Goal: Task Accomplishment & Management: Complete application form

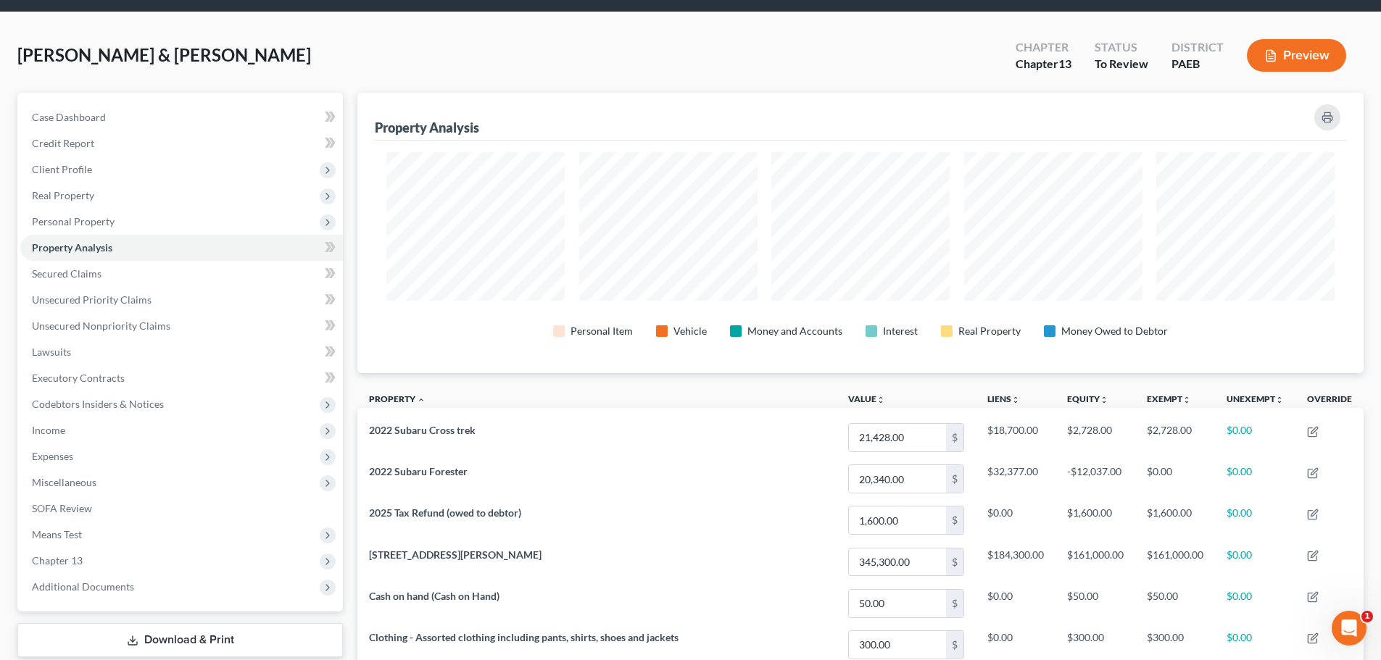
scroll to position [72, 0]
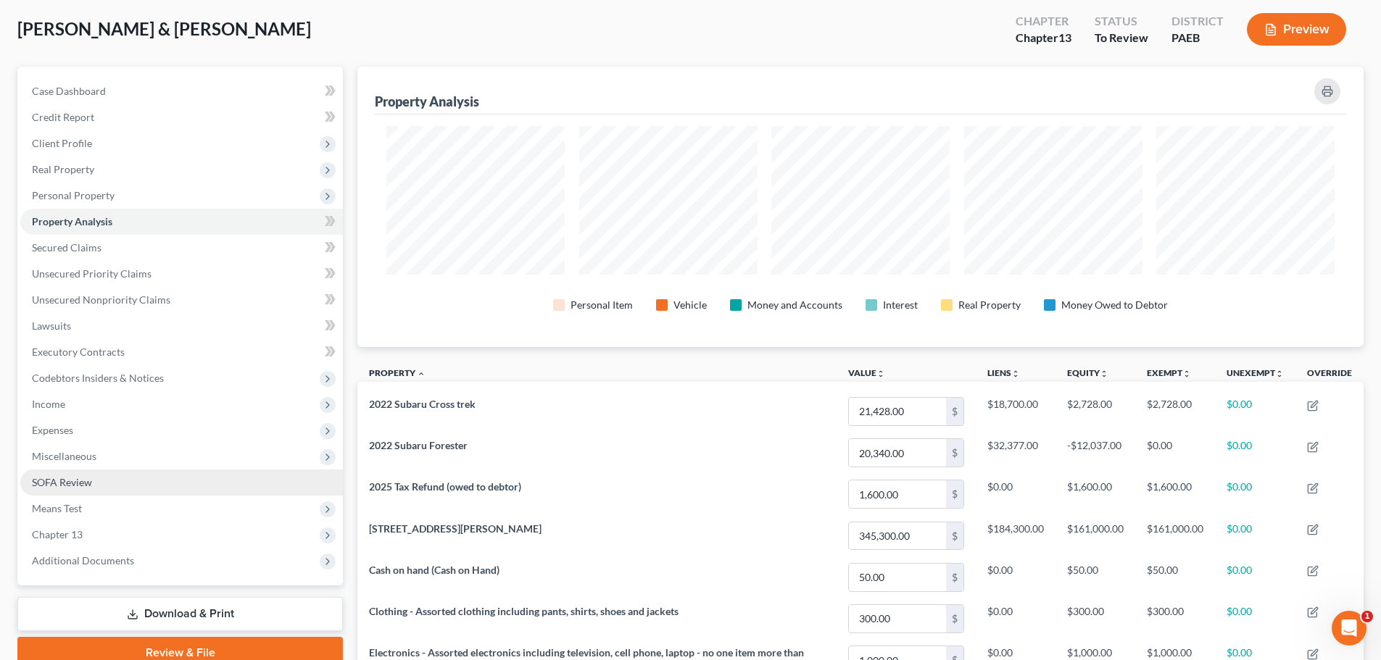
click at [91, 486] on span "SOFA Review" at bounding box center [62, 482] width 60 height 12
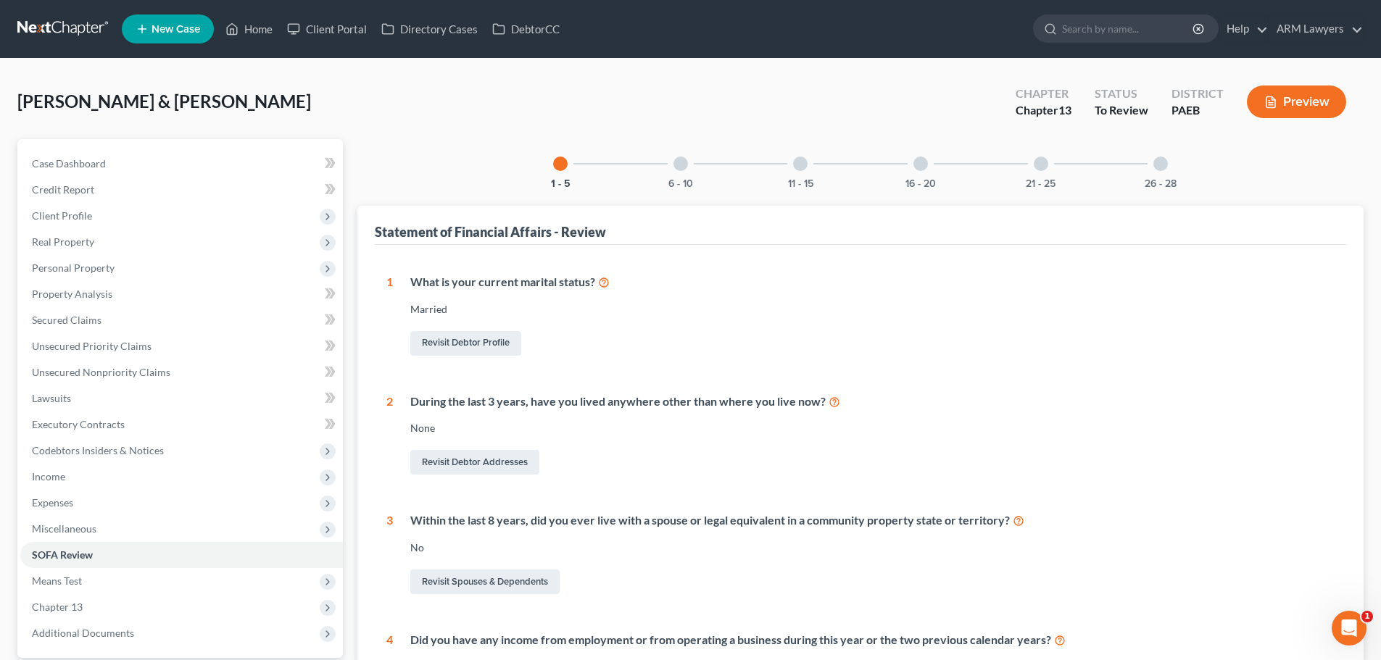
click at [678, 165] on div at bounding box center [680, 164] width 14 height 14
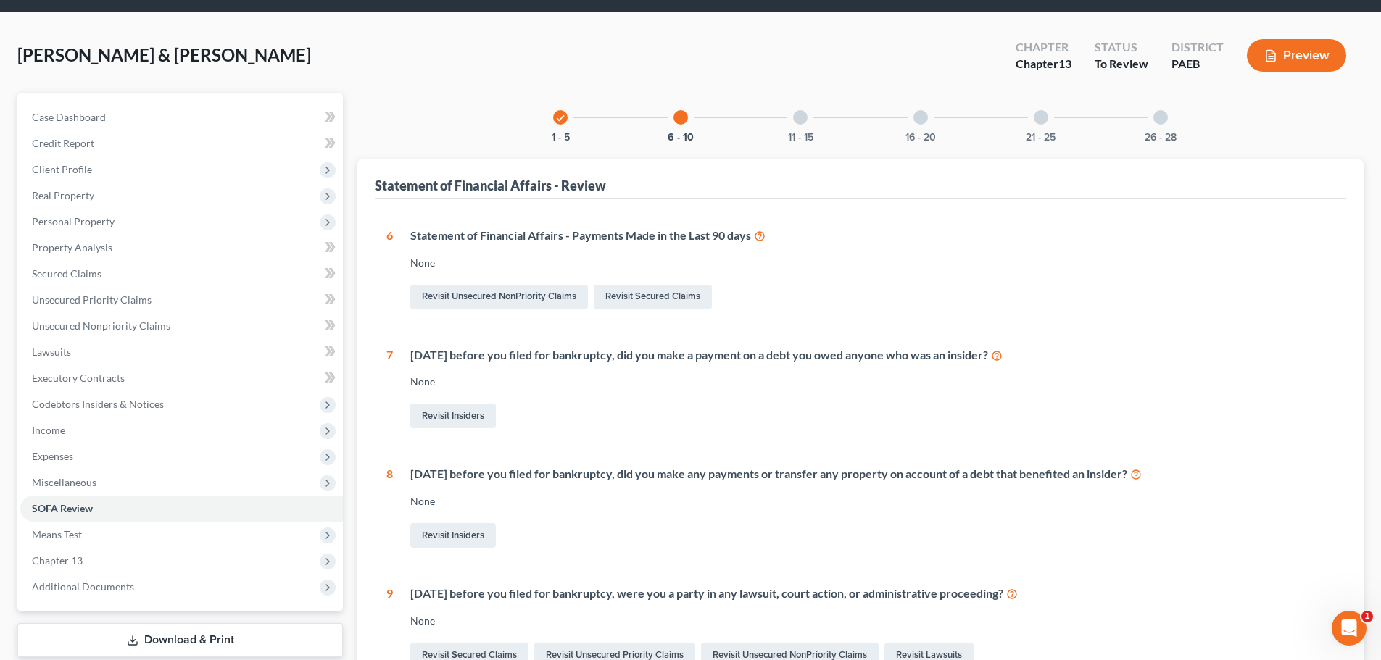
scroll to position [72, 0]
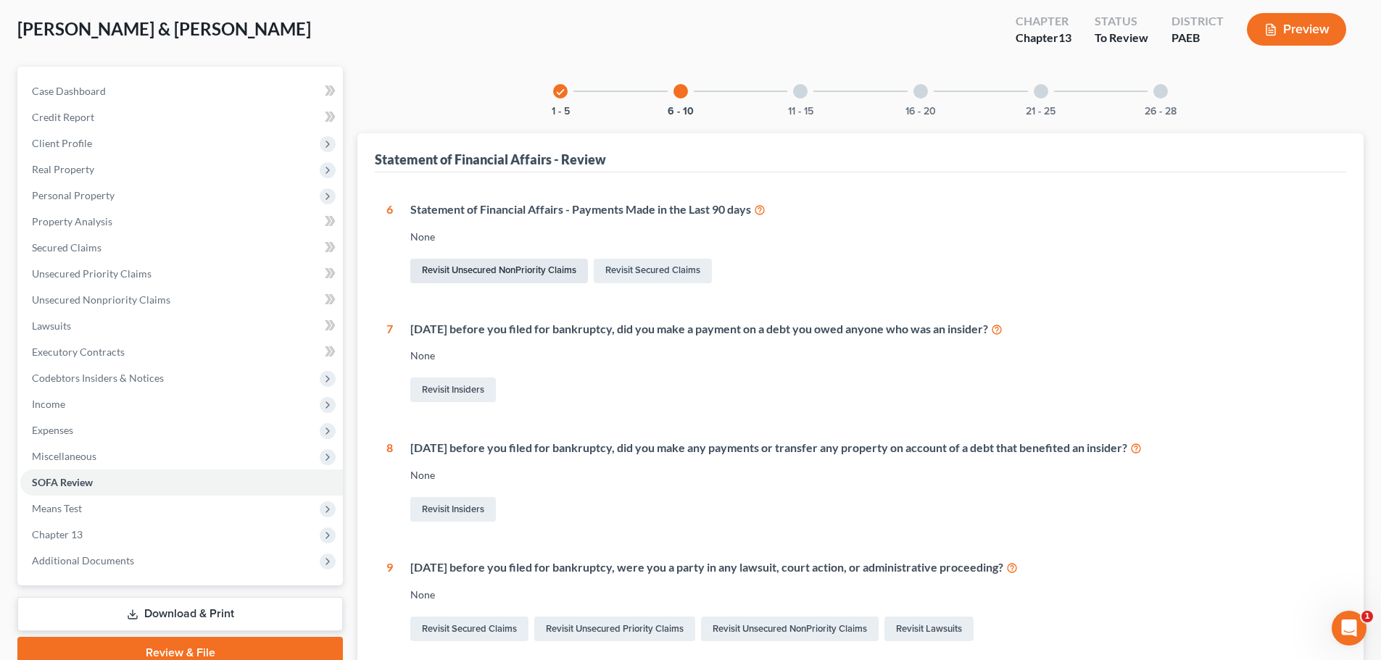
click at [545, 276] on link "Revisit Unsecured NonPriority Claims" at bounding box center [499, 271] width 178 height 25
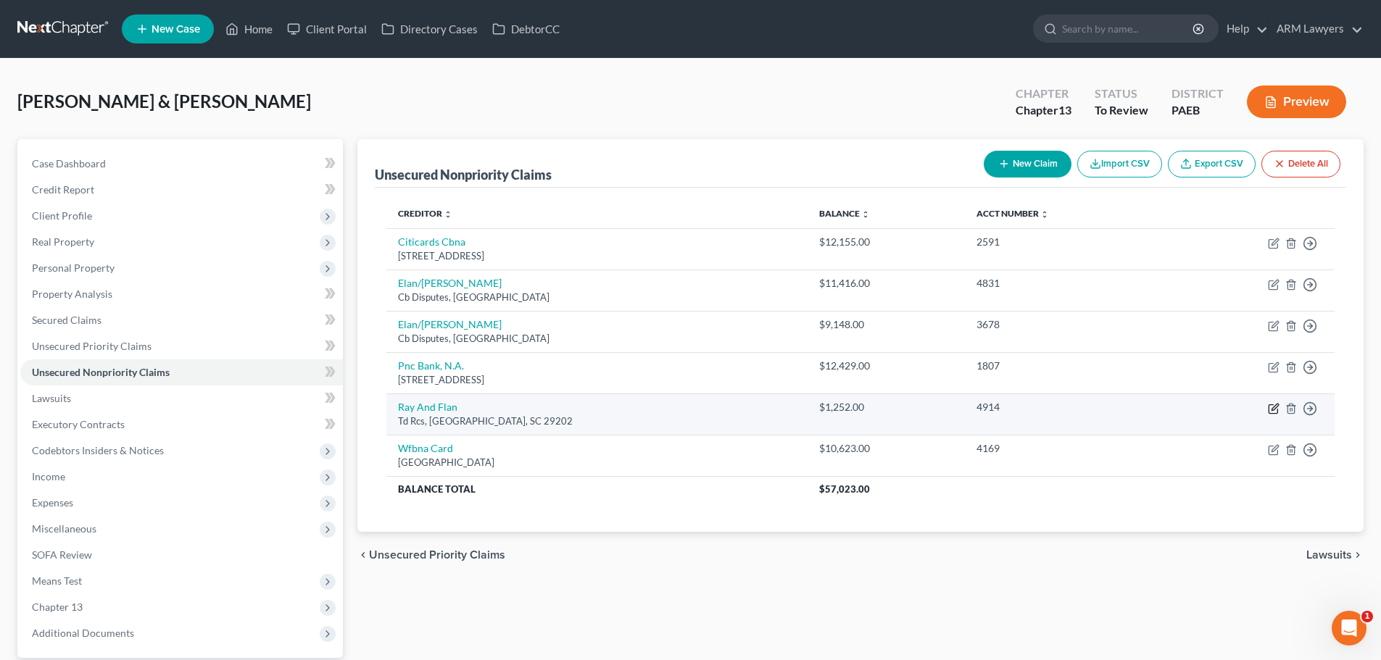
click at [821, 408] on icon "button" at bounding box center [1274, 407] width 7 height 7
select select "42"
select select "2"
select select "1"
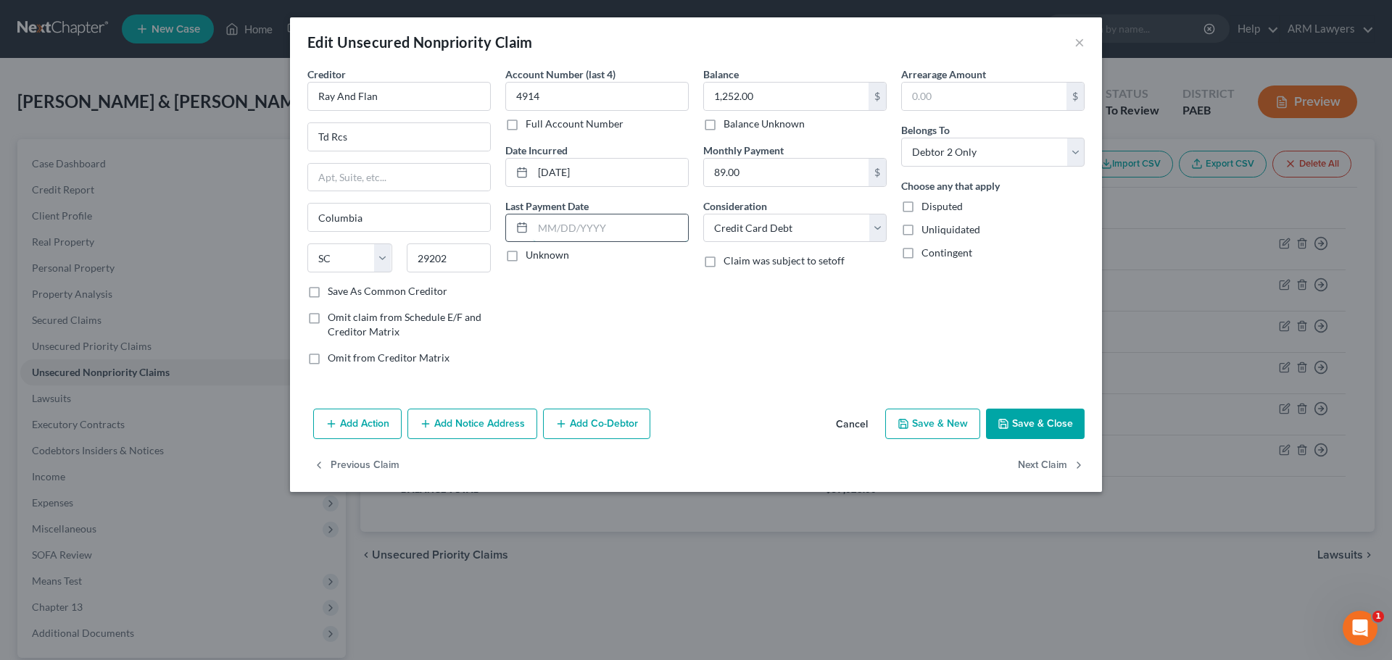
click at [576, 227] on input "text" at bounding box center [610, 229] width 155 height 28
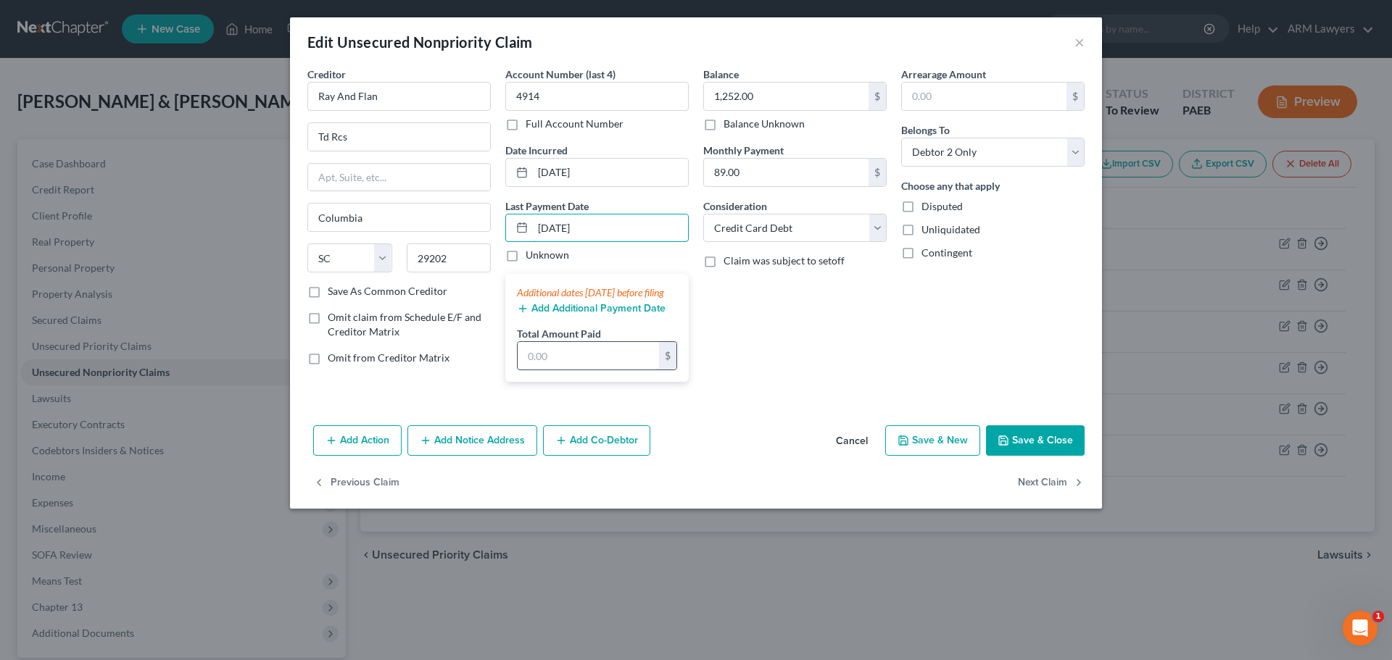
type input "09/01/2025"
click at [559, 368] on input "text" at bounding box center [588, 356] width 141 height 28
type input "100"
click at [560, 315] on button "Add Additional Payment Date" at bounding box center [591, 309] width 149 height 12
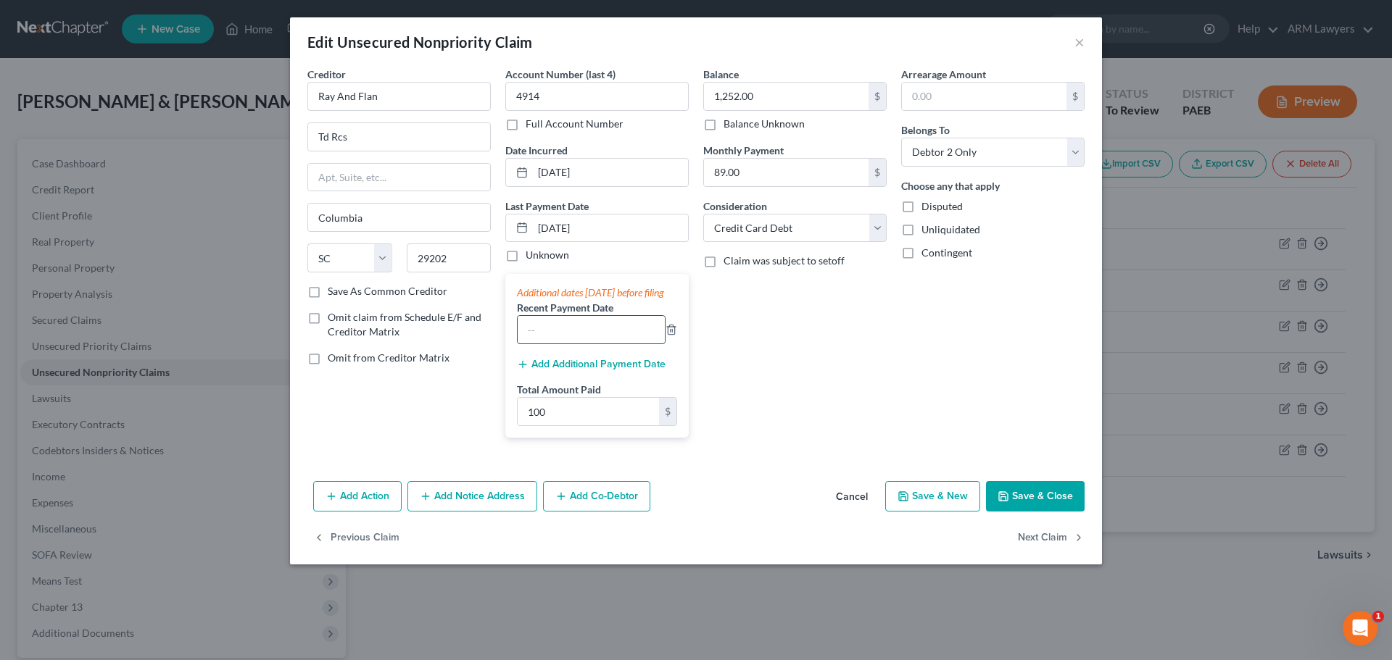
click at [573, 344] on input "text" at bounding box center [591, 330] width 147 height 28
type input "08/01/2025"
click at [778, 376] on div "Balance 1,252.00 $ Balance Unknown Balance Undetermined 1,252.00 $ Balance Unkn…" at bounding box center [795, 258] width 198 height 383
click at [596, 370] on div "Add Additional Payment Date" at bounding box center [597, 363] width 160 height 14
click at [591, 370] on button "Add Additional Payment Date" at bounding box center [591, 365] width 149 height 12
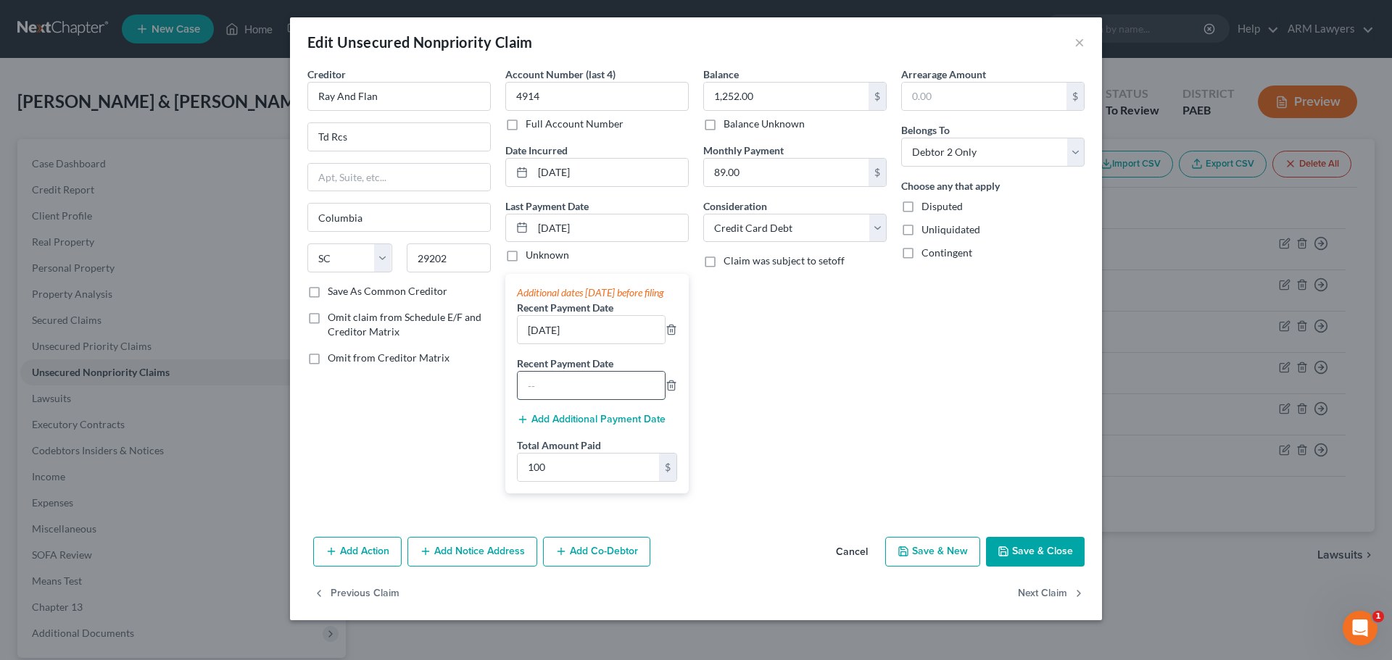
click at [615, 399] on input "text" at bounding box center [591, 386] width 147 height 28
type input "[DATE]"
click at [821, 521] on button "Save & Close" at bounding box center [1035, 552] width 99 height 30
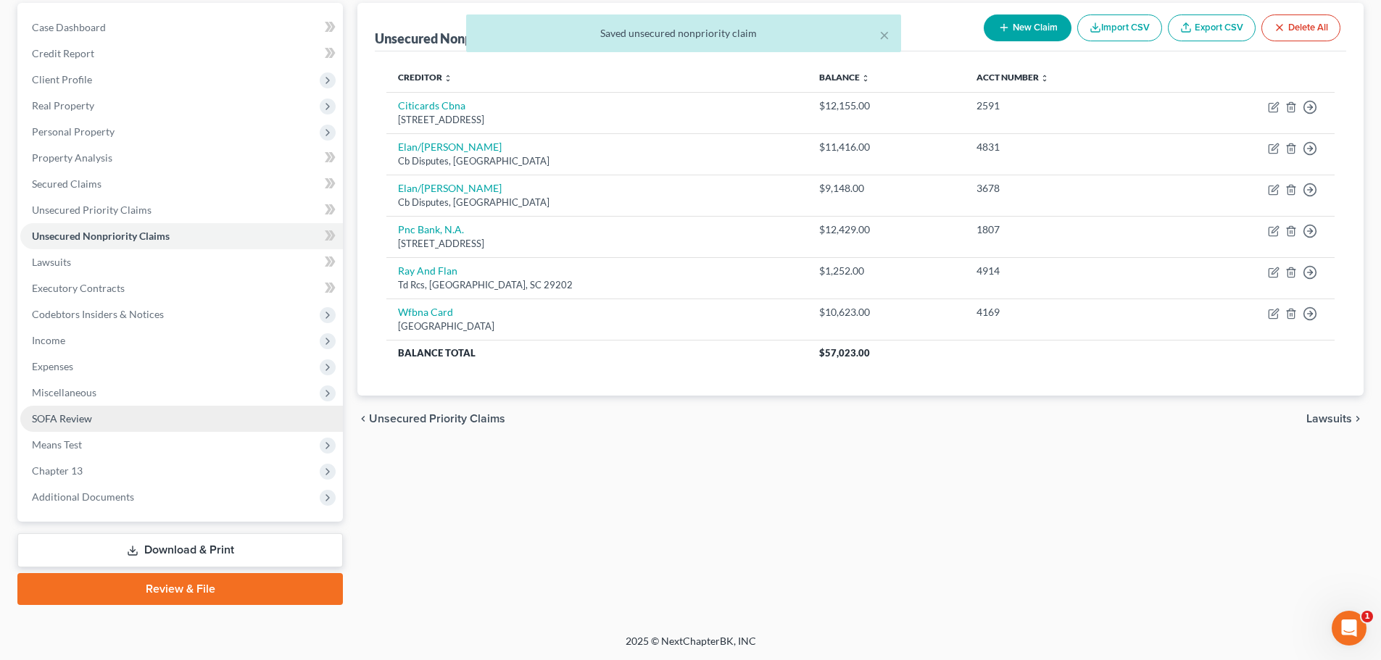
click at [82, 419] on span "SOFA Review" at bounding box center [62, 418] width 60 height 12
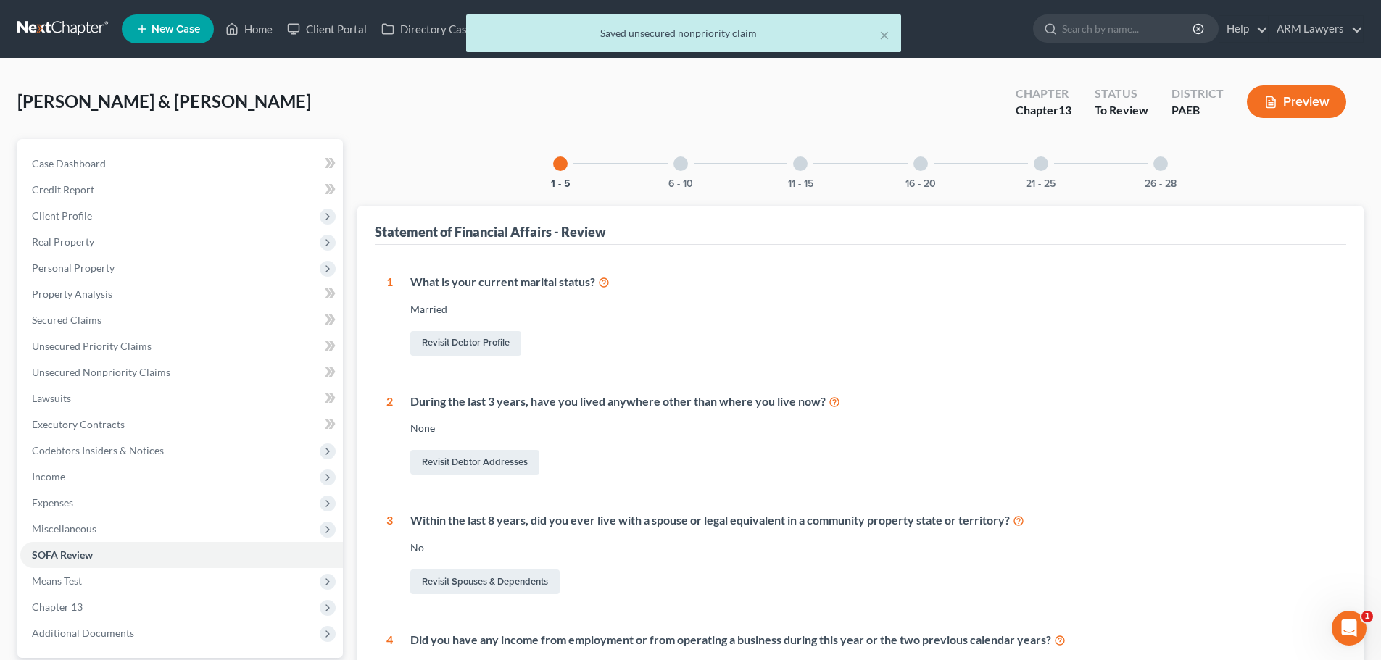
click at [676, 162] on div at bounding box center [680, 164] width 14 height 14
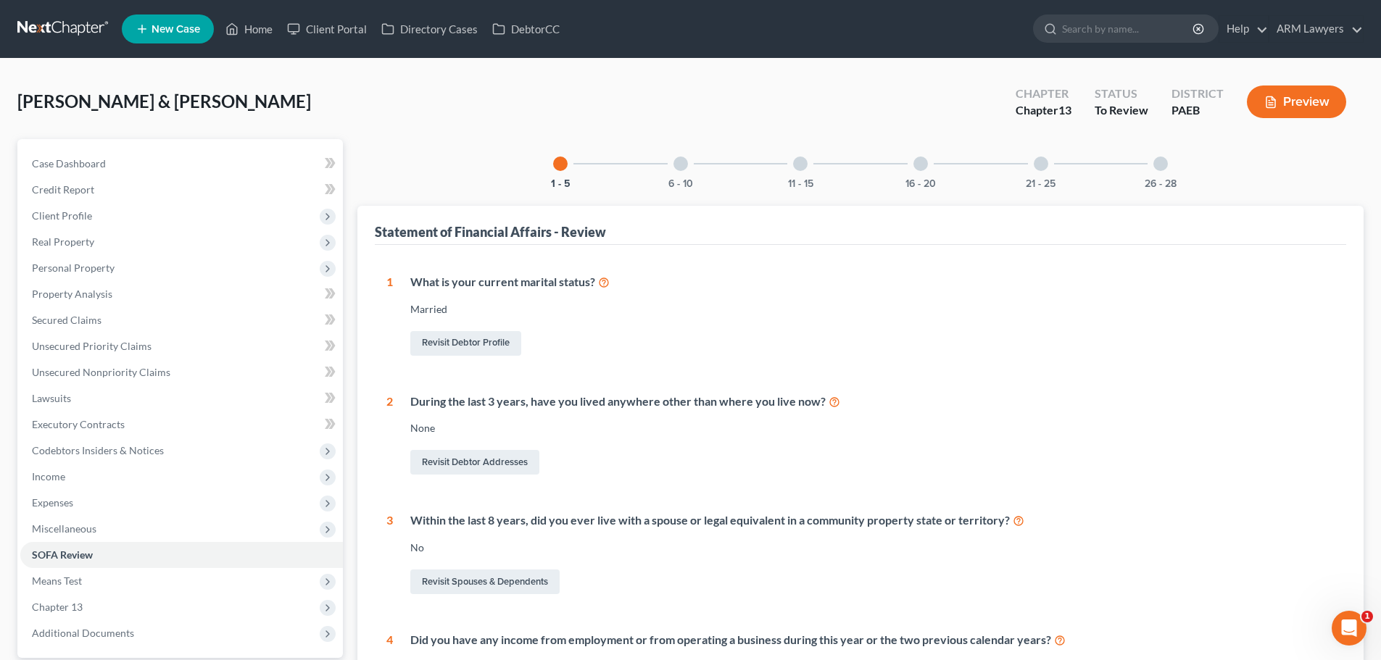
click at [686, 167] on div at bounding box center [680, 164] width 14 height 14
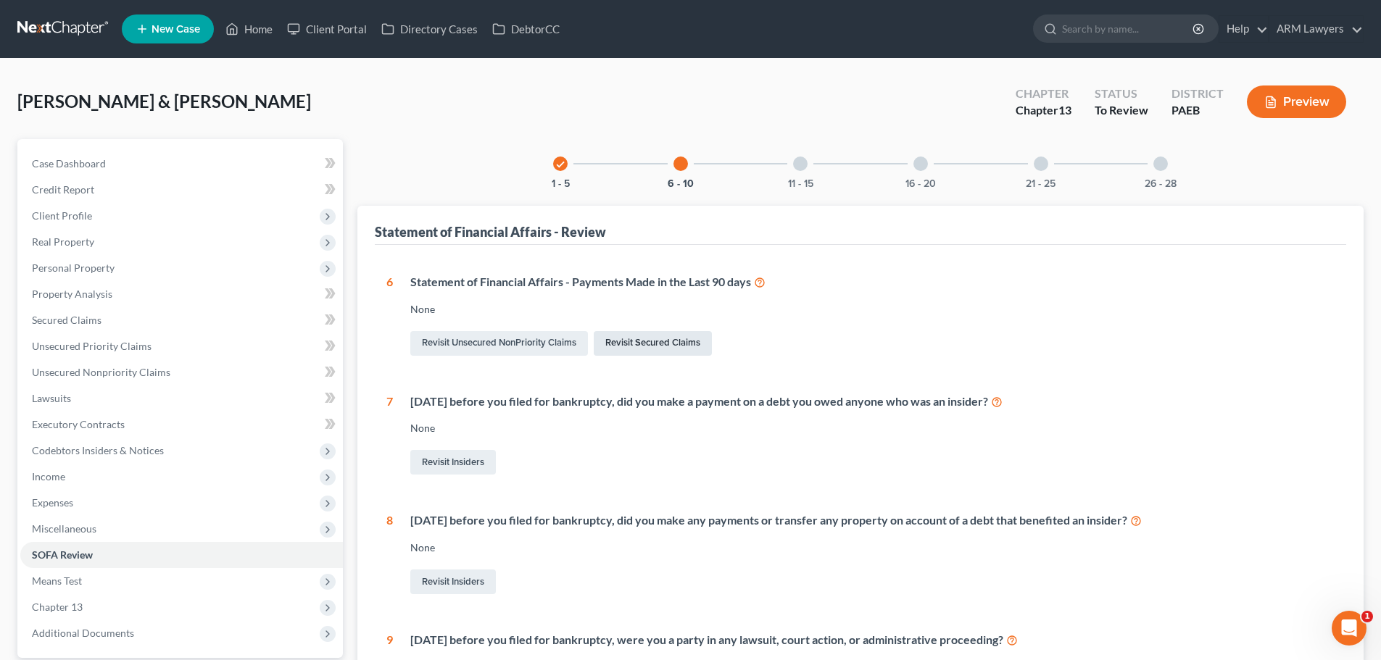
click at [666, 343] on link "Revisit Secured Claims" at bounding box center [653, 343] width 118 height 25
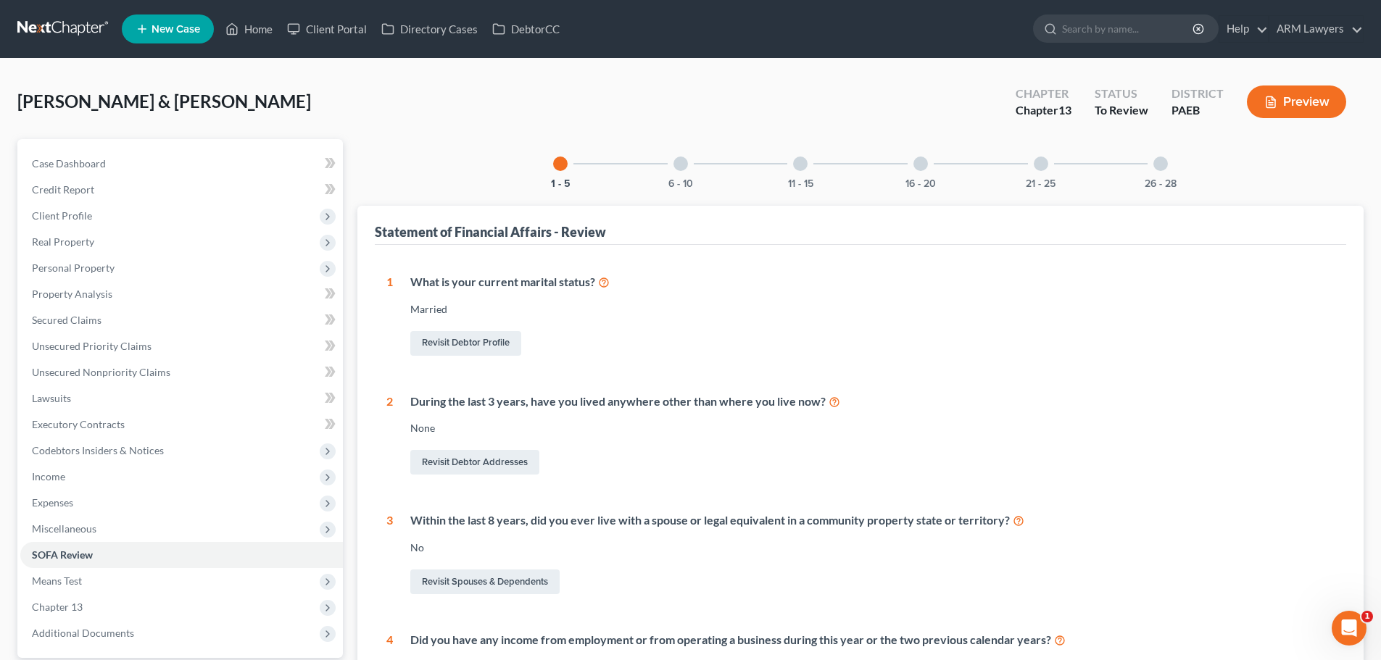
click at [686, 161] on div at bounding box center [680, 164] width 14 height 14
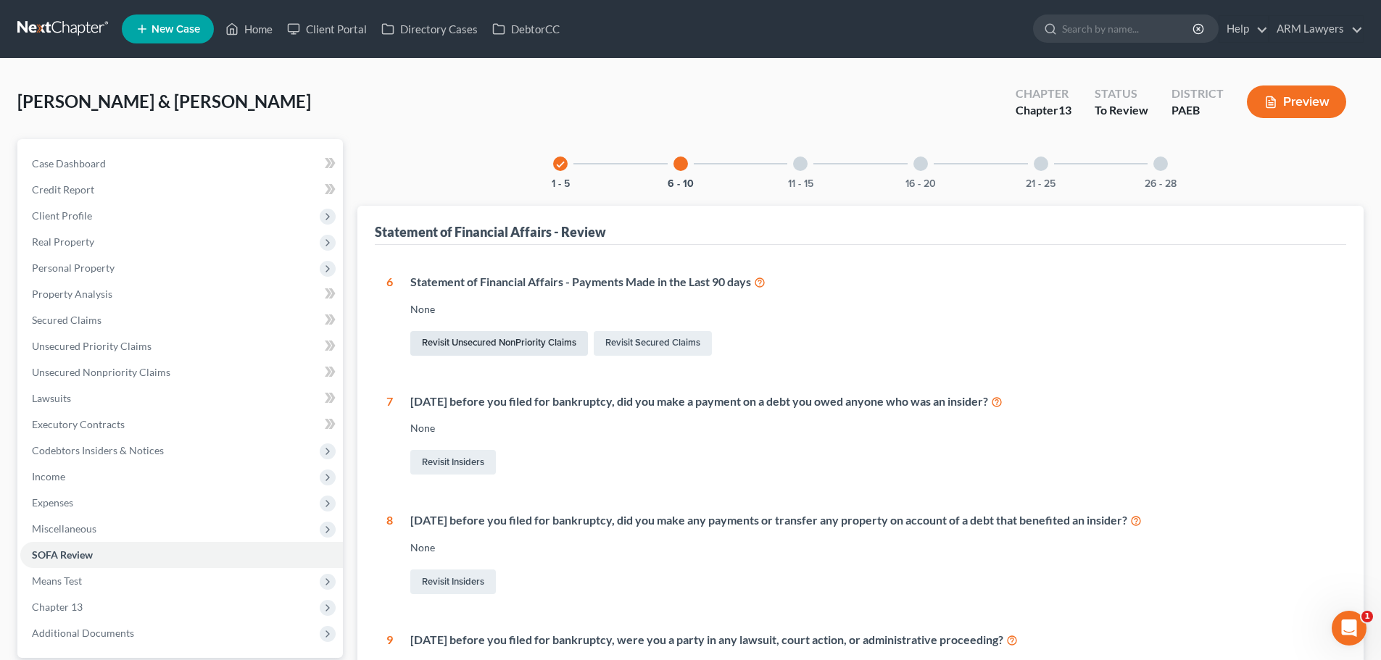
click at [521, 346] on link "Revisit Unsecured NonPriority Claims" at bounding box center [499, 343] width 178 height 25
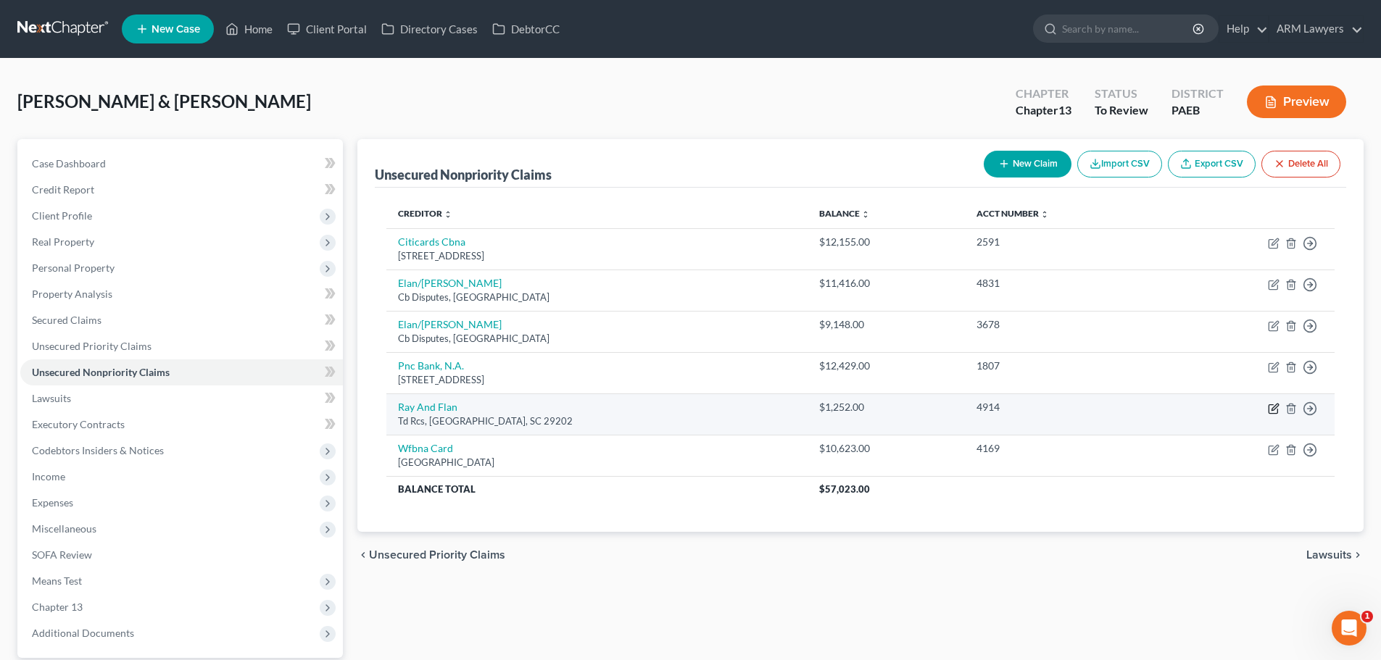
click at [1273, 406] on icon "button" at bounding box center [1274, 409] width 12 height 12
select select "42"
select select "2"
select select "1"
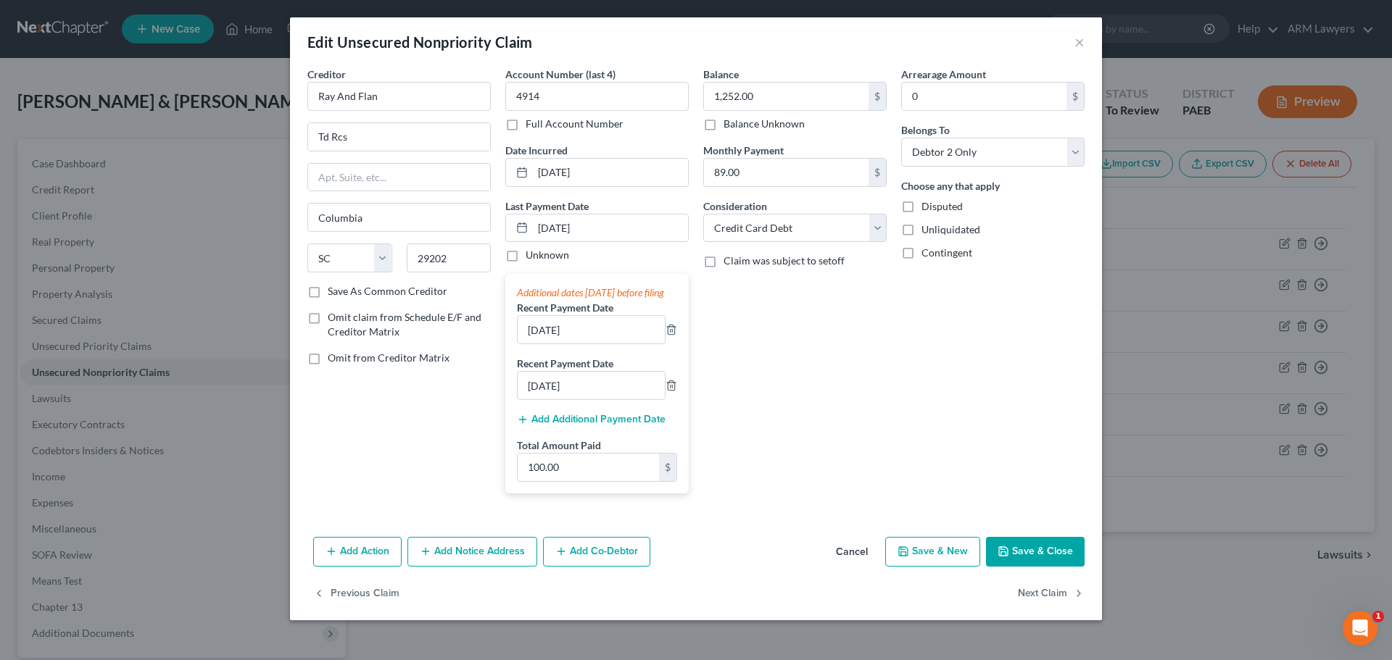
click at [354, 568] on button "Add Action" at bounding box center [357, 552] width 88 height 30
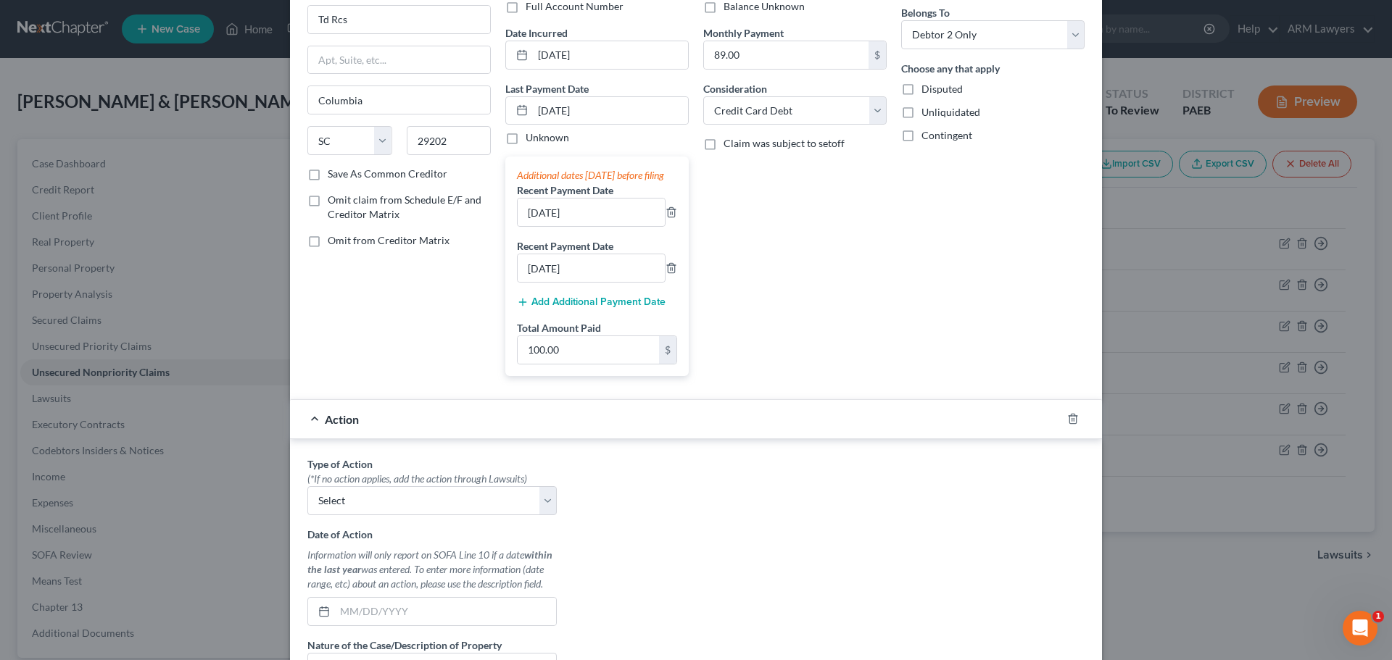
scroll to position [145, 0]
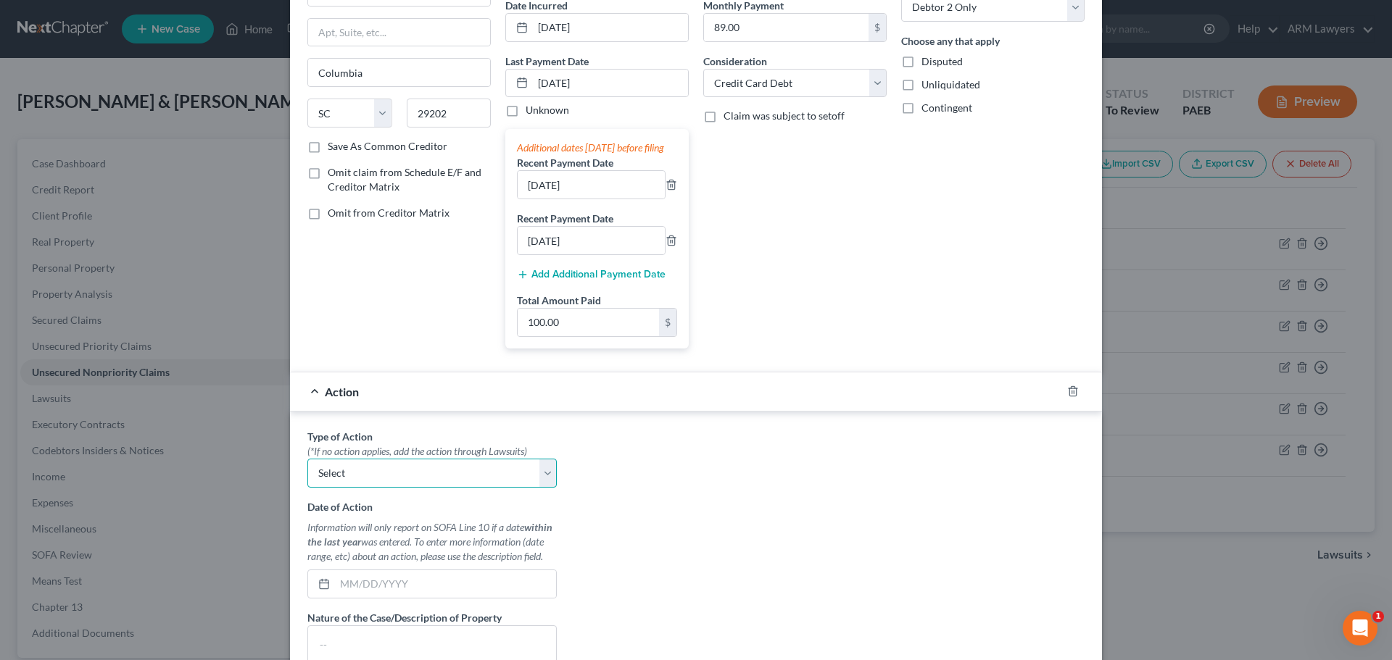
click at [383, 488] on select "Select Repossession Garnishment Foreclosure Personal Injury Attached, Seized, O…" at bounding box center [431, 473] width 249 height 29
click at [378, 488] on select "Select Repossession Garnishment Foreclosure Personal Injury Attached, Seized, O…" at bounding box center [431, 473] width 249 height 29
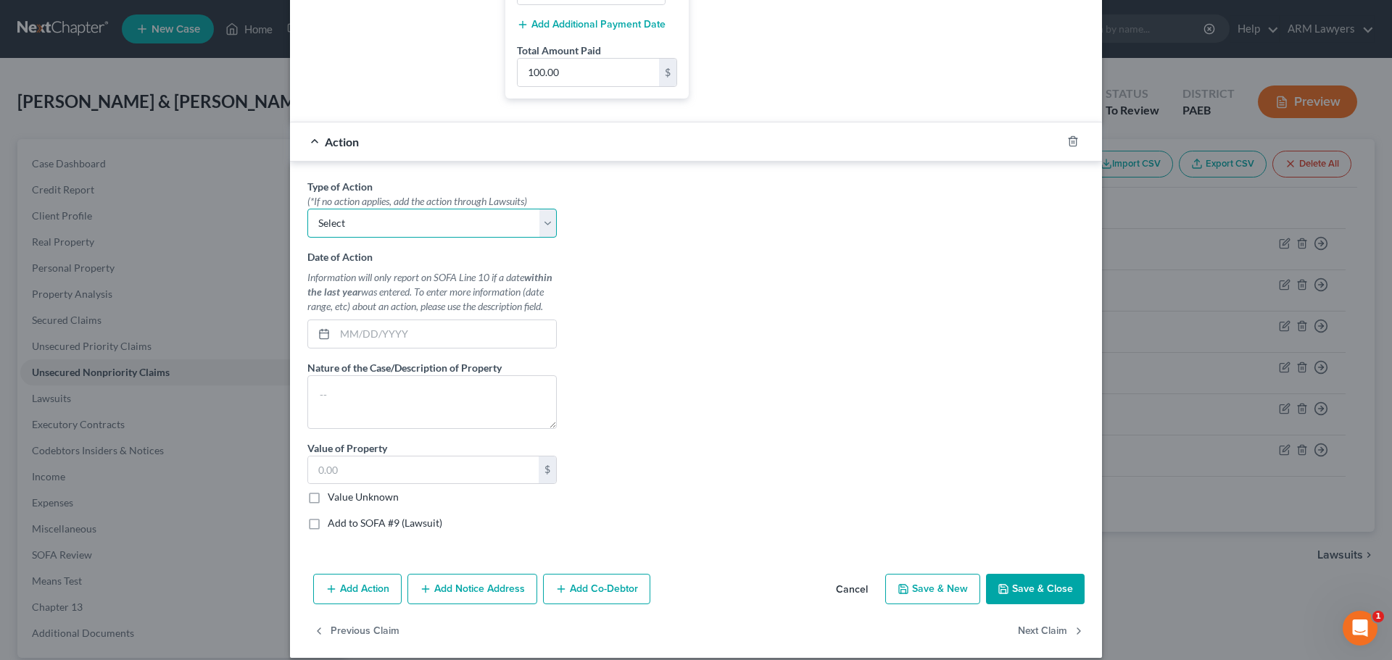
scroll to position [425, 0]
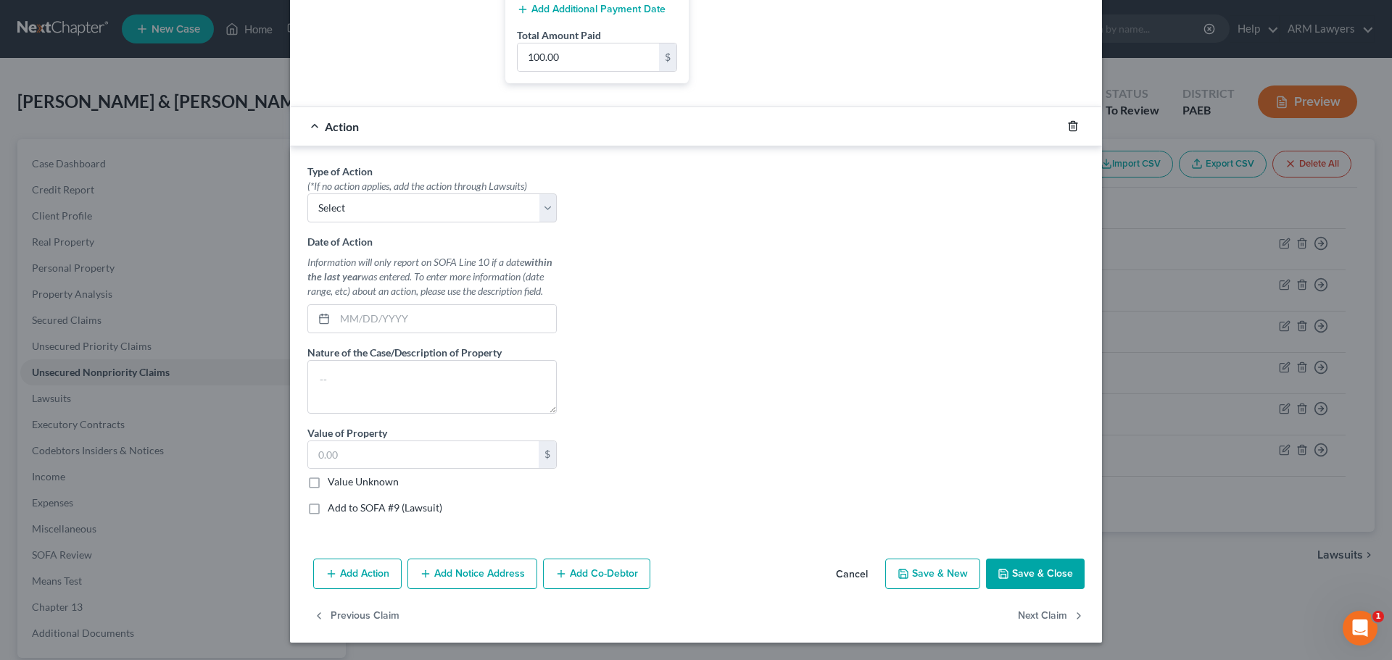
click at [1067, 123] on icon "button" at bounding box center [1073, 126] width 12 height 12
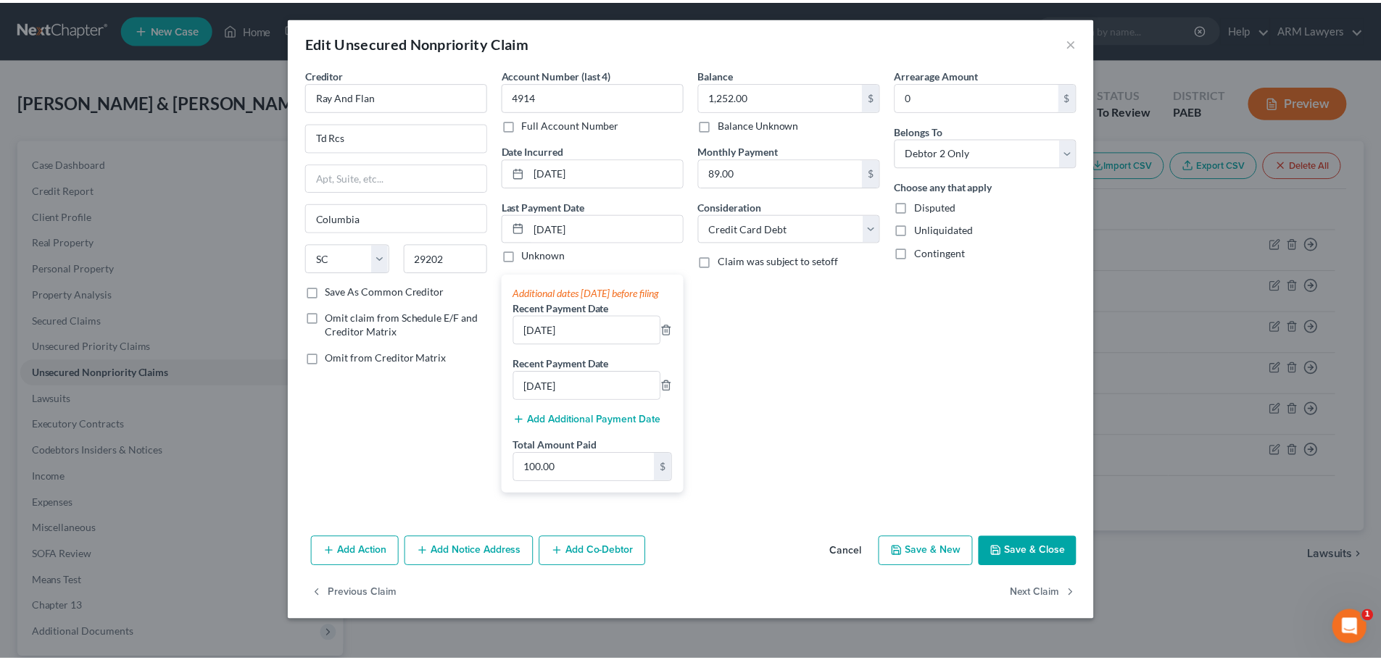
scroll to position [0, 0]
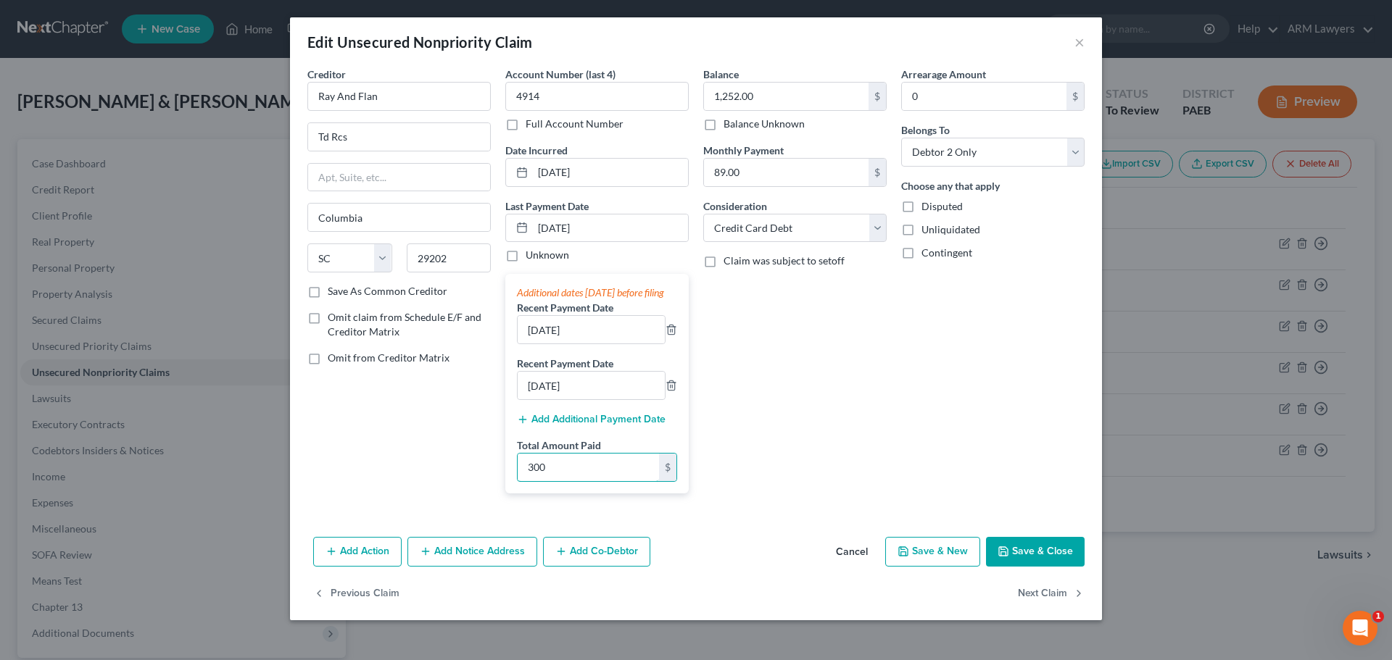
type input "300"
click at [795, 409] on div "Balance 1,252.00 $ Balance Unknown Balance Undetermined 1,252.00 $ Balance Unkn…" at bounding box center [795, 286] width 198 height 439
click at [1018, 555] on button "Save & Close" at bounding box center [1035, 552] width 99 height 30
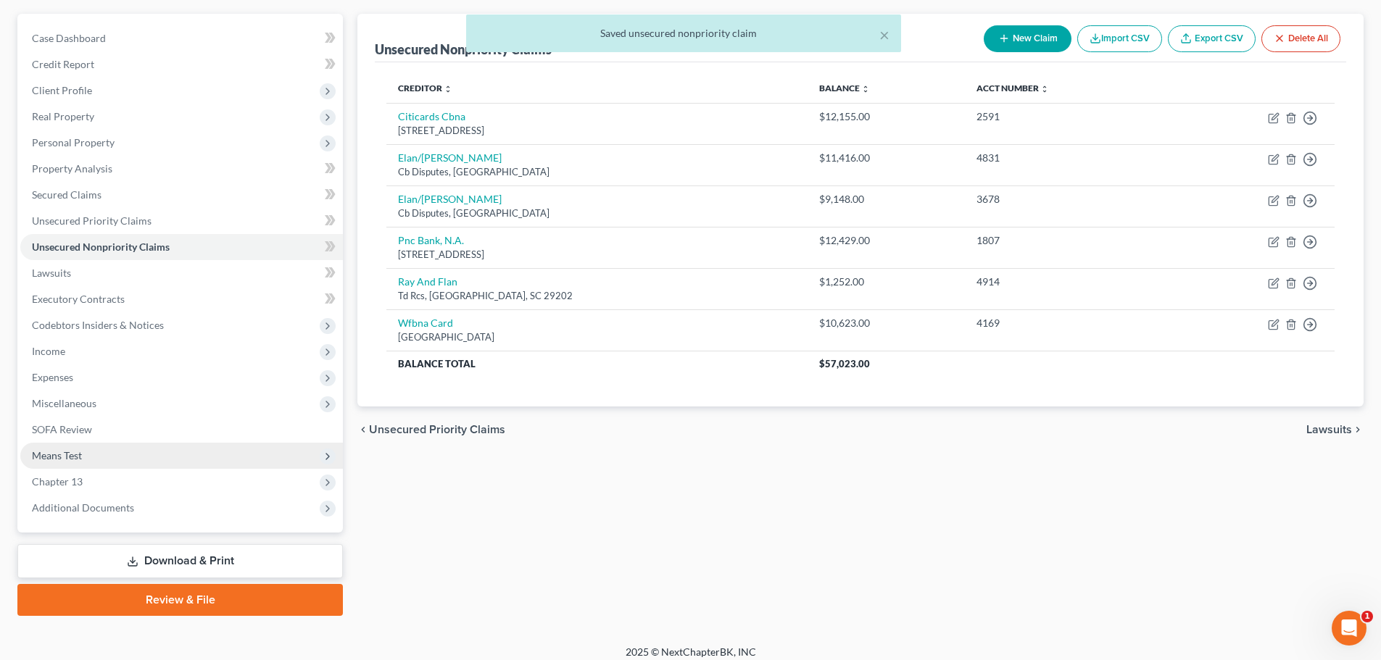
scroll to position [136, 0]
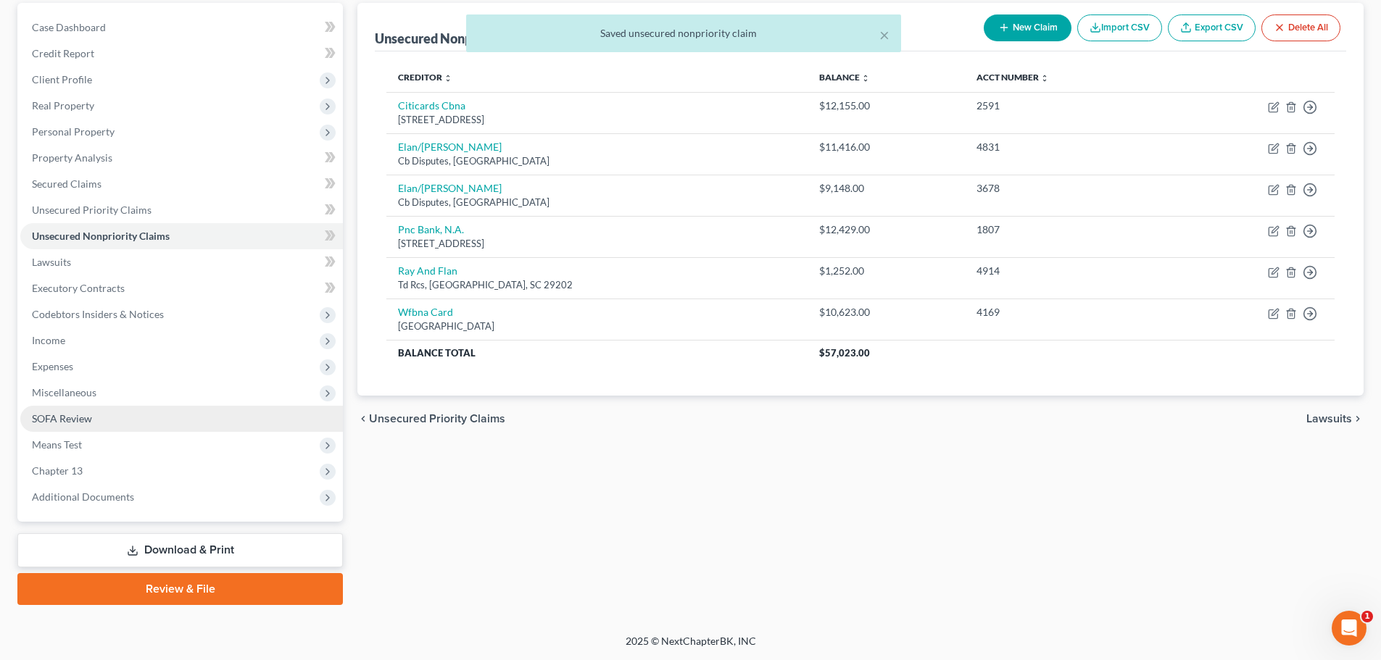
click at [62, 420] on span "SOFA Review" at bounding box center [62, 418] width 60 height 12
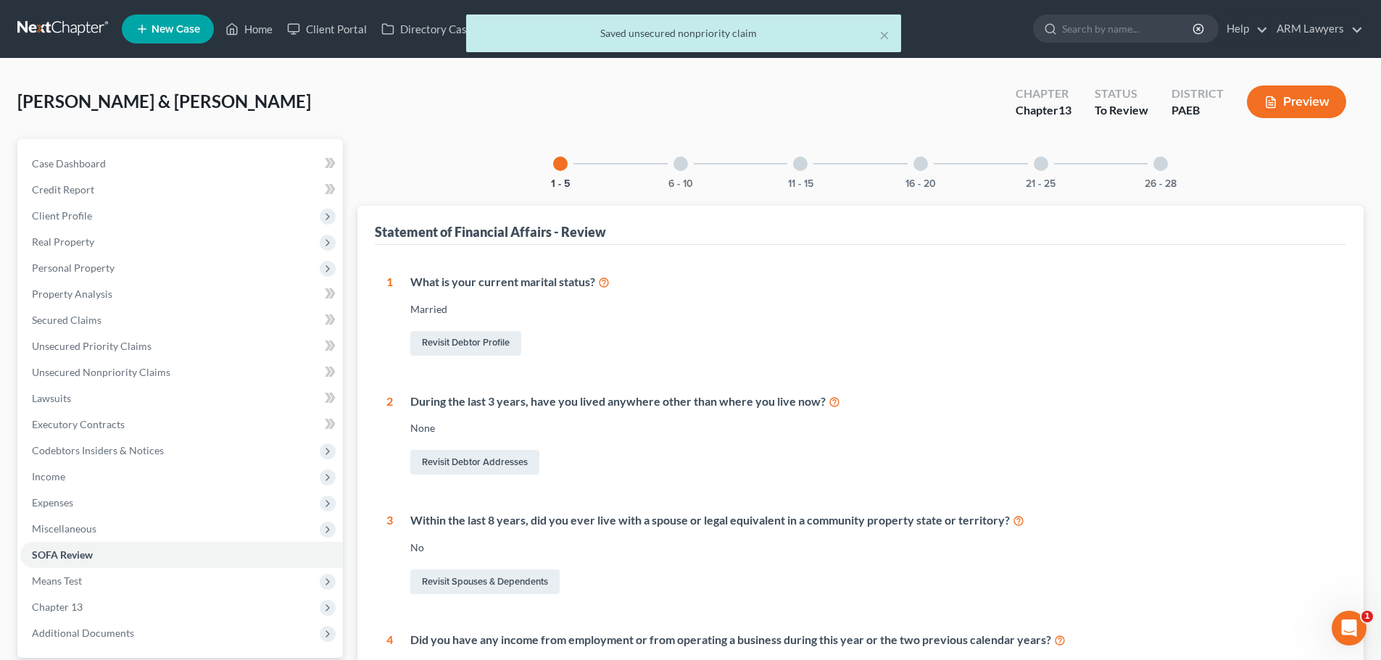
click at [681, 173] on div "6 - 10" at bounding box center [680, 163] width 49 height 49
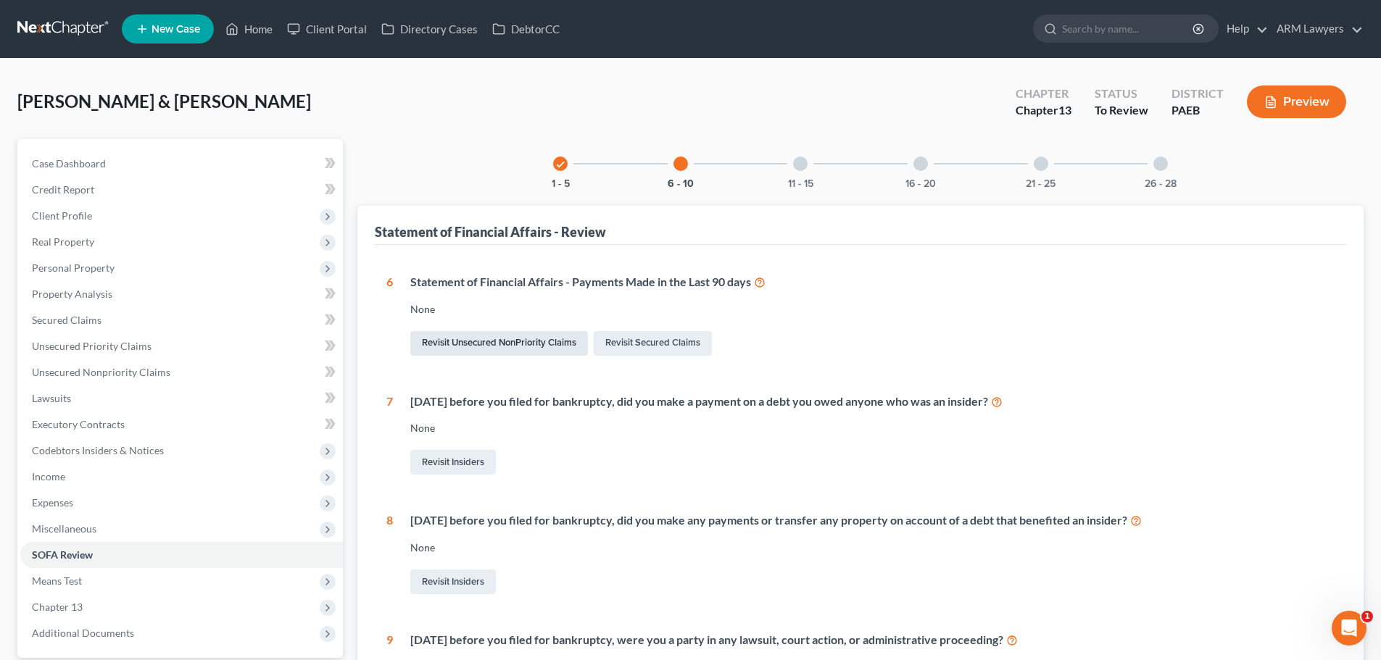
click at [536, 340] on link "Revisit Unsecured NonPriority Claims" at bounding box center [499, 343] width 178 height 25
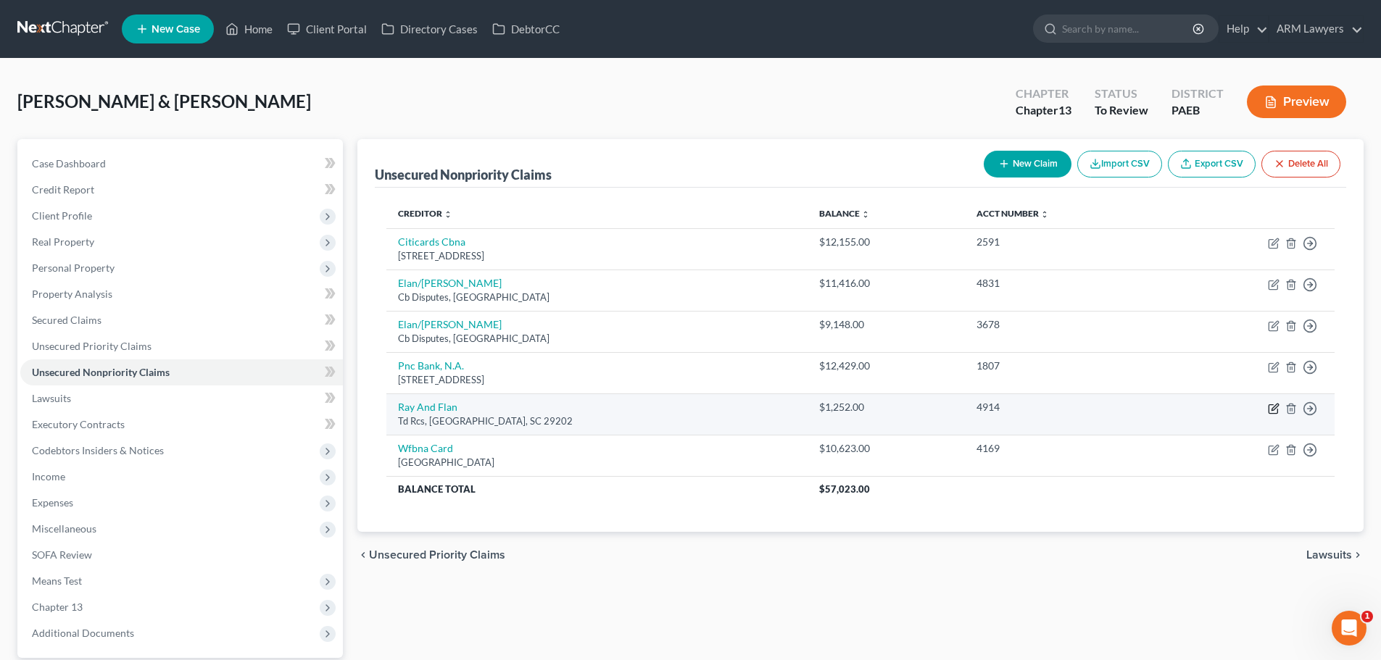
click at [1274, 405] on icon "button" at bounding box center [1274, 409] width 12 height 12
select select "42"
select select "2"
select select "1"
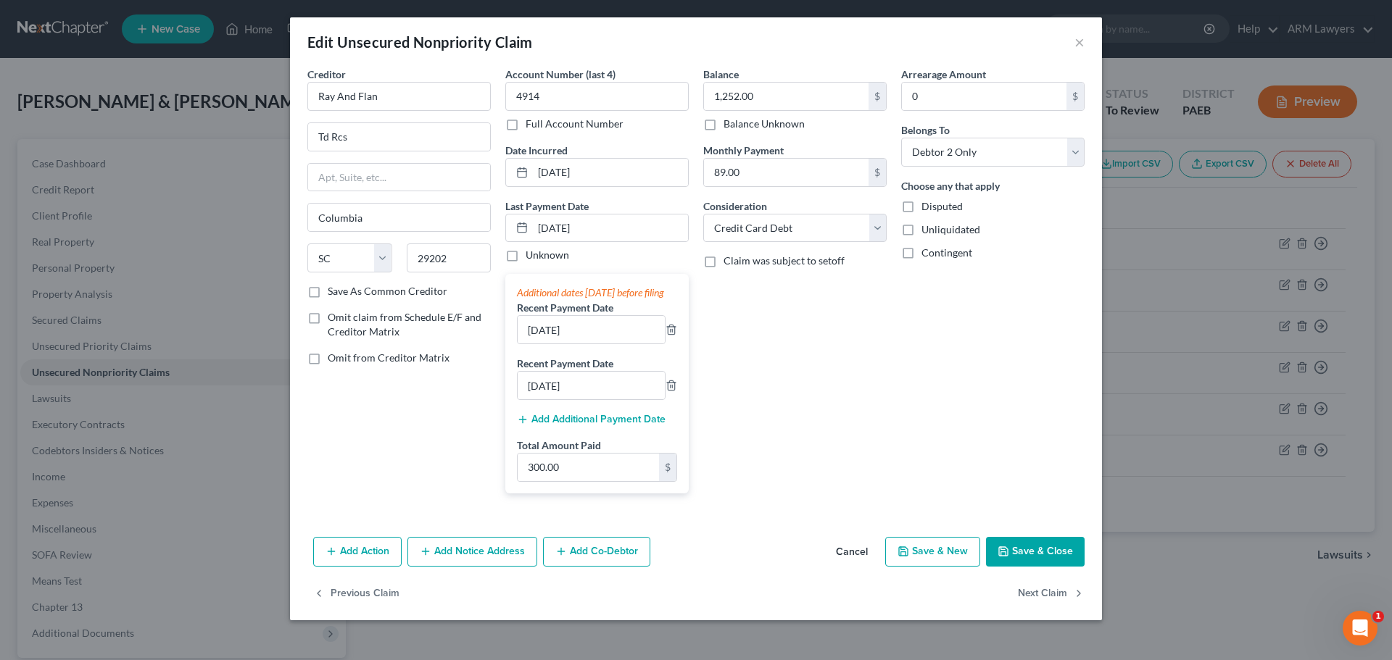
click at [360, 562] on button "Add Action" at bounding box center [357, 552] width 88 height 30
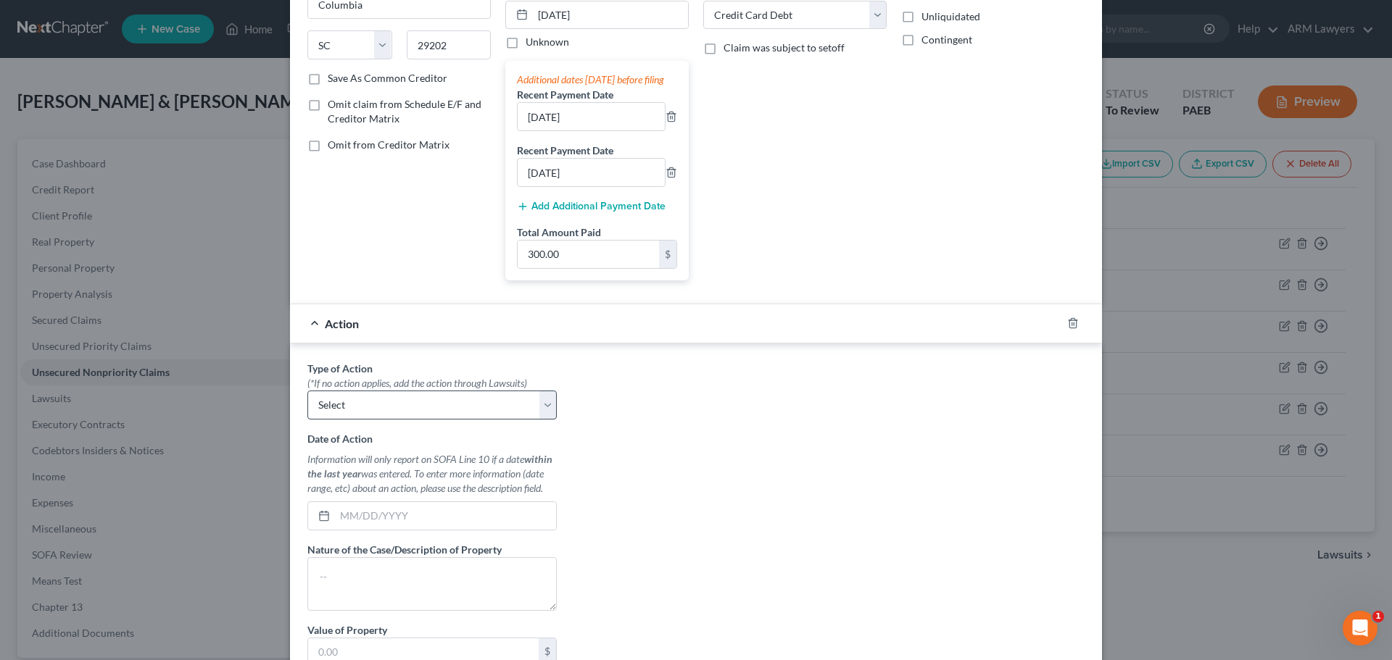
scroll to position [217, 0]
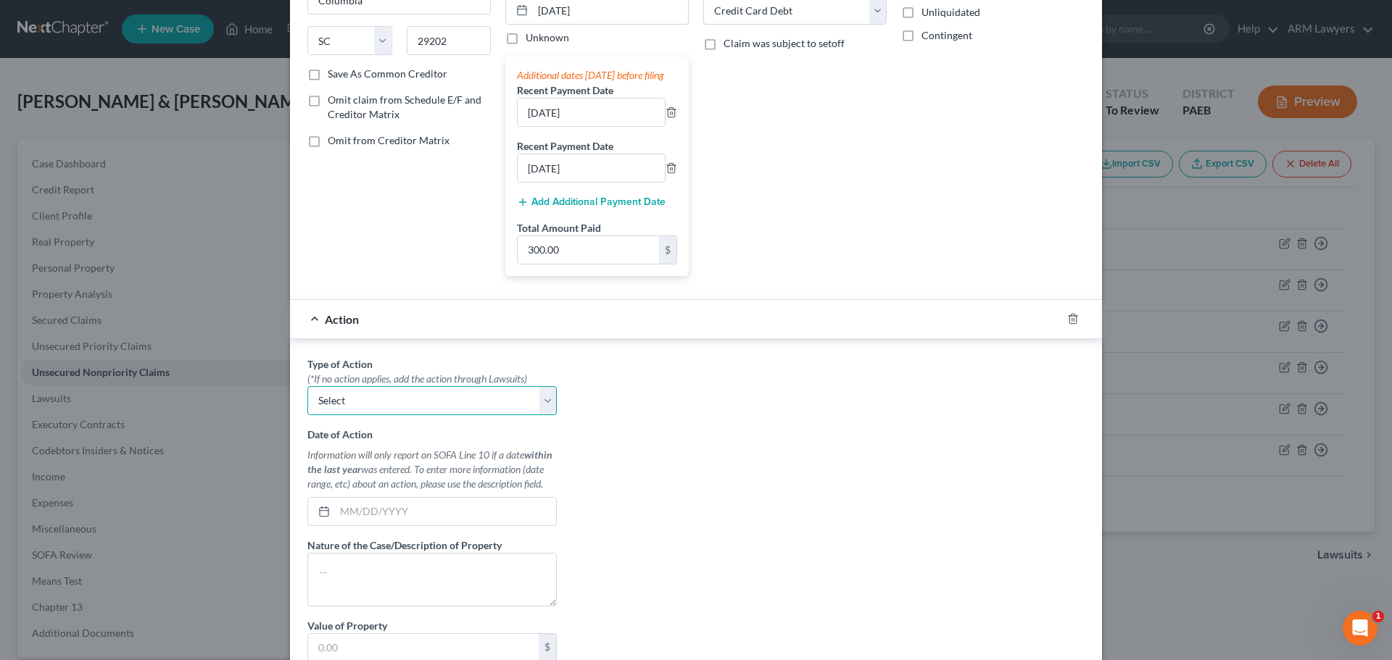
click at [441, 413] on select "Select Repossession Garnishment Foreclosure Personal Injury Attached, Seized, O…" at bounding box center [431, 400] width 249 height 29
click at [693, 451] on div "Type of Action * (*If no action applies, add the action through Lawsuits) Selec…" at bounding box center [696, 538] width 792 height 363
click at [1067, 325] on icon "button" at bounding box center [1073, 319] width 12 height 12
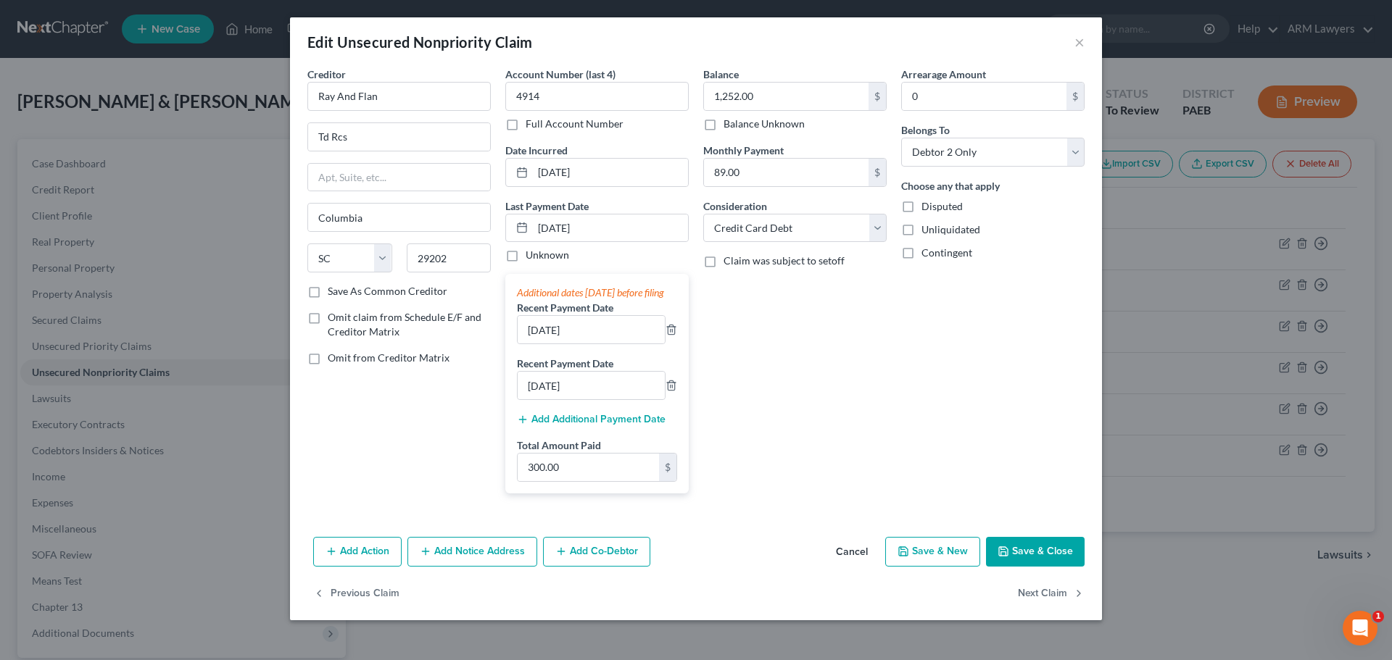
click at [447, 563] on button "Add Notice Address" at bounding box center [472, 552] width 130 height 30
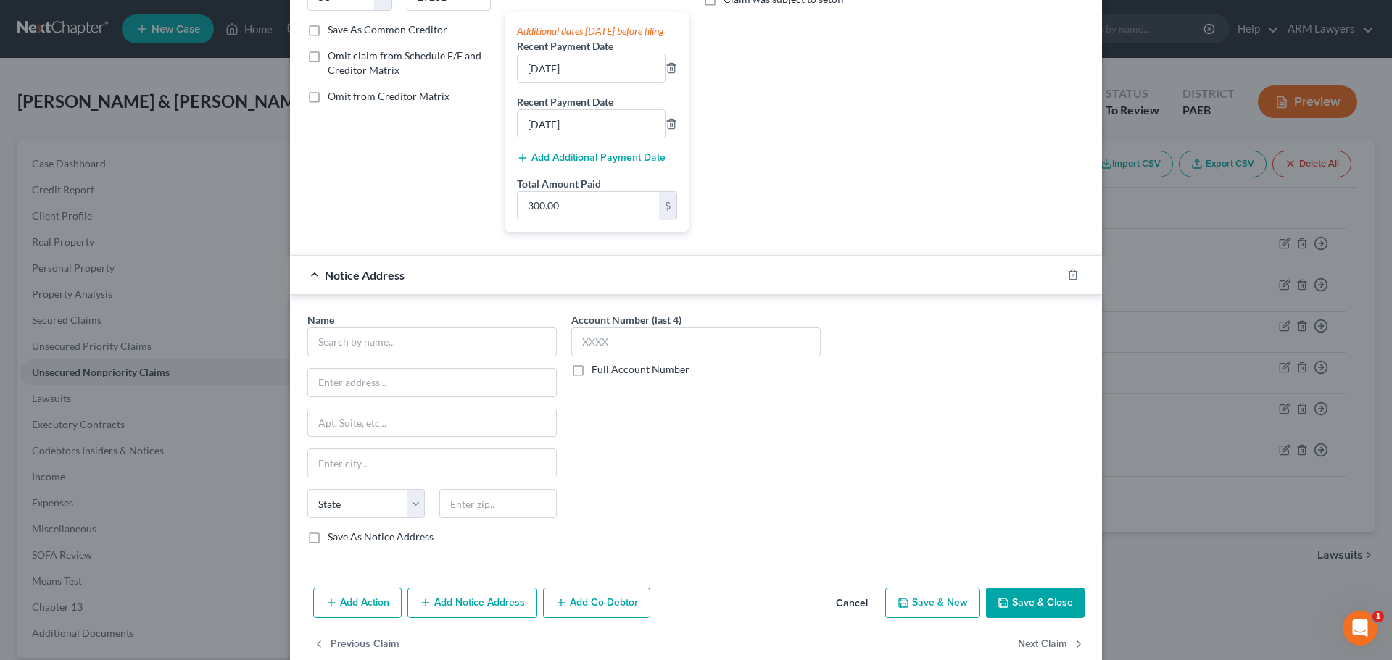
scroll to position [290, 0]
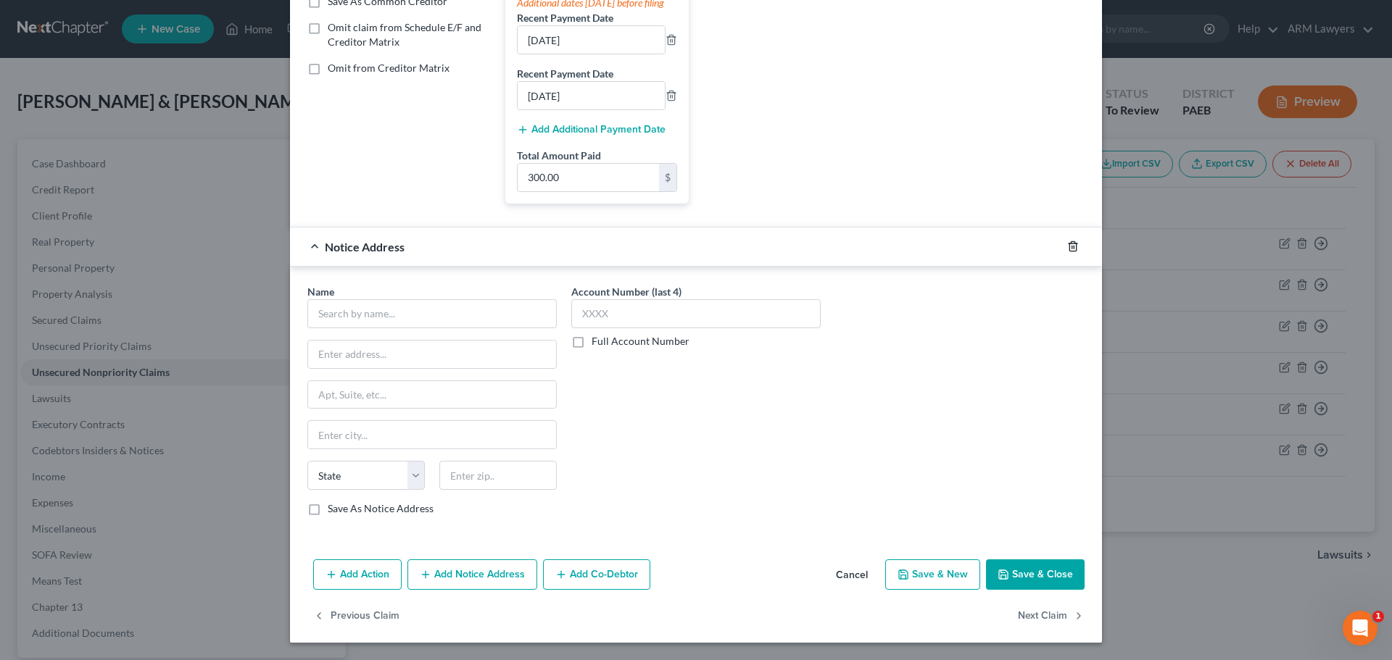
click at [1074, 249] on line "button" at bounding box center [1074, 247] width 0 height 3
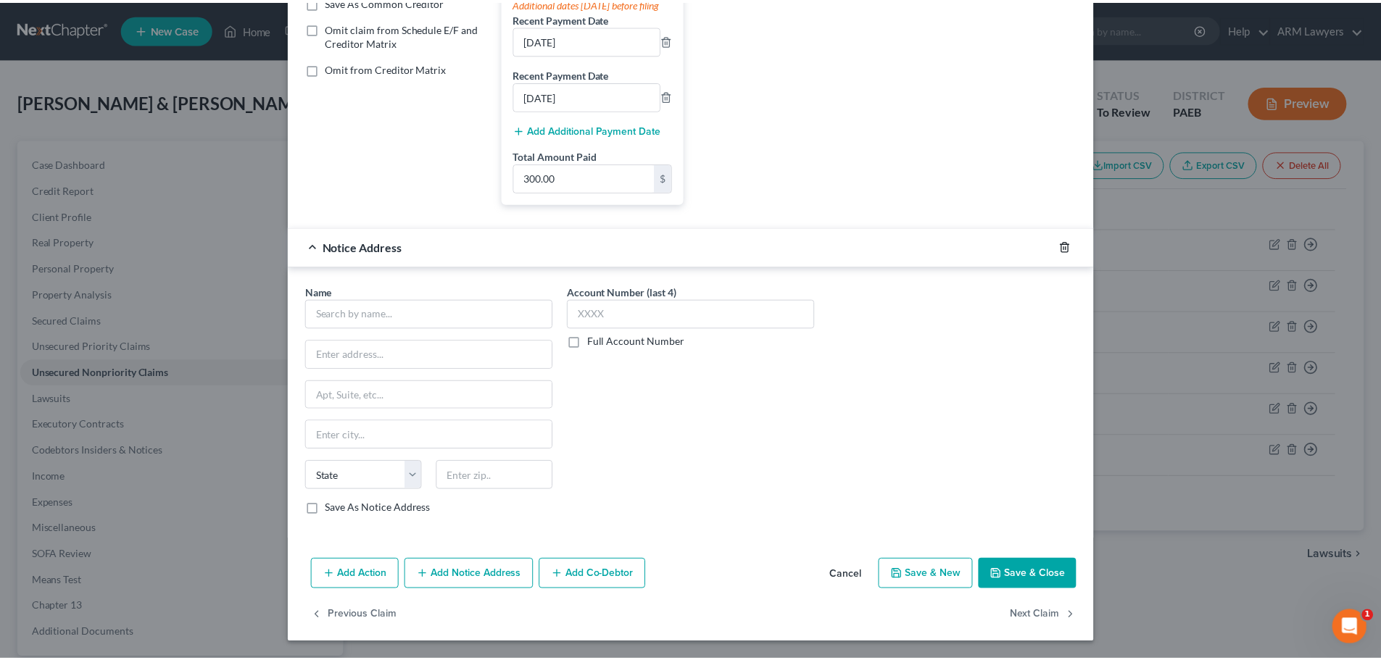
scroll to position [0, 0]
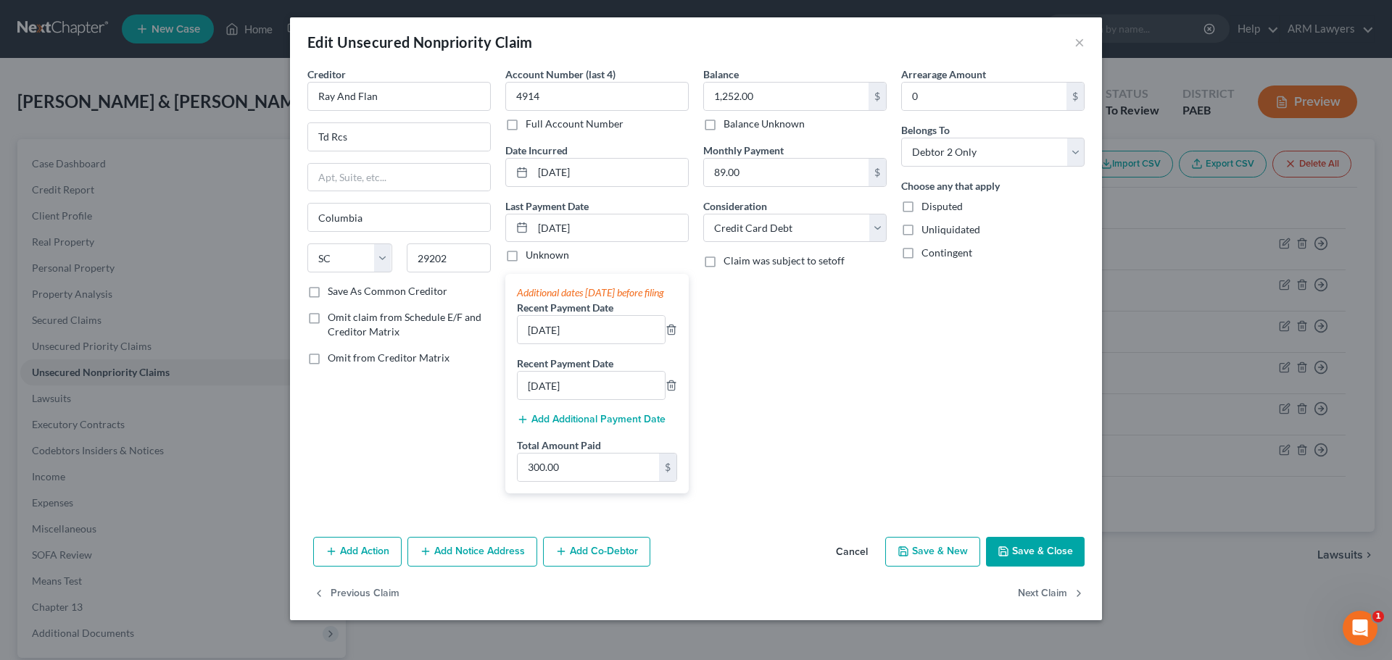
click at [1050, 562] on button "Save & Close" at bounding box center [1035, 552] width 99 height 30
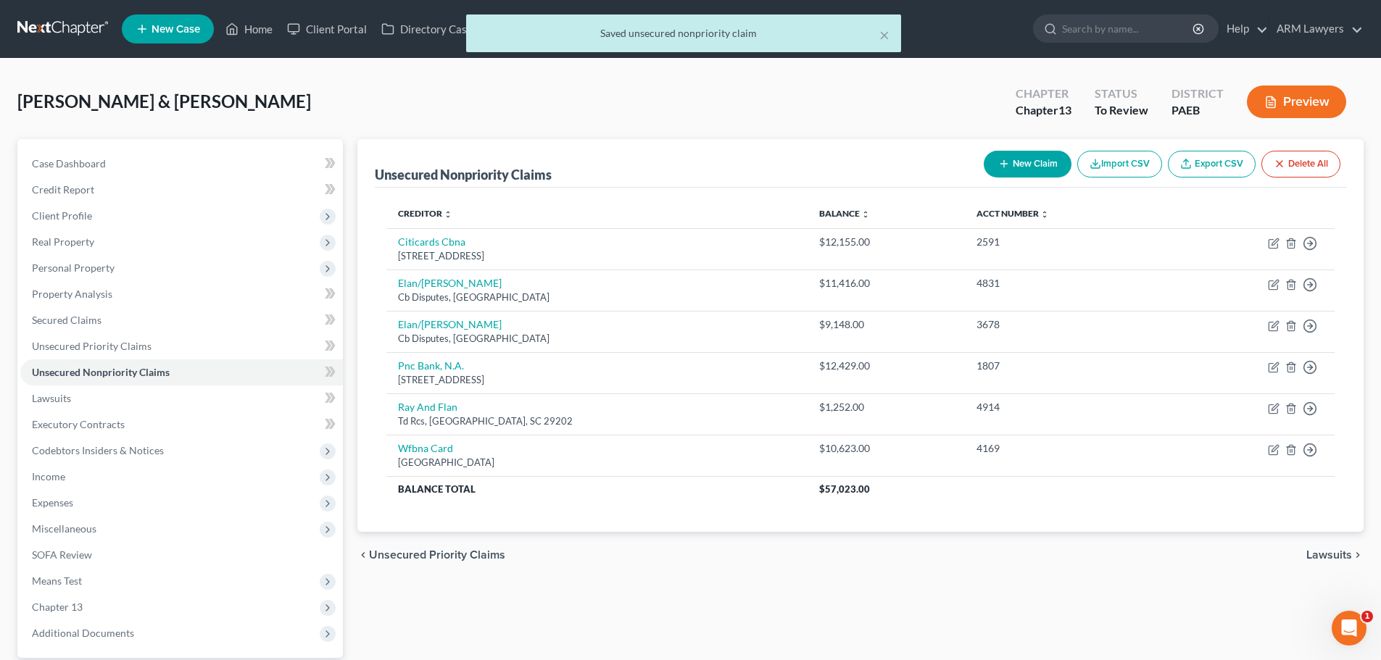
click at [1309, 107] on button "Preview" at bounding box center [1296, 102] width 99 height 33
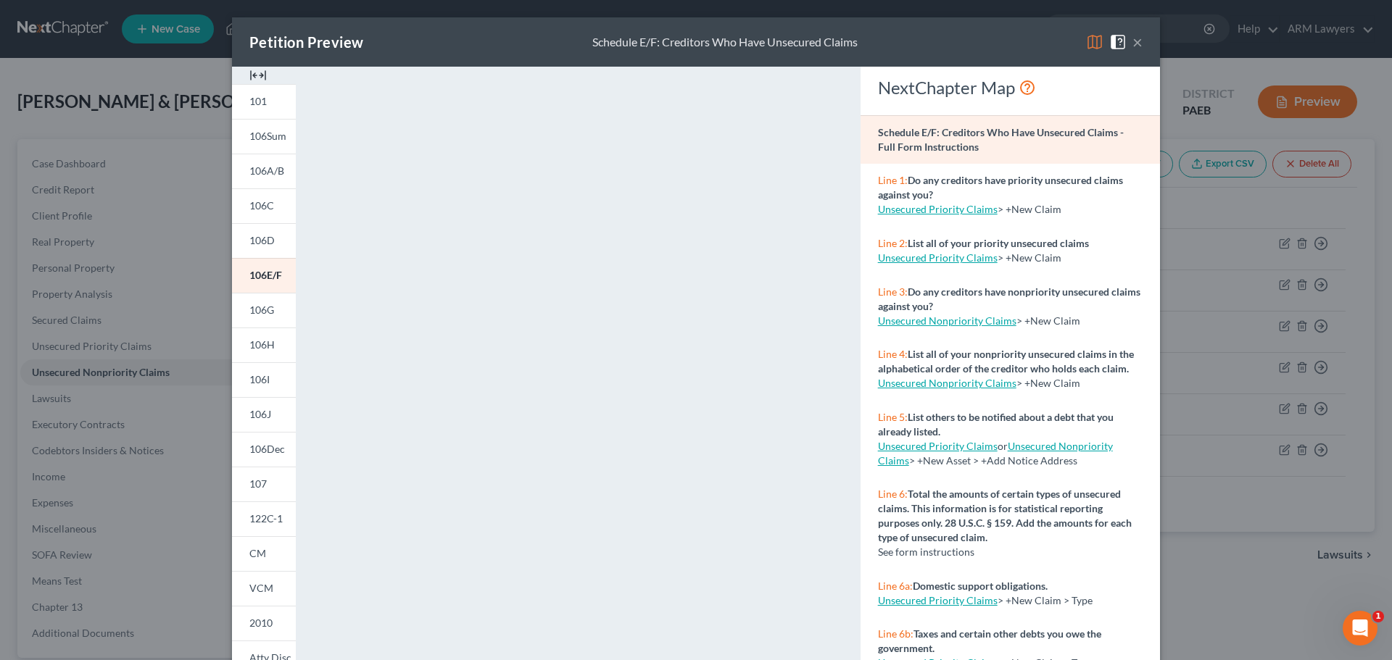
click at [1136, 44] on button "×" at bounding box center [1137, 41] width 10 height 17
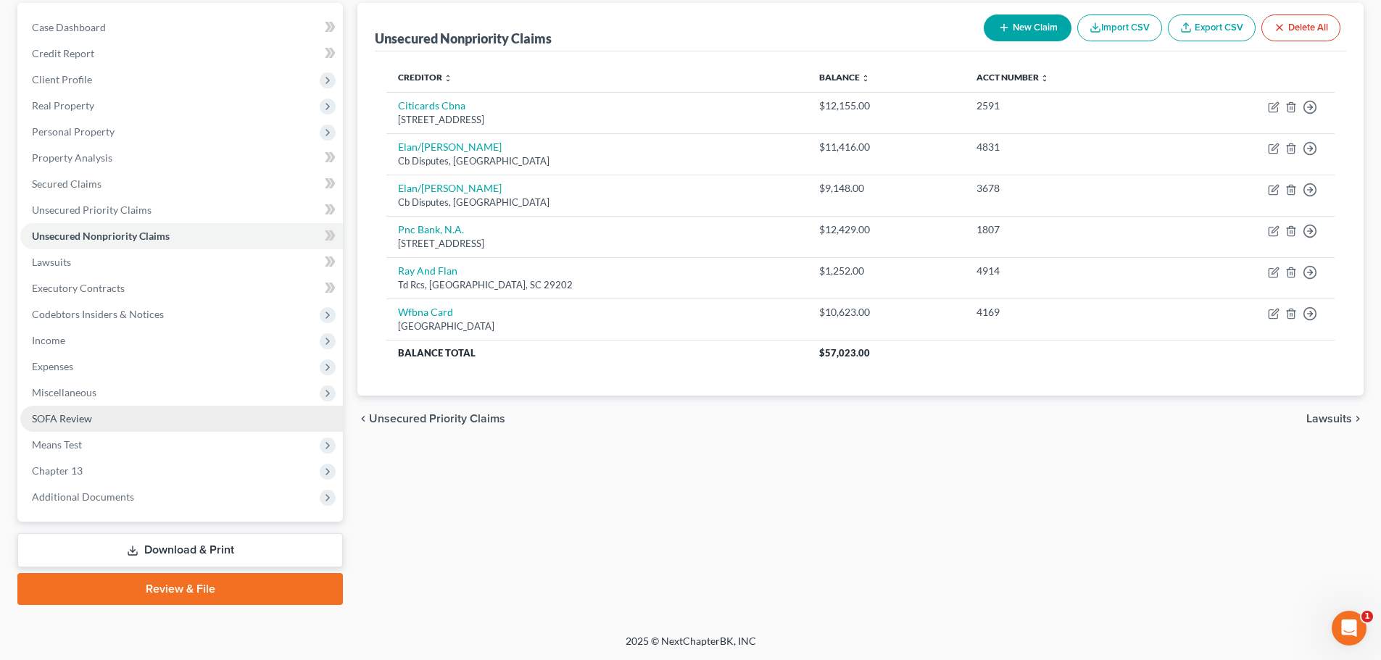
click at [94, 412] on link "SOFA Review" at bounding box center [181, 419] width 323 height 26
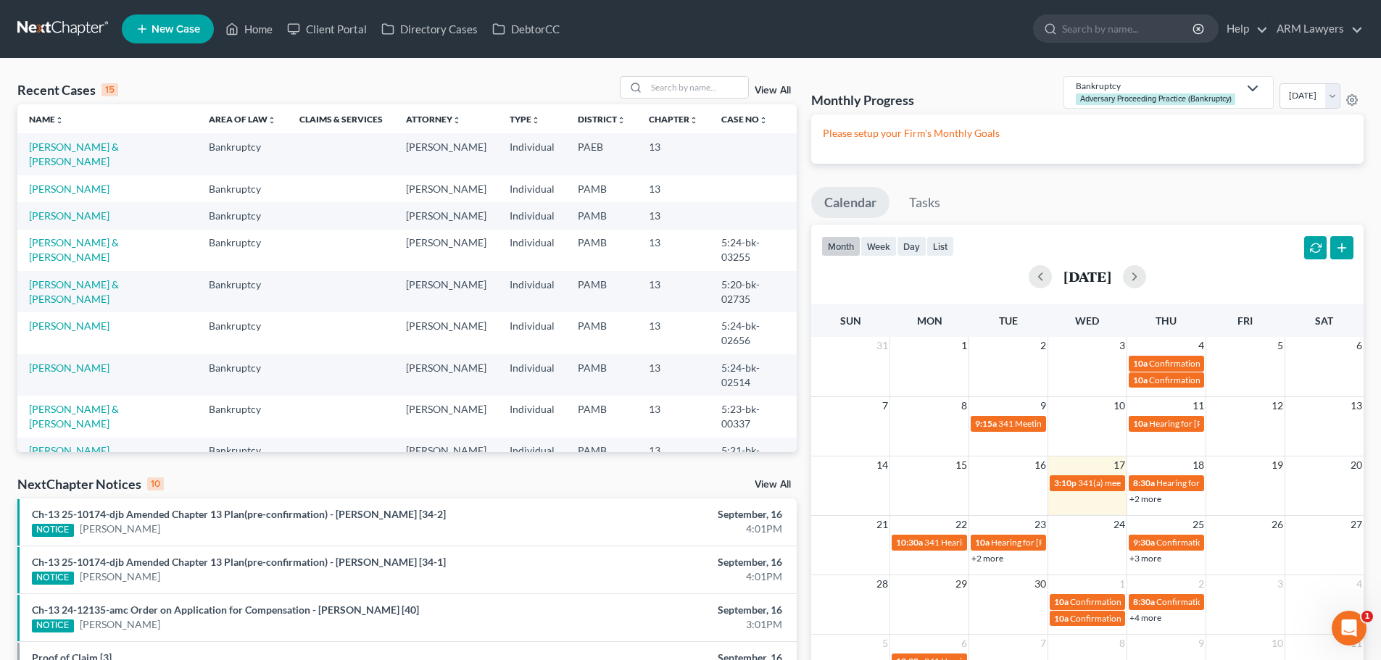
click at [166, 26] on span "New Case" at bounding box center [175, 29] width 49 height 11
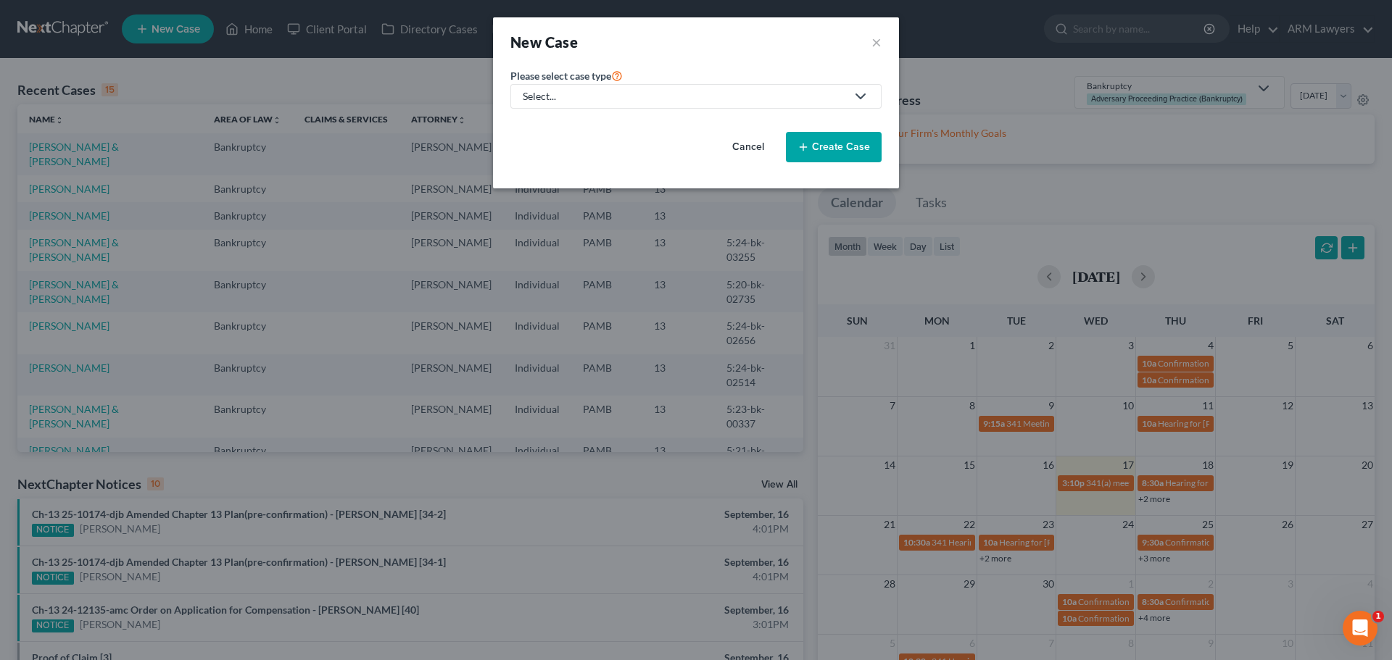
click at [623, 95] on div "Select..." at bounding box center [684, 96] width 323 height 14
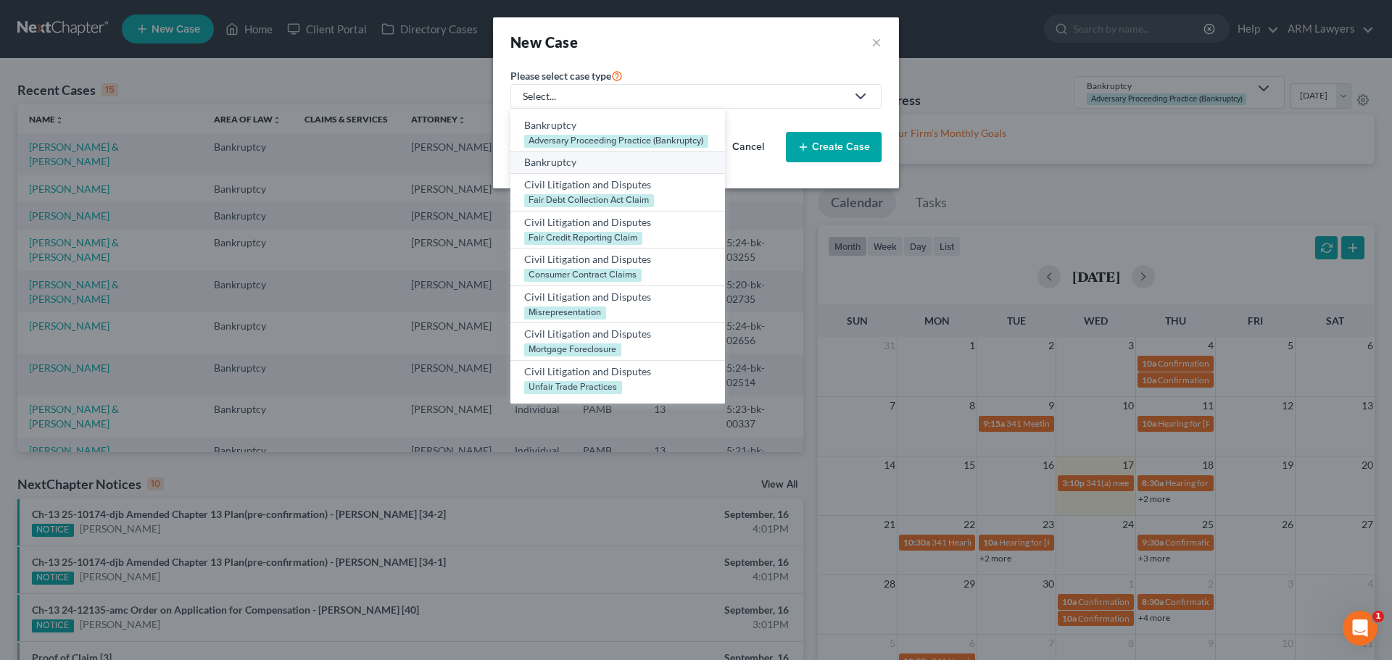
click at [562, 159] on div "Bankruptcy" at bounding box center [617, 162] width 187 height 14
select select "68"
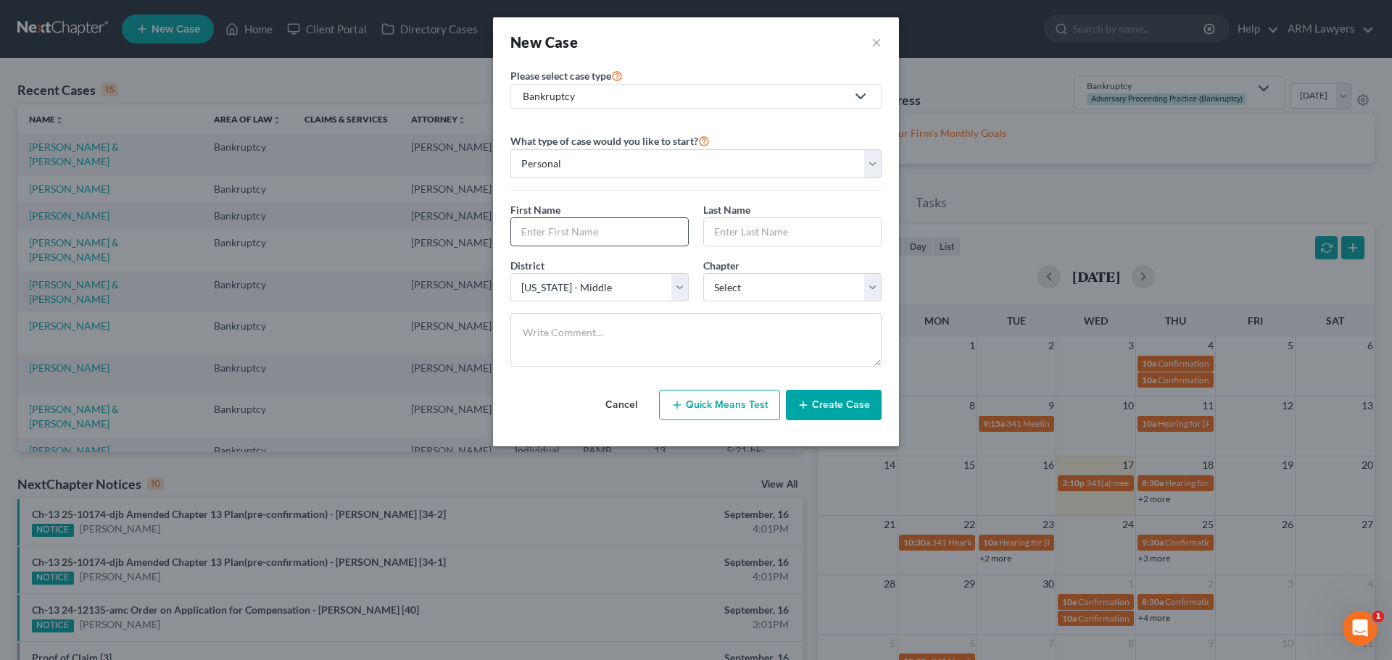
click at [560, 233] on input "text" at bounding box center [599, 232] width 177 height 28
click at [567, 230] on input "Carrie Romeo" at bounding box center [599, 232] width 177 height 28
click at [567, 231] on input "Carrie Romeo" at bounding box center [599, 232] width 177 height 28
type input "Carrie"
type input "Romeo"
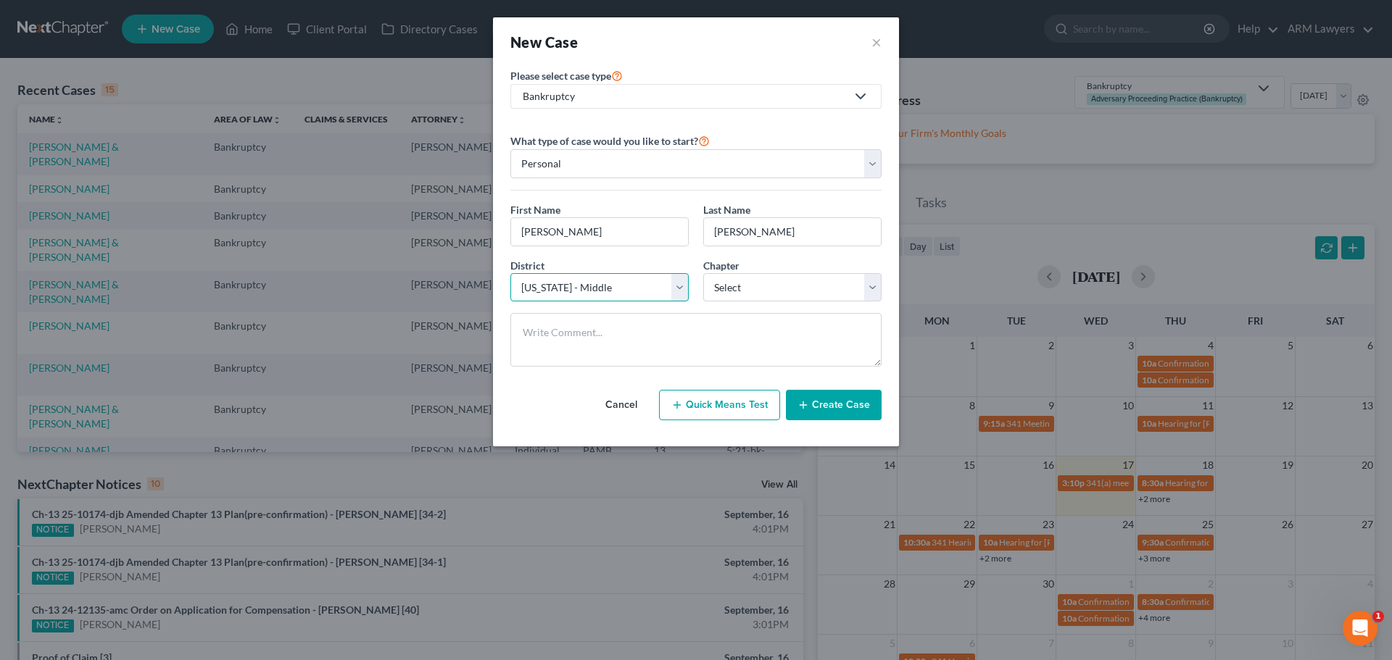
click at [686, 283] on select "Select Alabama - Middle Alabama - Northern Alabama - Southern Alaska Arizona Ar…" at bounding box center [599, 287] width 178 height 29
select select "67"
click at [510, 273] on select "Select Alabama - Middle Alabama - Northern Alabama - Southern Alaska Arizona Ar…" at bounding box center [599, 287] width 178 height 29
click at [760, 292] on select "Select 7 11 12 13" at bounding box center [792, 287] width 178 height 29
select select "0"
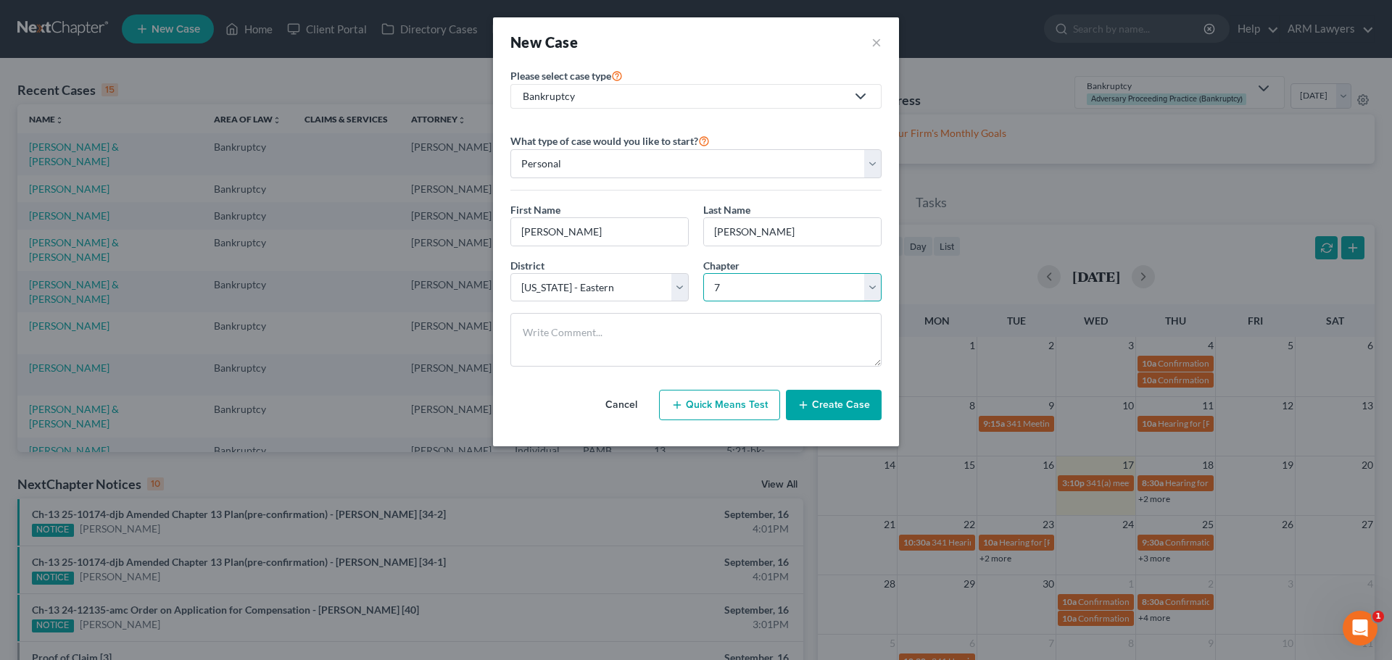
click at [703, 273] on select "Select 7 11 12 13" at bounding box center [792, 287] width 178 height 29
click at [667, 347] on textarea at bounding box center [695, 340] width 371 height 54
type textarea "O"
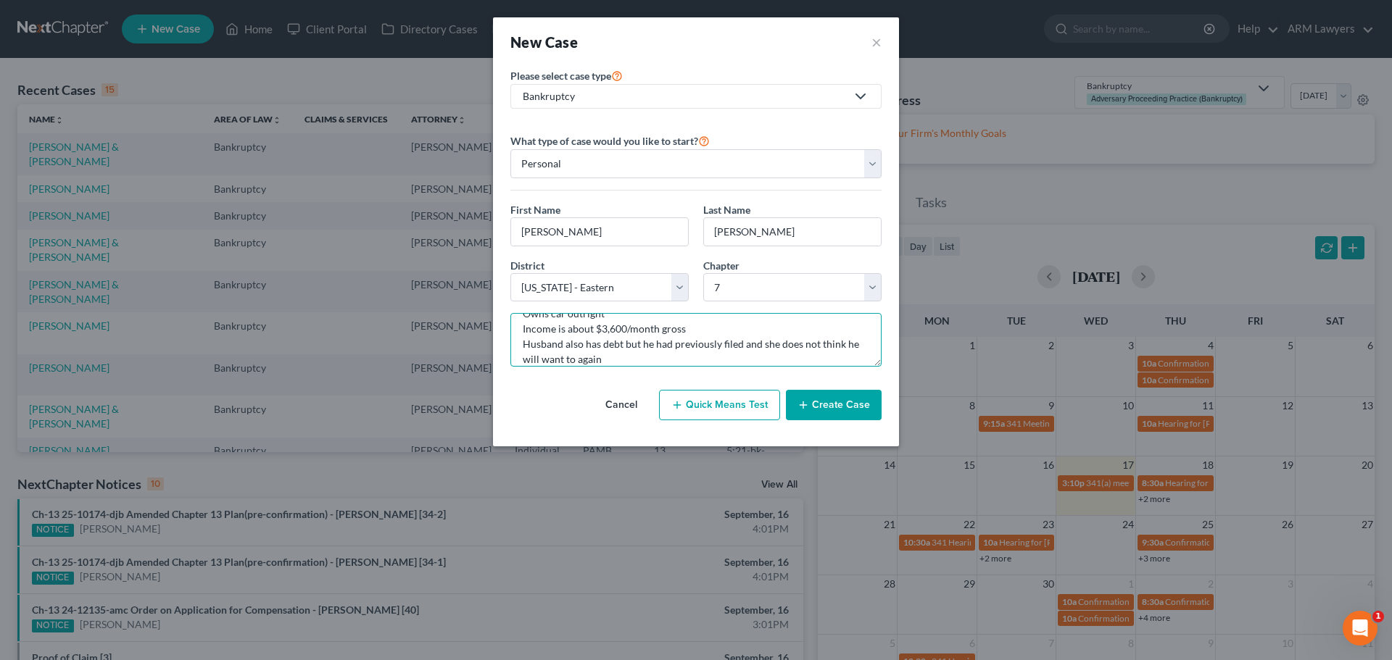
scroll to position [49, 0]
click at [678, 332] on textarea "Has a home but only husband is on the deed Owns car outright Income is about $3…" at bounding box center [695, 340] width 371 height 54
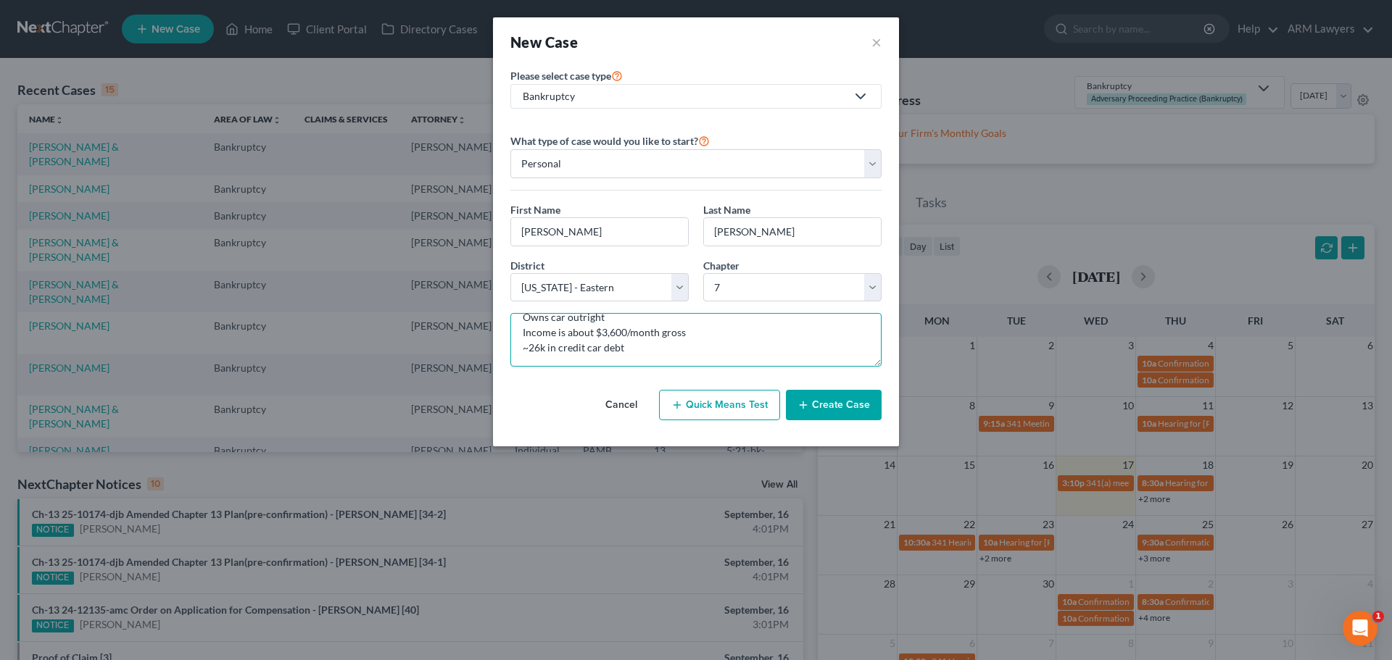
click at [677, 349] on textarea "Has a home but only husband is on the deed Owns car outright Income is about $3…" at bounding box center [695, 340] width 371 height 54
paste textarea "Husband also has debt but he had previously filed and she does not think he wil…"
click at [689, 313] on textarea "Has a home but only husband is on the deed Owns car outright Income is about $3…" at bounding box center [695, 340] width 371 height 54
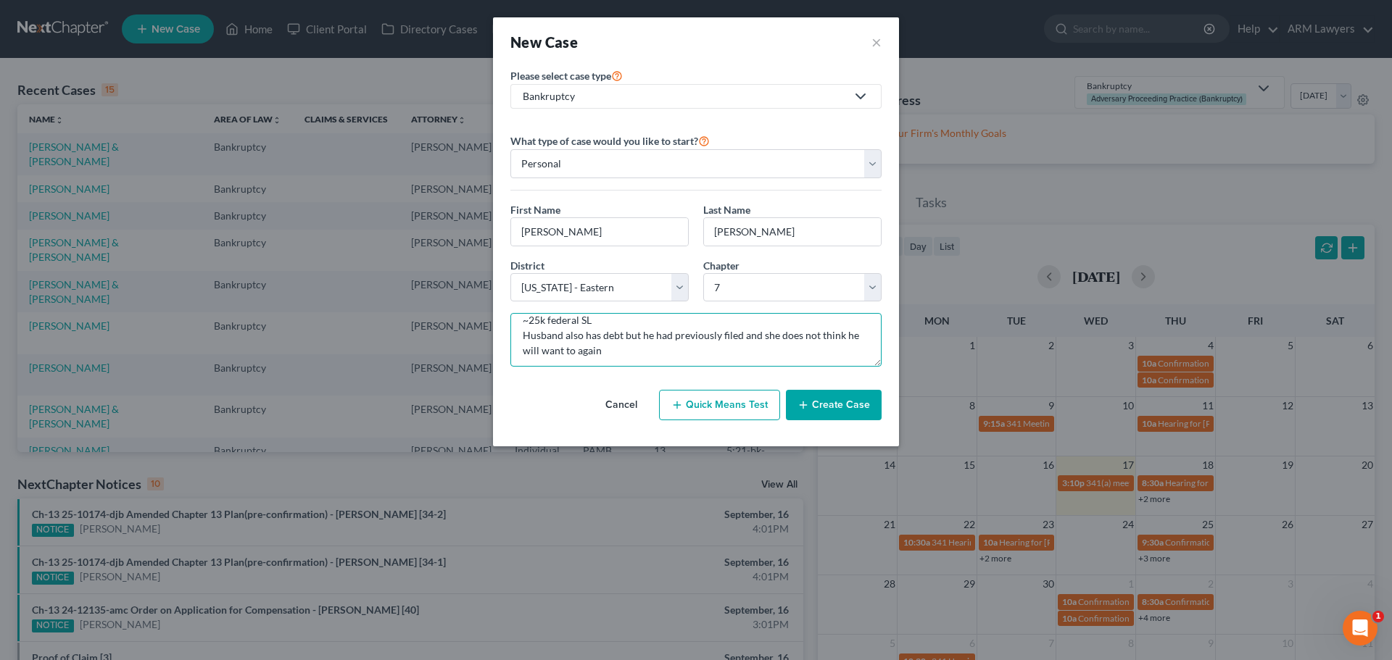
click at [671, 343] on textarea "Has a home but only husband is on the deed Owns car outright Income is about $3…" at bounding box center [695, 340] width 371 height 54
click at [665, 348] on textarea "Has a home but only husband is on the deed Owns car outright Income is about $3…" at bounding box center [695, 340] width 371 height 54
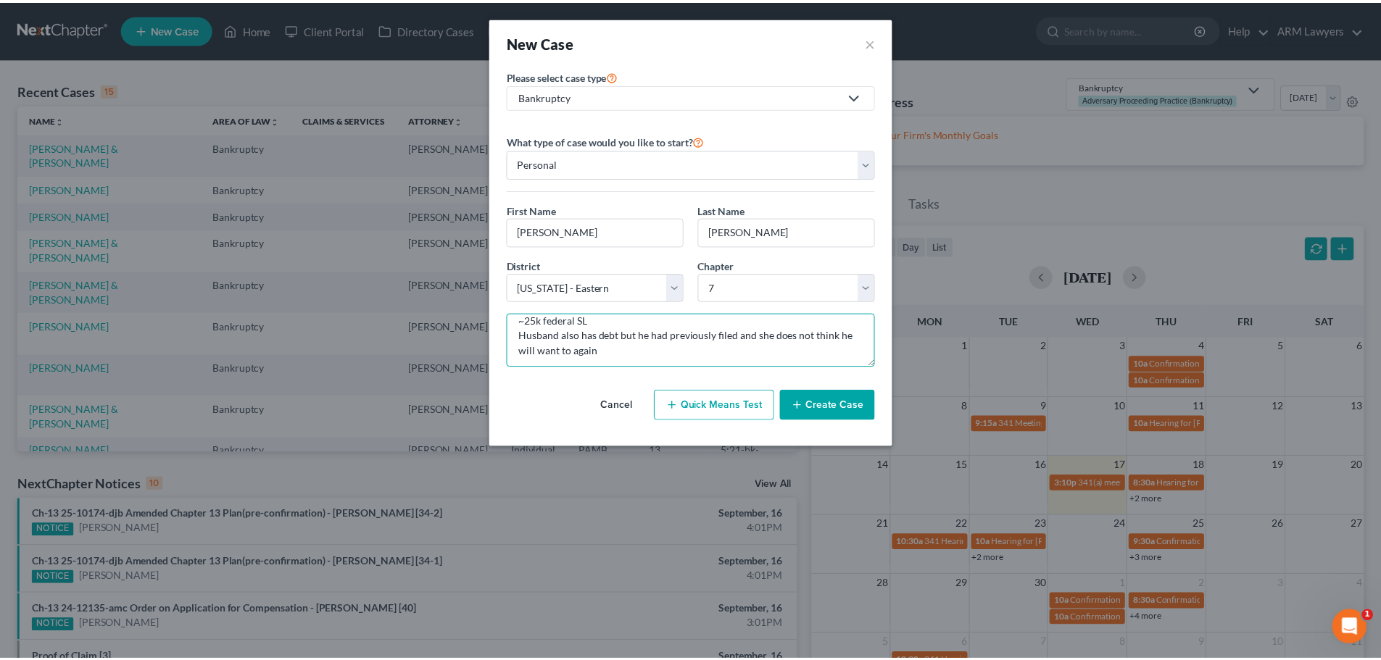
scroll to position [80, 0]
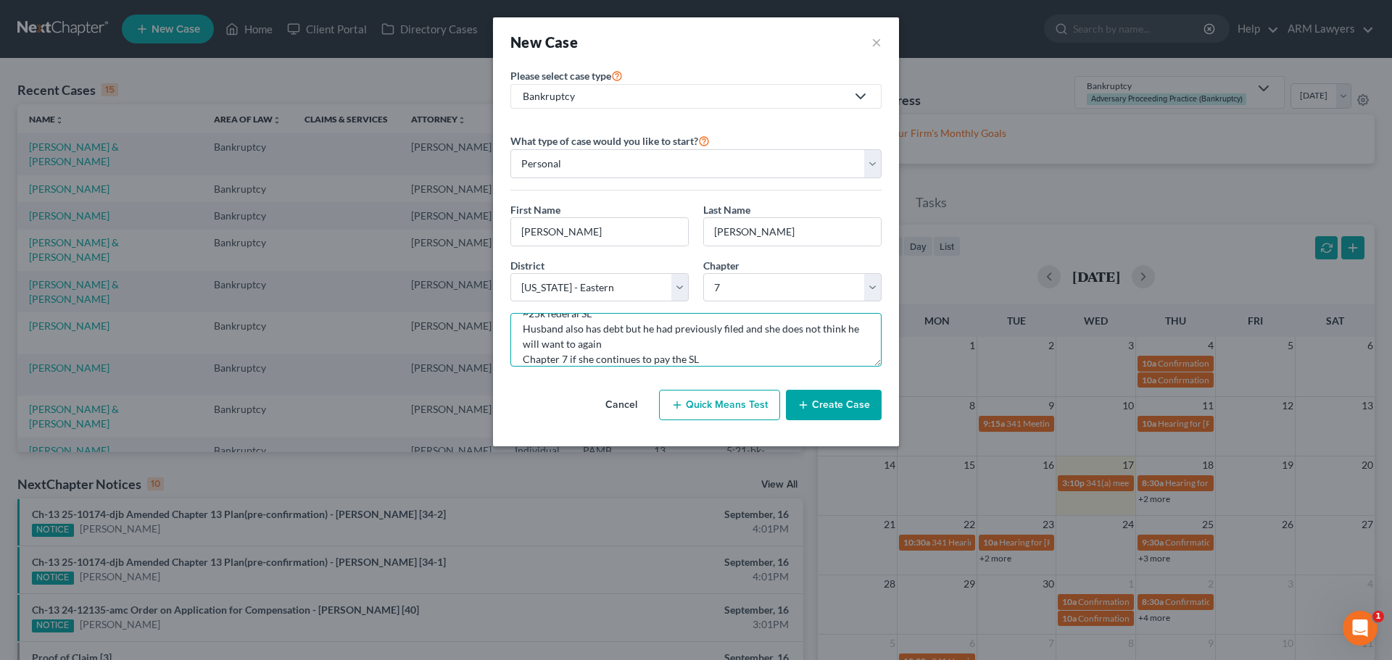
type textarea "Has a home but only husband is on the deed Owns car outright Income is about $3…"
click at [836, 398] on button "Create Case" at bounding box center [834, 405] width 96 height 30
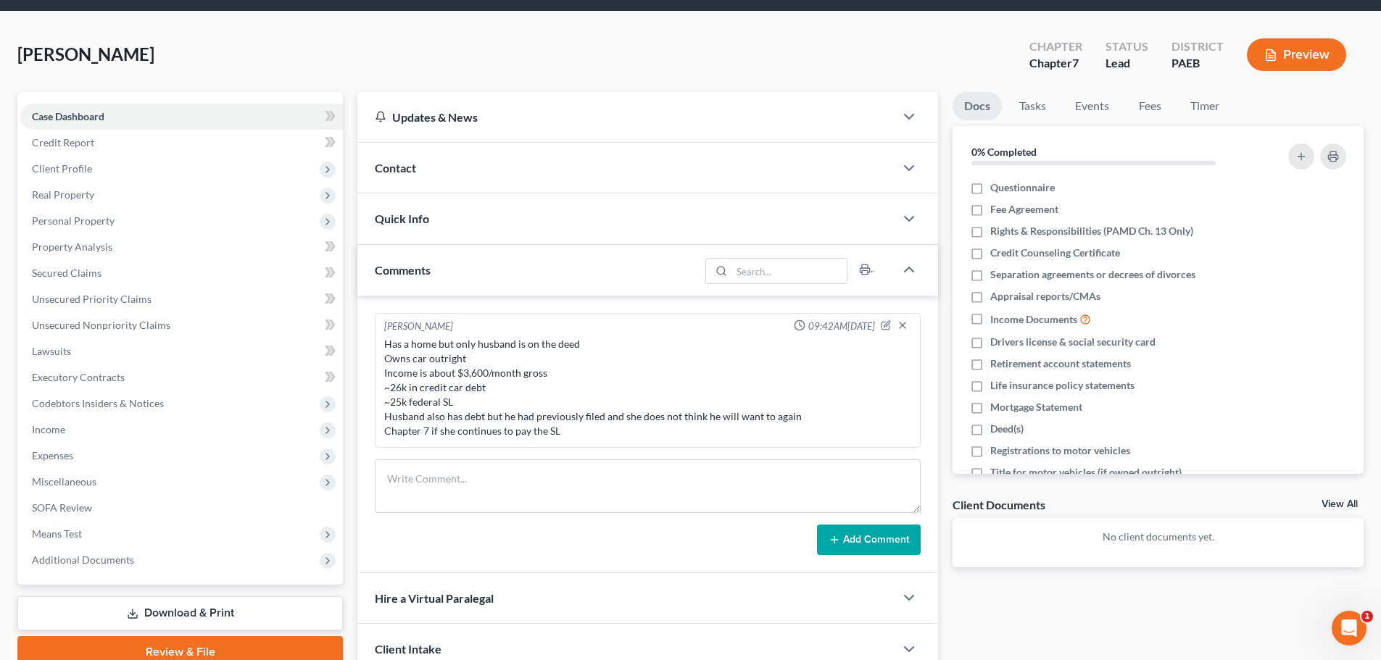
scroll to position [1, 0]
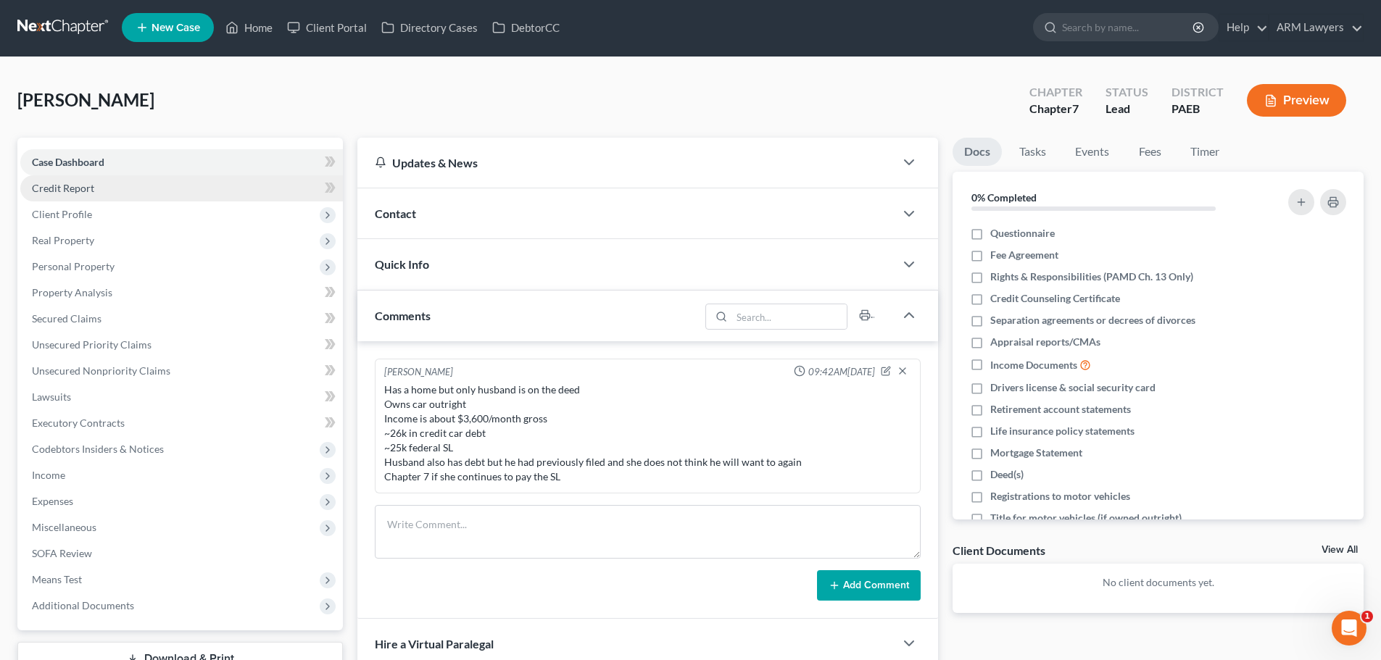
click at [83, 192] on span "Credit Report" at bounding box center [63, 188] width 62 height 12
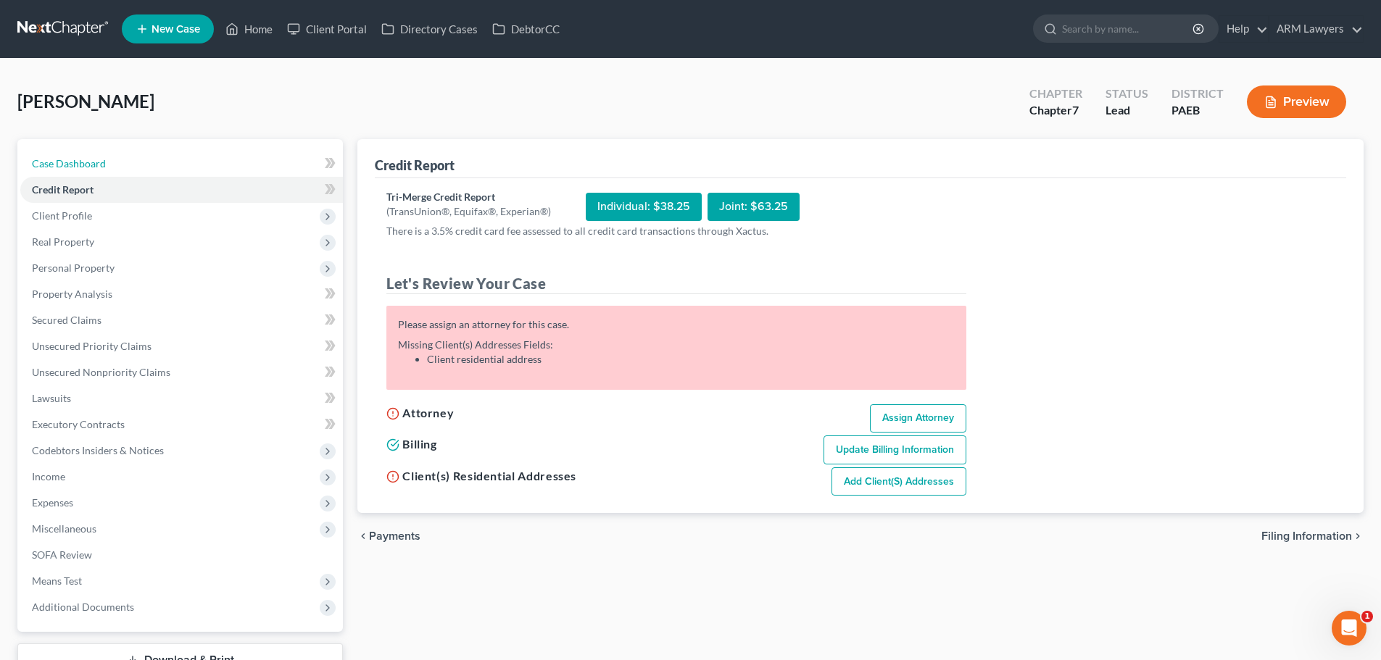
drag, startPoint x: 76, startPoint y: 161, endPoint x: 159, endPoint y: 114, distance: 95.1
click at [76, 161] on span "Case Dashboard" at bounding box center [69, 163] width 74 height 12
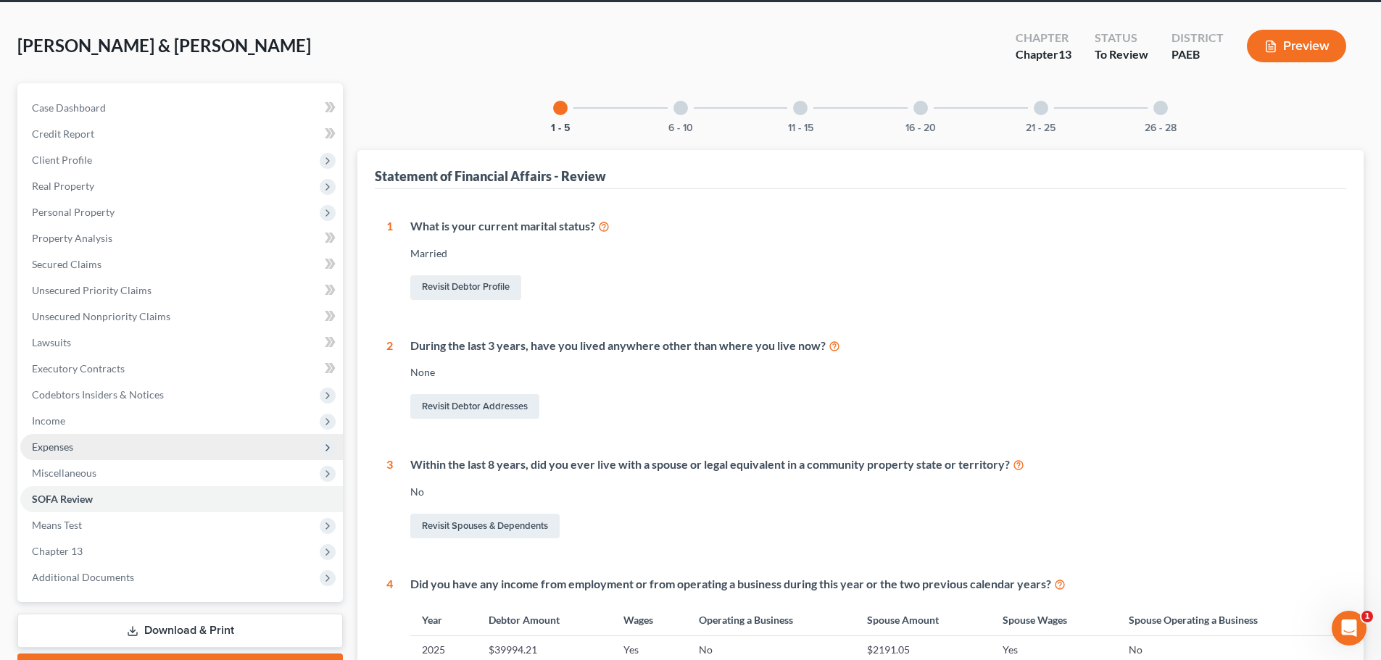
scroll to position [145, 0]
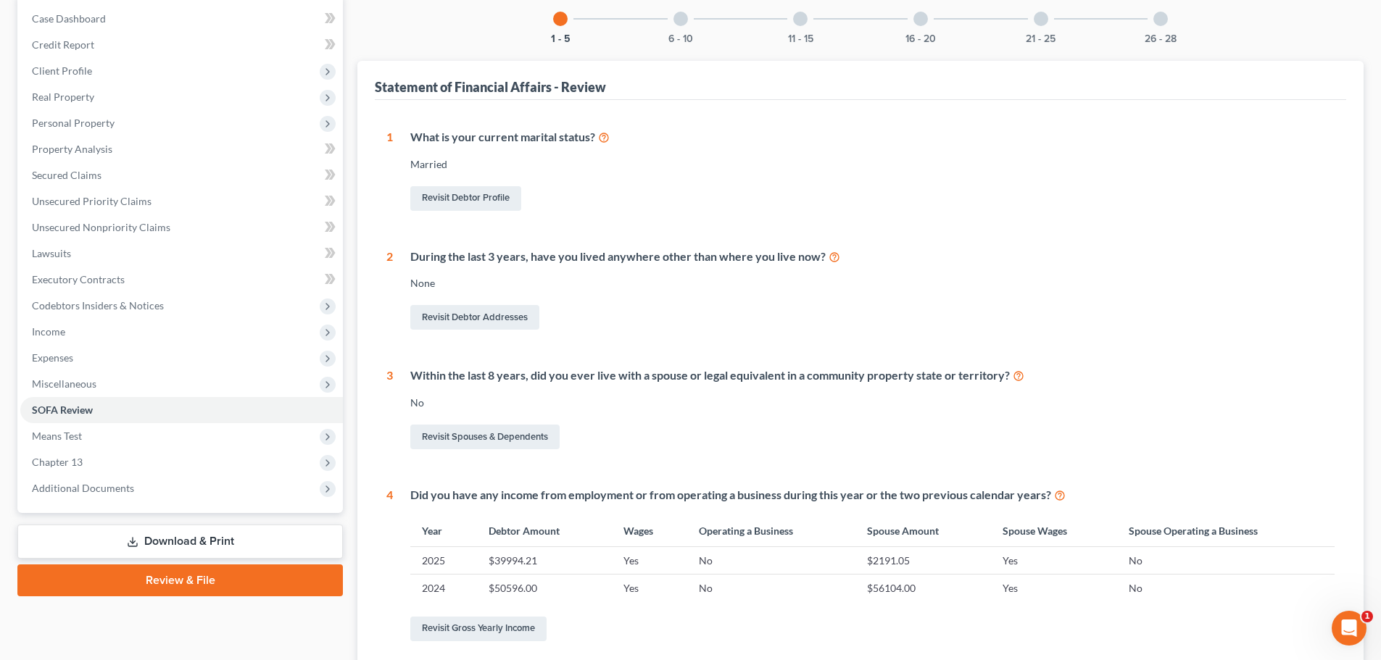
click at [135, 542] on icon at bounding box center [133, 542] width 12 height 12
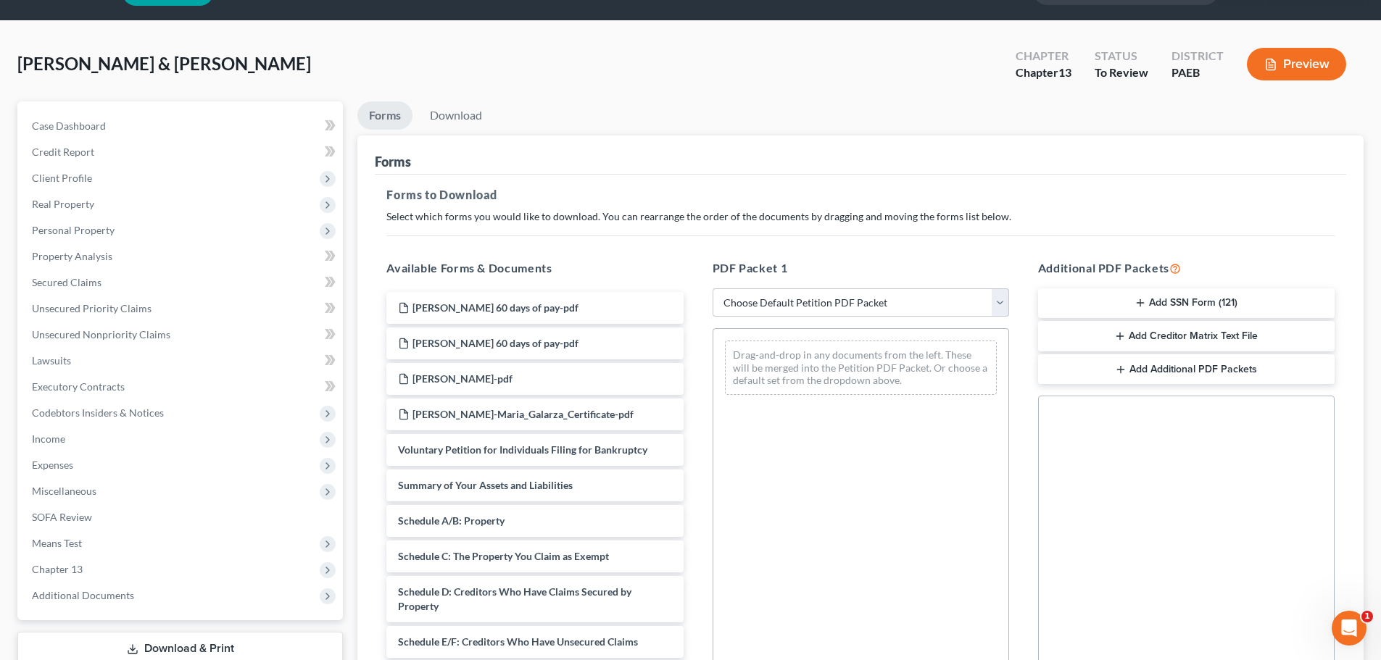
scroll to position [72, 0]
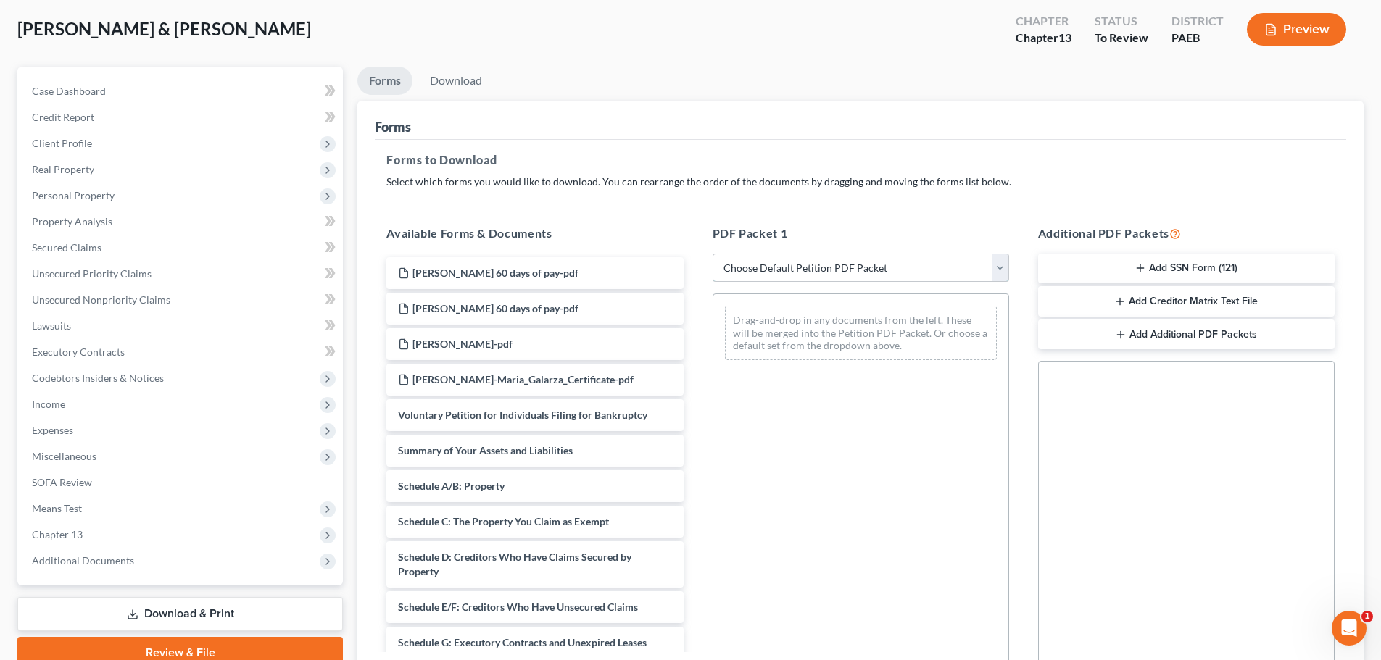
click at [801, 265] on select "Choose Default Petition PDF Packet Complete Bankruptcy Petition (all forms and …" at bounding box center [861, 268] width 296 height 29
select select "3"
click at [713, 254] on select "Choose Default Petition PDF Packet Complete Bankruptcy Petition (all forms and …" at bounding box center [861, 268] width 296 height 29
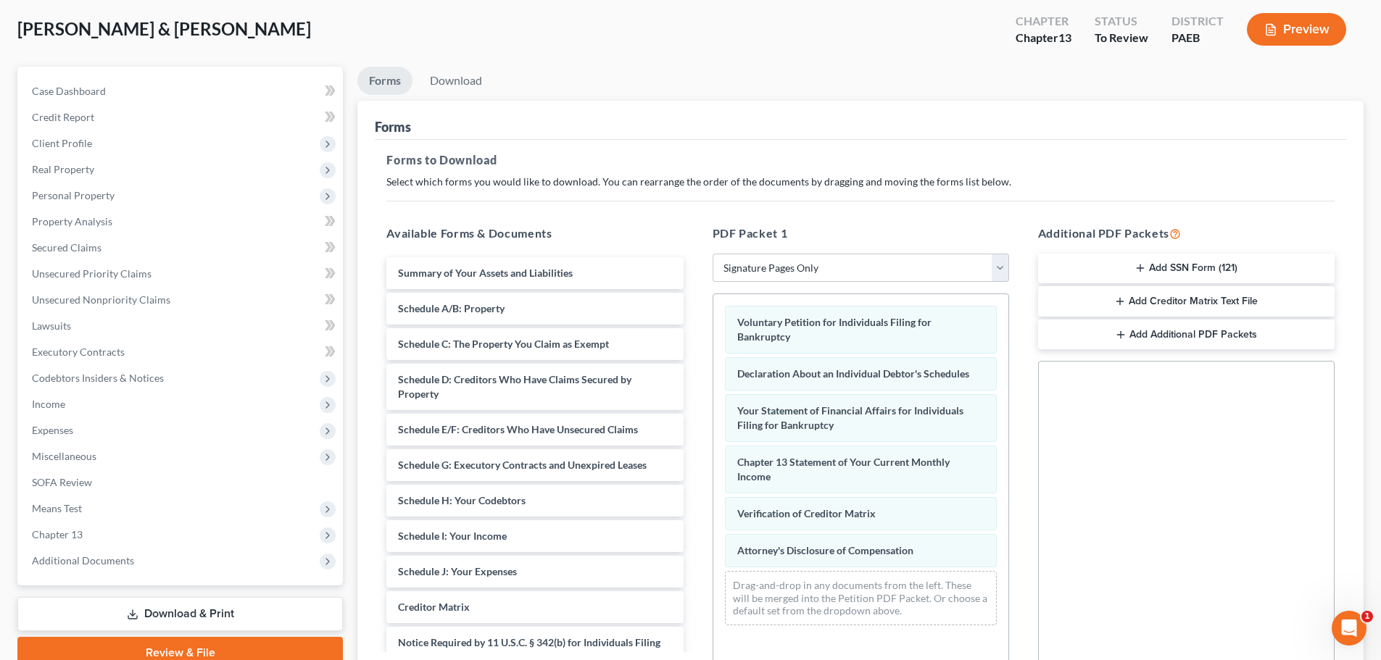
click at [1116, 265] on button "Add SSN Form (121)" at bounding box center [1186, 269] width 296 height 30
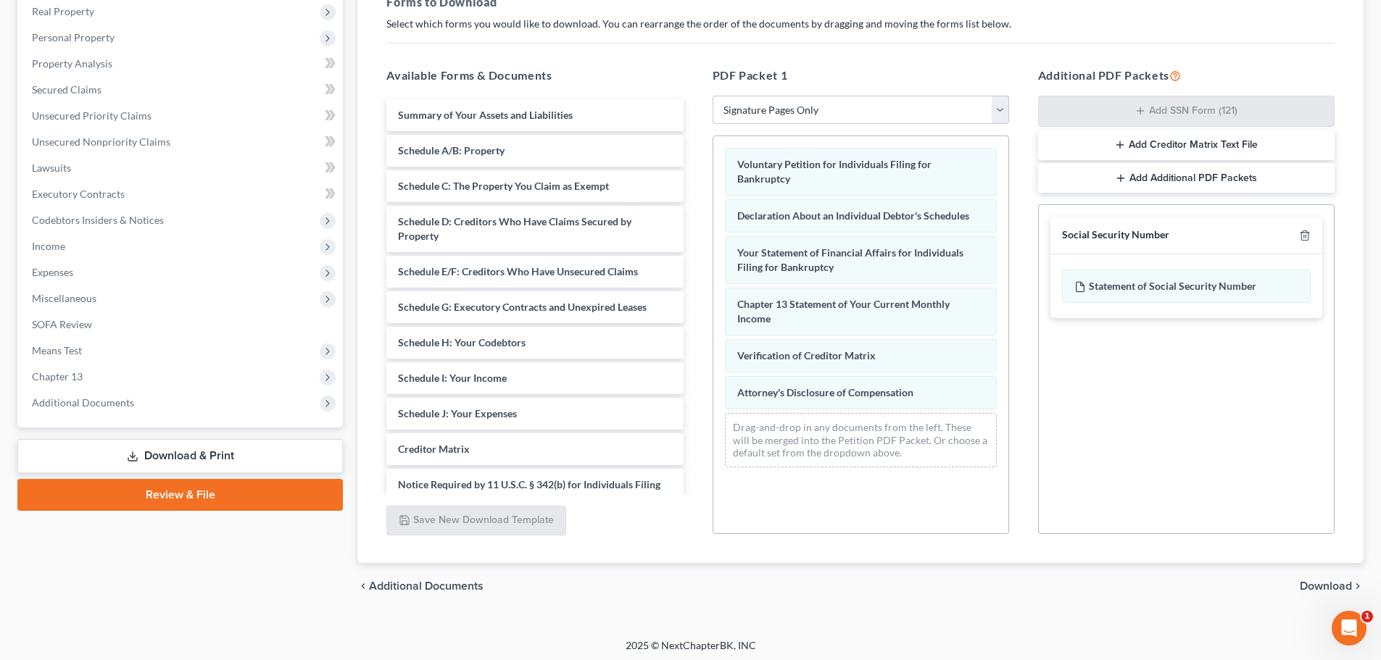
scroll to position [235, 0]
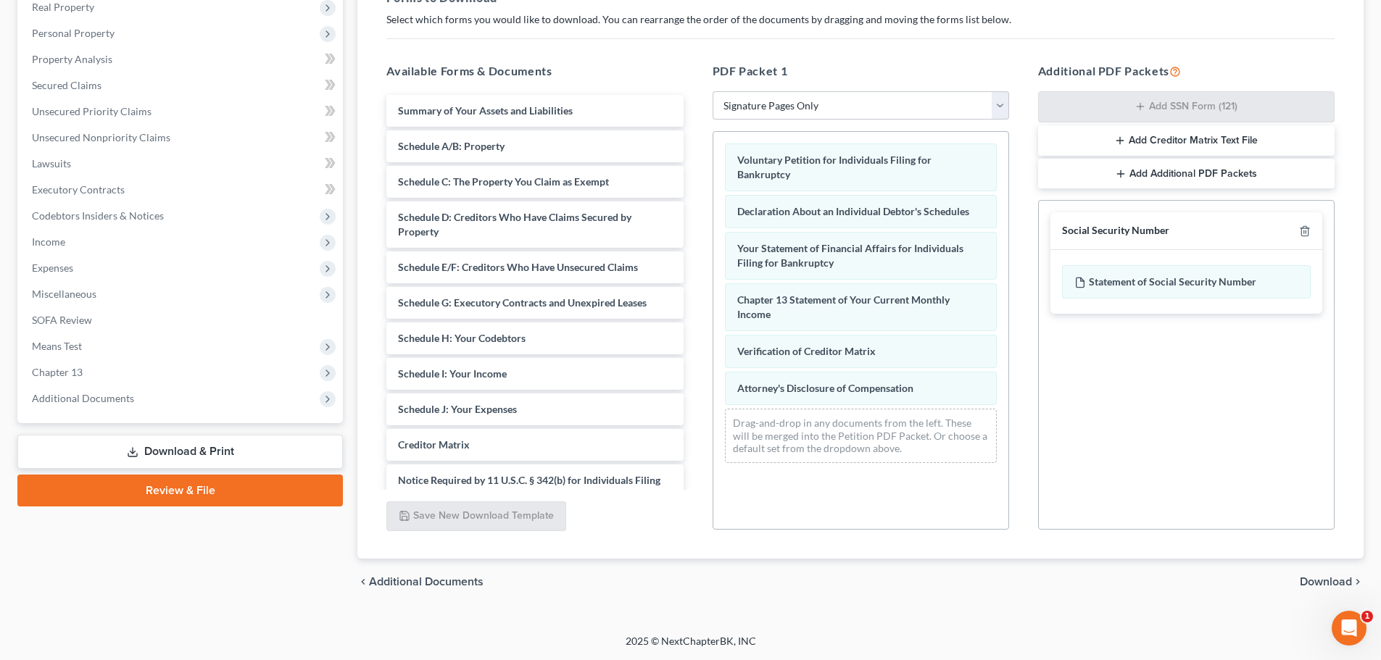
click at [1301, 578] on span "Download" at bounding box center [1326, 582] width 52 height 12
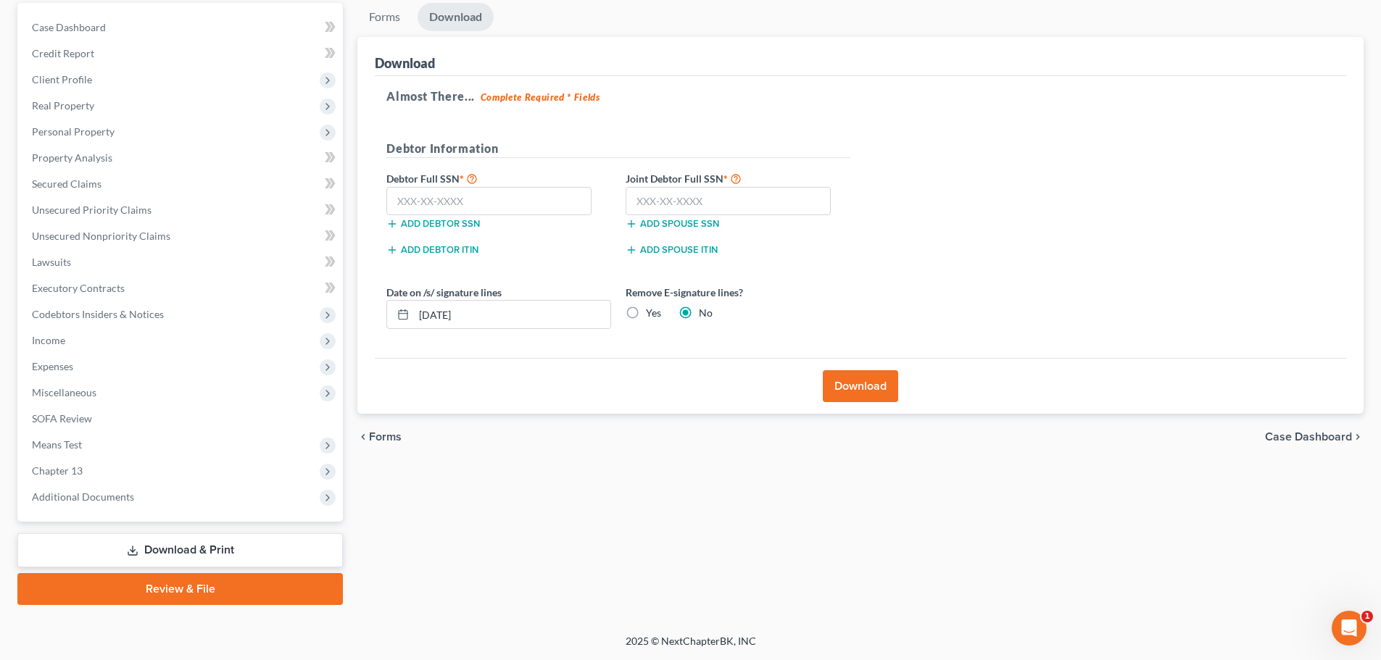
click at [646, 311] on label "Yes" at bounding box center [653, 313] width 15 height 14
click at [652, 311] on input "Yes" at bounding box center [656, 310] width 9 height 9
radio input "true"
radio input "false"
click at [448, 199] on input "text" at bounding box center [488, 201] width 205 height 29
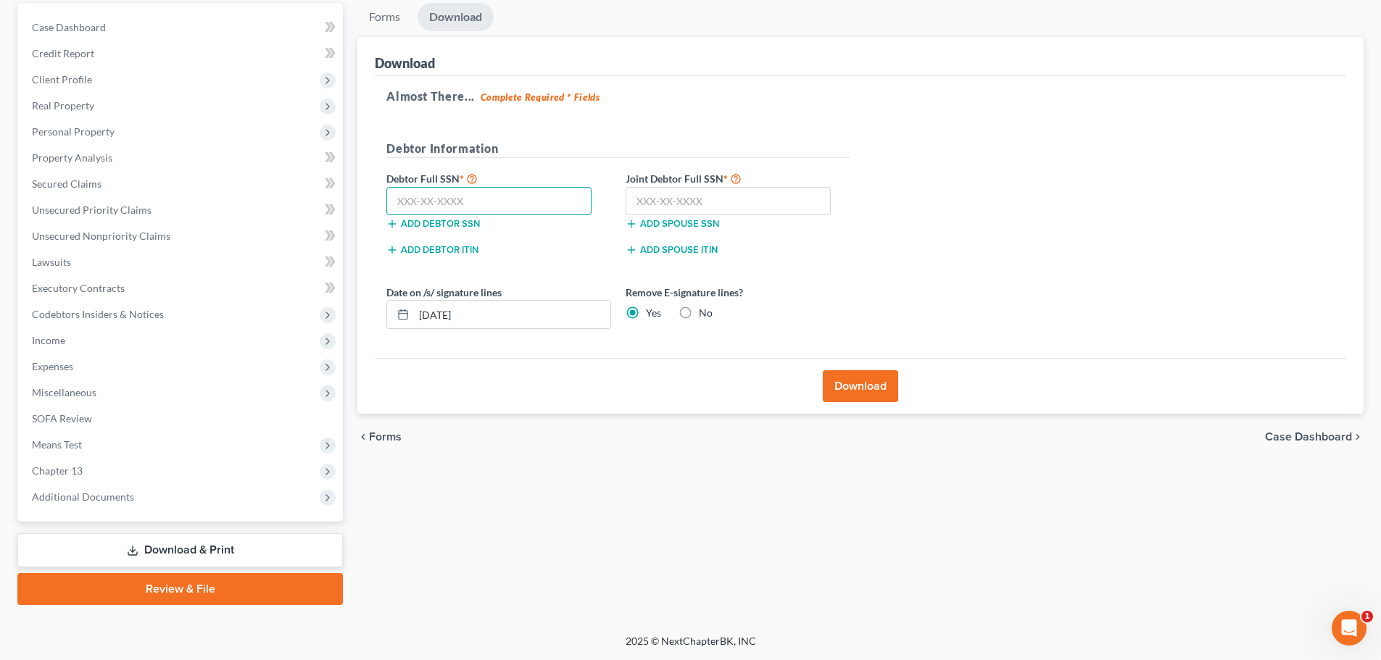
click at [478, 206] on input "text" at bounding box center [488, 201] width 205 height 29
type input "768-7"
click at [489, 198] on input "768-7" at bounding box center [488, 201] width 205 height 29
click at [675, 205] on input "text" at bounding box center [728, 201] width 205 height 29
type input "153-90-4205"
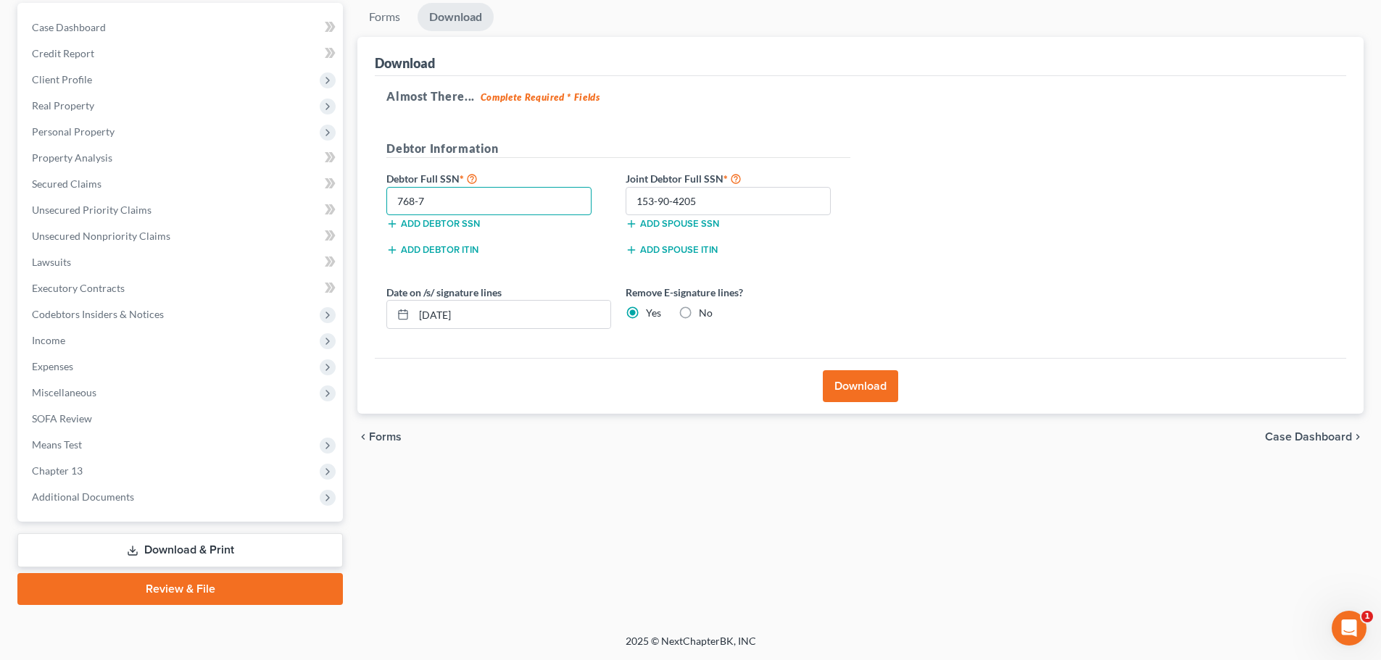
click at [462, 204] on input "768-7" at bounding box center [488, 201] width 205 height 29
type input "768-77-5916"
click at [882, 387] on button "Download" at bounding box center [860, 386] width 75 height 32
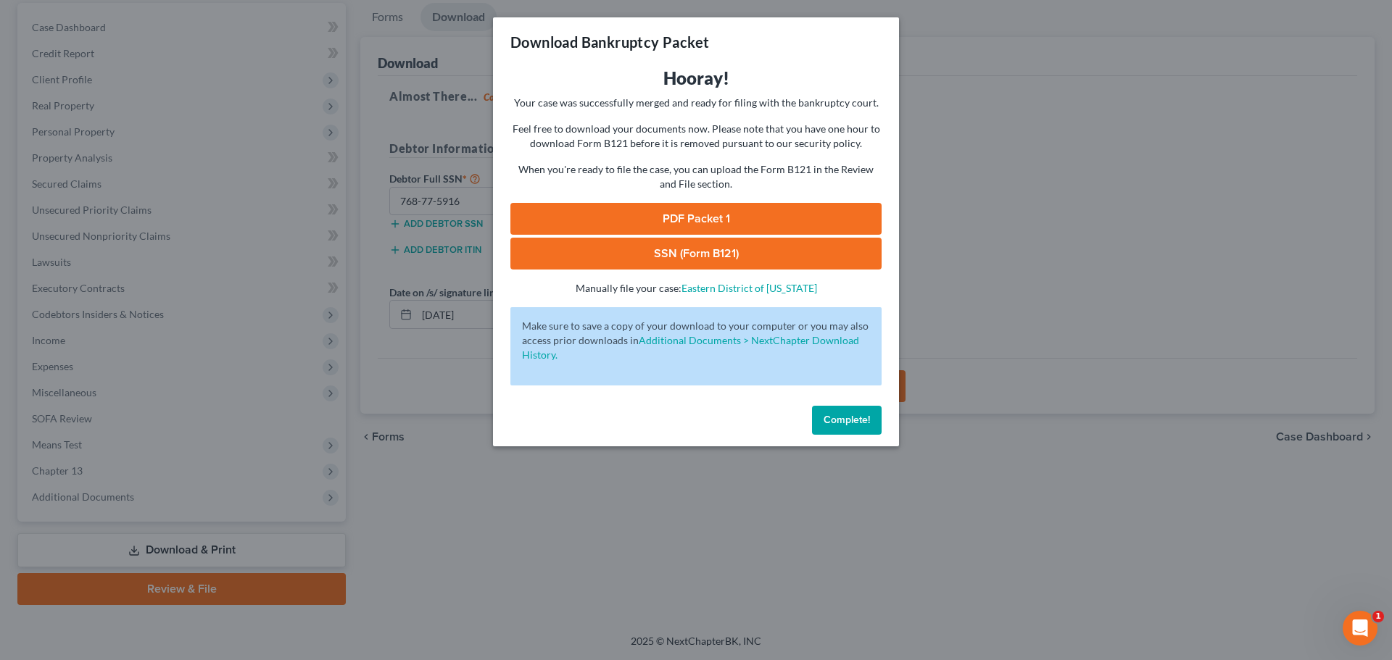
click at [703, 218] on link "PDF Packet 1" at bounding box center [695, 219] width 371 height 32
click at [668, 262] on link "SSN (Form B121)" at bounding box center [695, 254] width 371 height 32
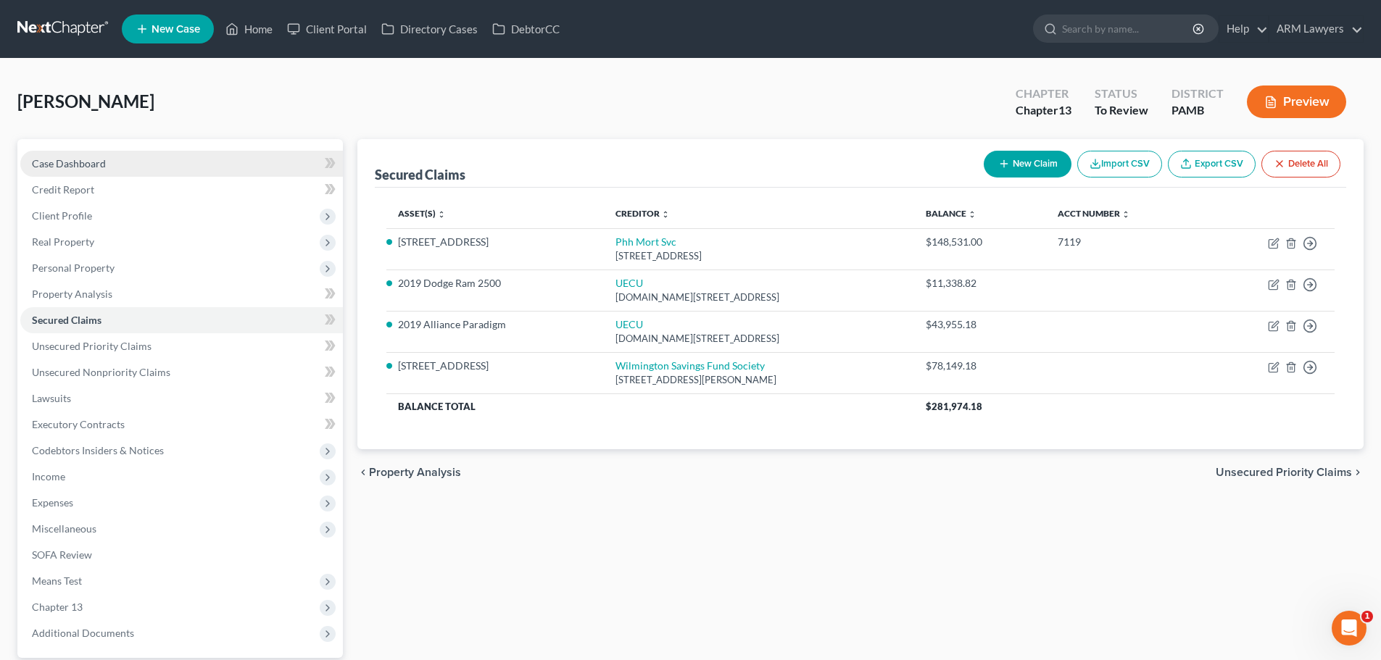
click at [91, 164] on span "Case Dashboard" at bounding box center [69, 163] width 74 height 12
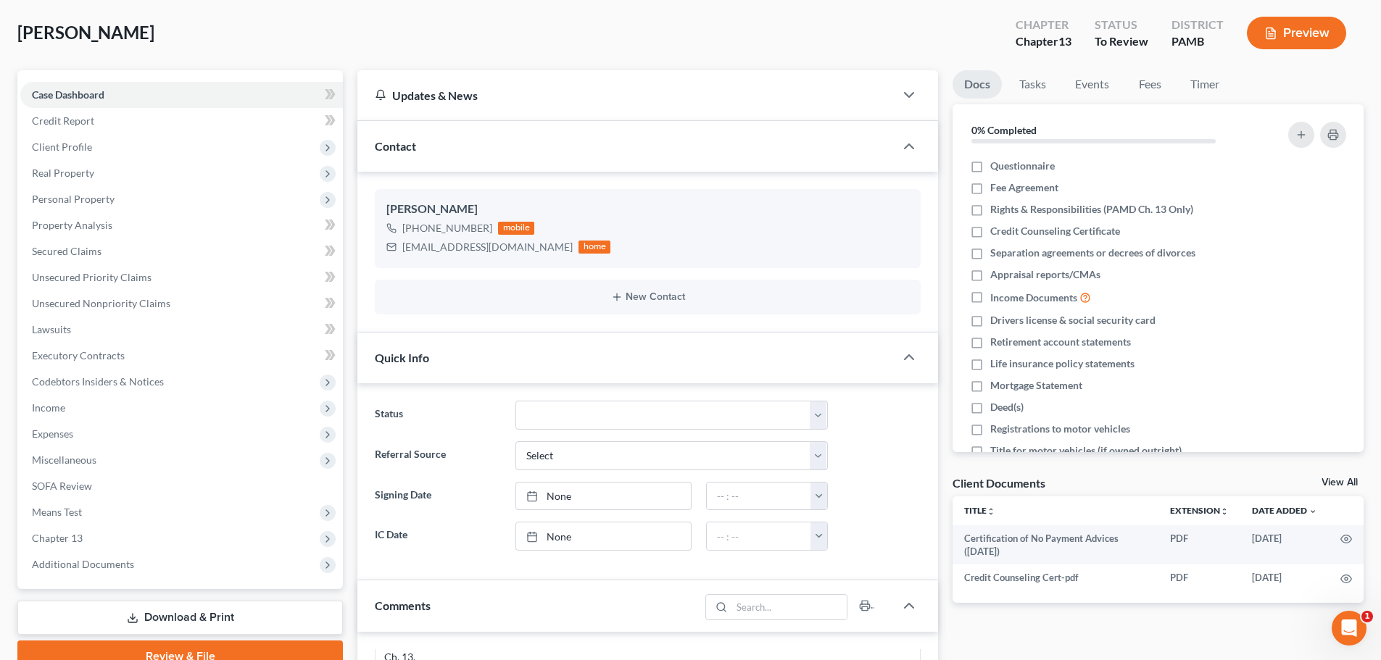
scroll to position [72, 0]
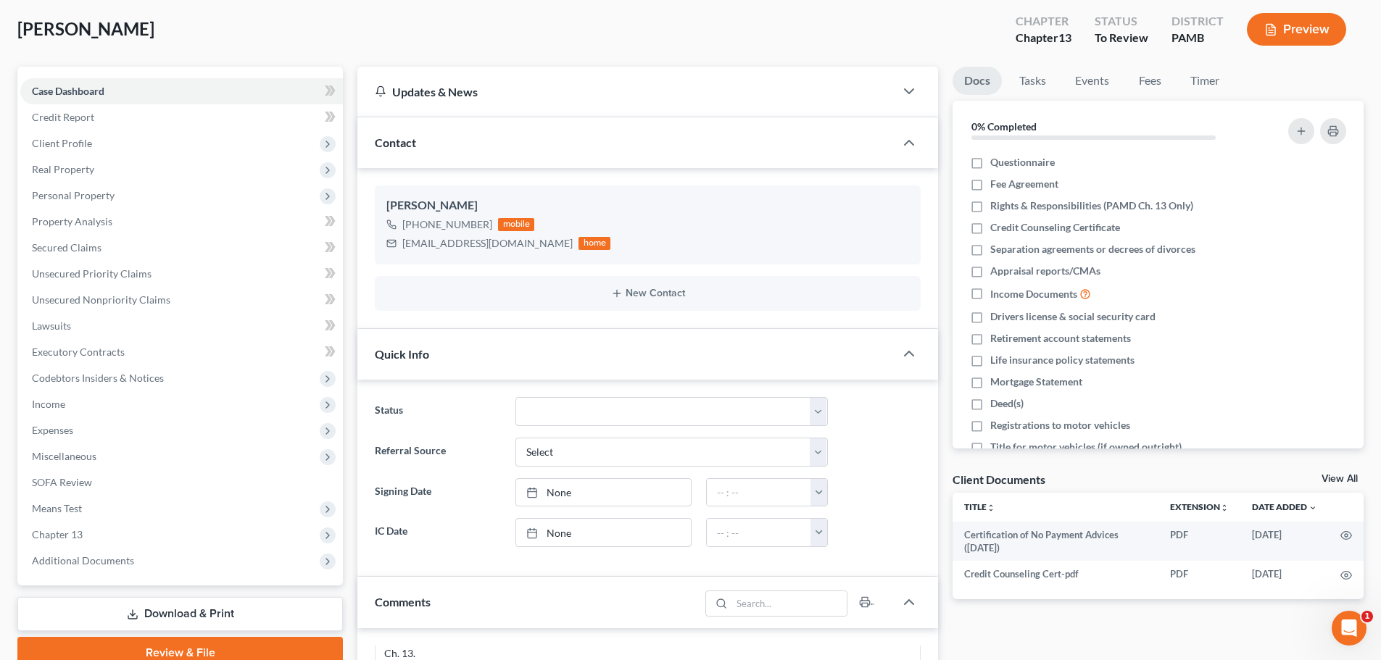
click at [132, 607] on link "Download & Print" at bounding box center [179, 614] width 325 height 34
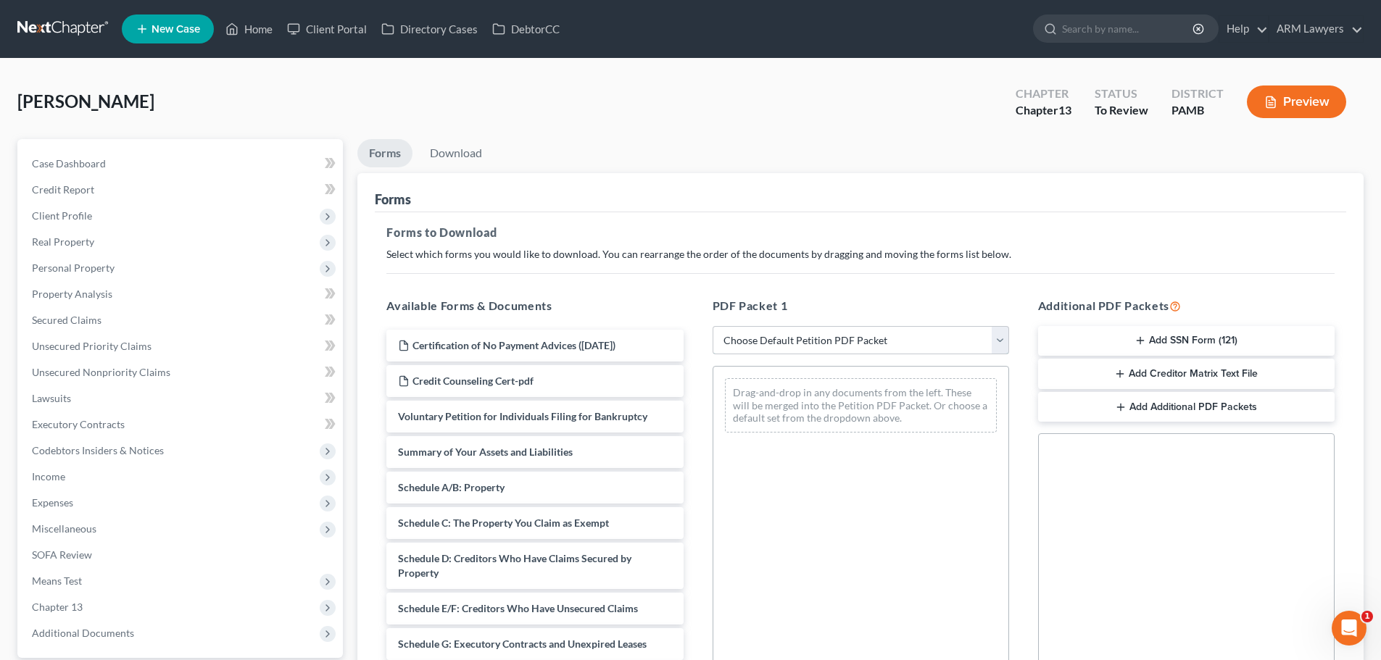
click at [786, 345] on select "Choose Default Petition PDF Packet Complete Bankruptcy Petition (all forms and …" at bounding box center [861, 340] width 296 height 29
select select "0"
click at [713, 326] on select "Choose Default Petition PDF Packet Complete Bankruptcy Petition (all forms and …" at bounding box center [861, 340] width 296 height 29
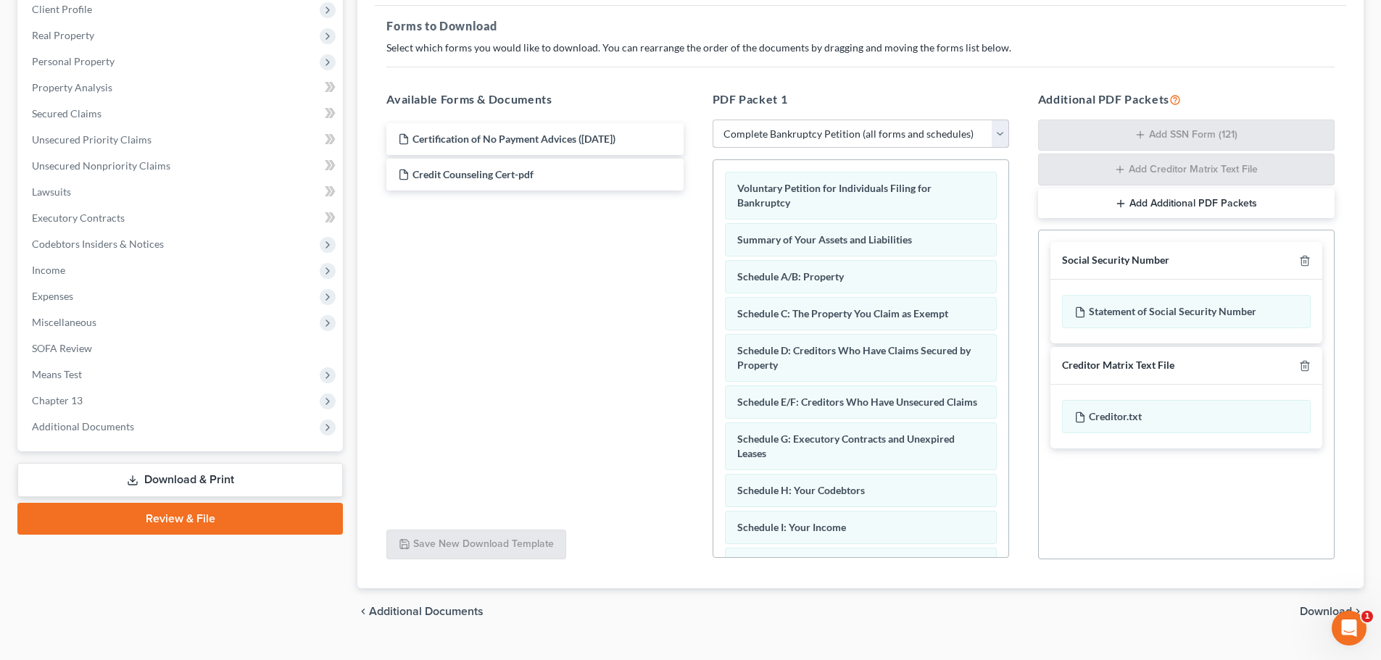
scroll to position [236, 0]
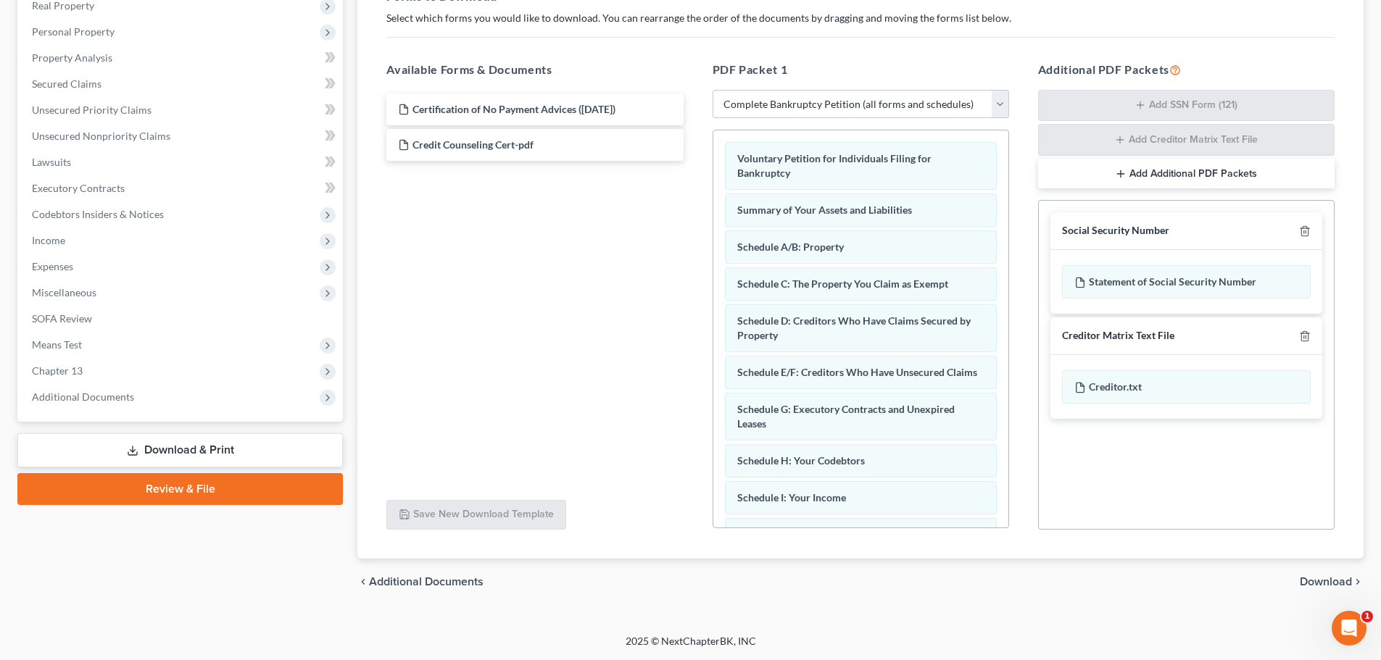
click at [1324, 577] on span "Download" at bounding box center [1326, 582] width 52 height 12
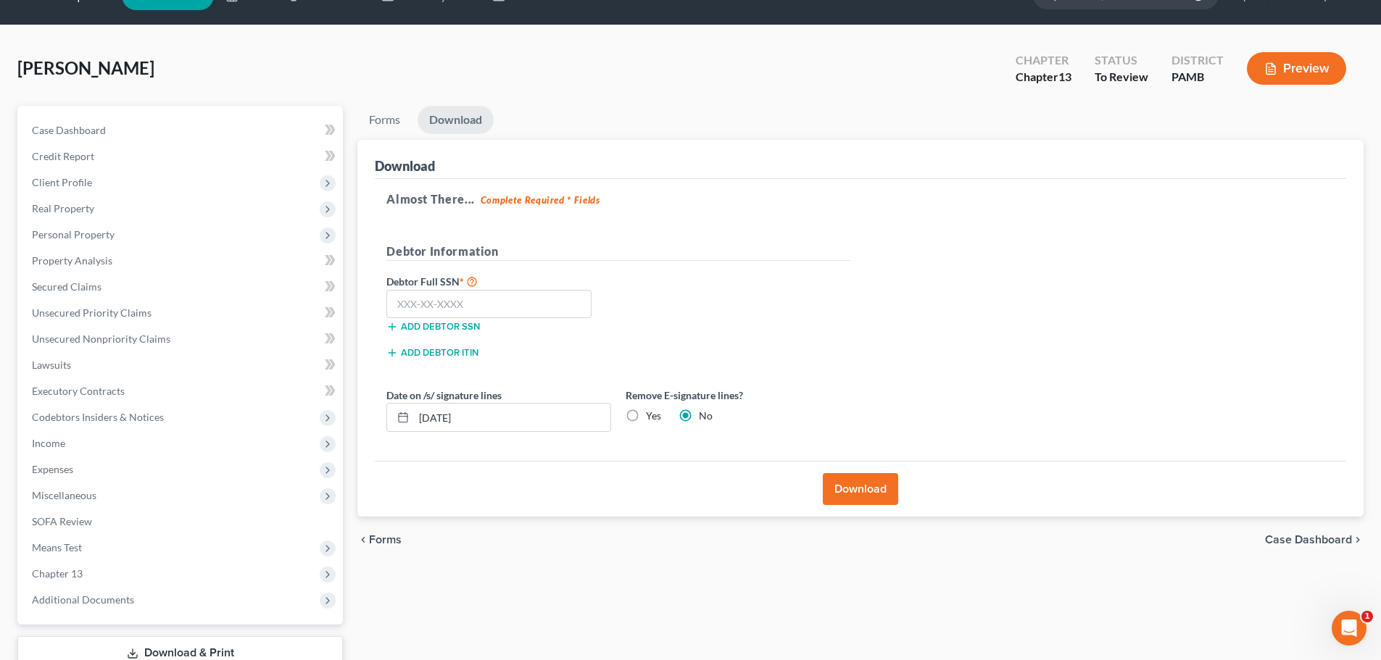
scroll to position [0, 0]
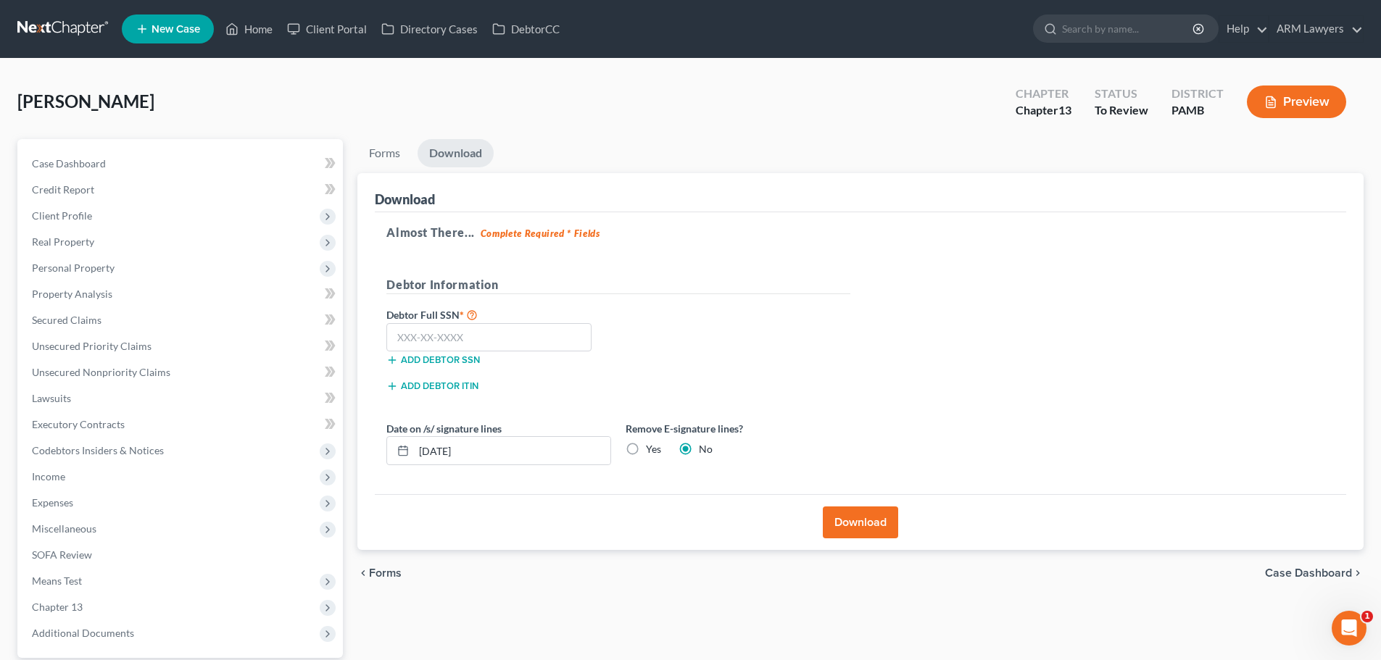
click at [646, 448] on label "Yes" at bounding box center [653, 449] width 15 height 14
click at [652, 448] on input "Yes" at bounding box center [656, 446] width 9 height 9
radio input "true"
radio input "false"
click at [840, 516] on button "Download" at bounding box center [860, 523] width 75 height 32
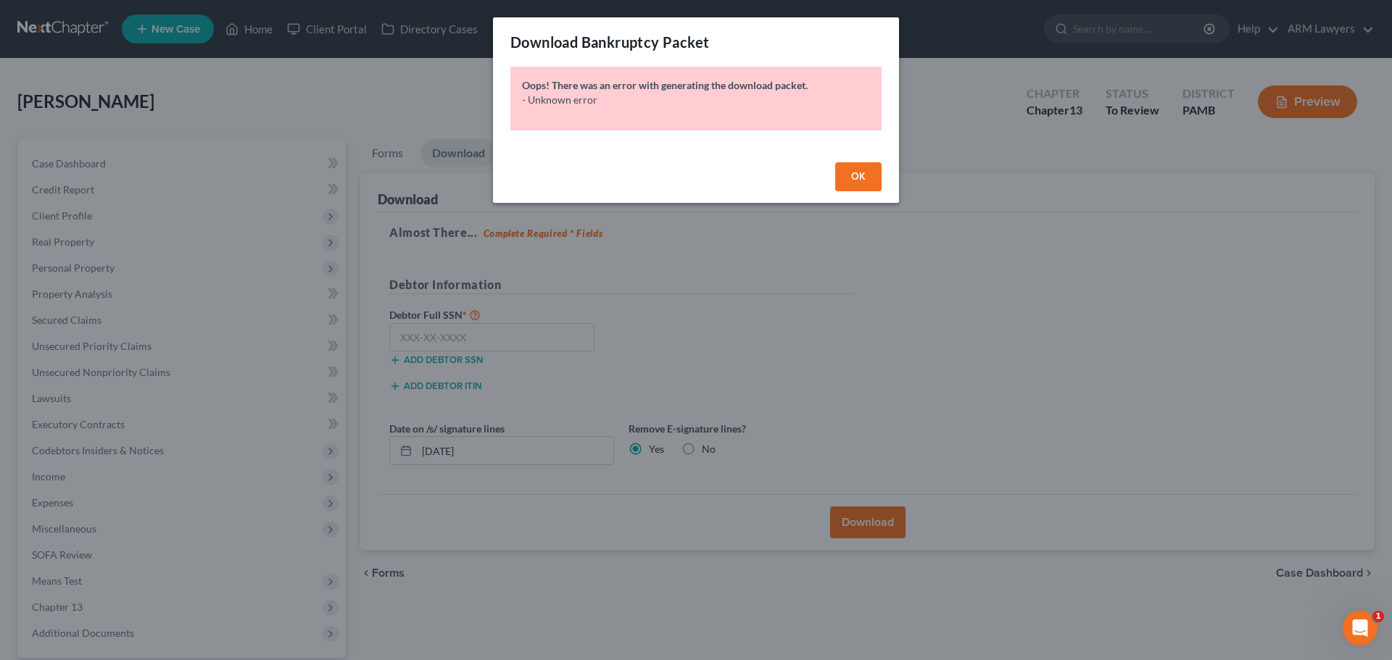
drag, startPoint x: 864, startPoint y: 170, endPoint x: 855, endPoint y: 170, distance: 9.5
click at [864, 170] on span "OK" at bounding box center [858, 176] width 14 height 12
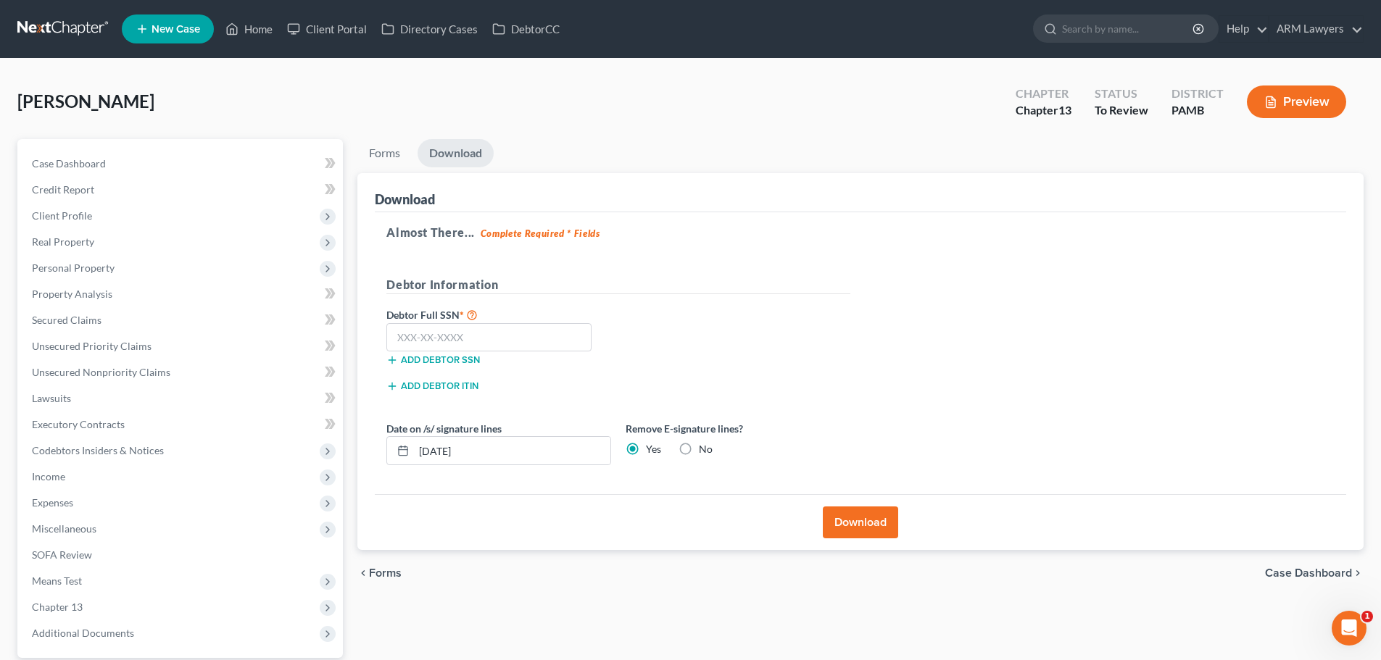
click at [863, 519] on button "Download" at bounding box center [860, 523] width 75 height 32
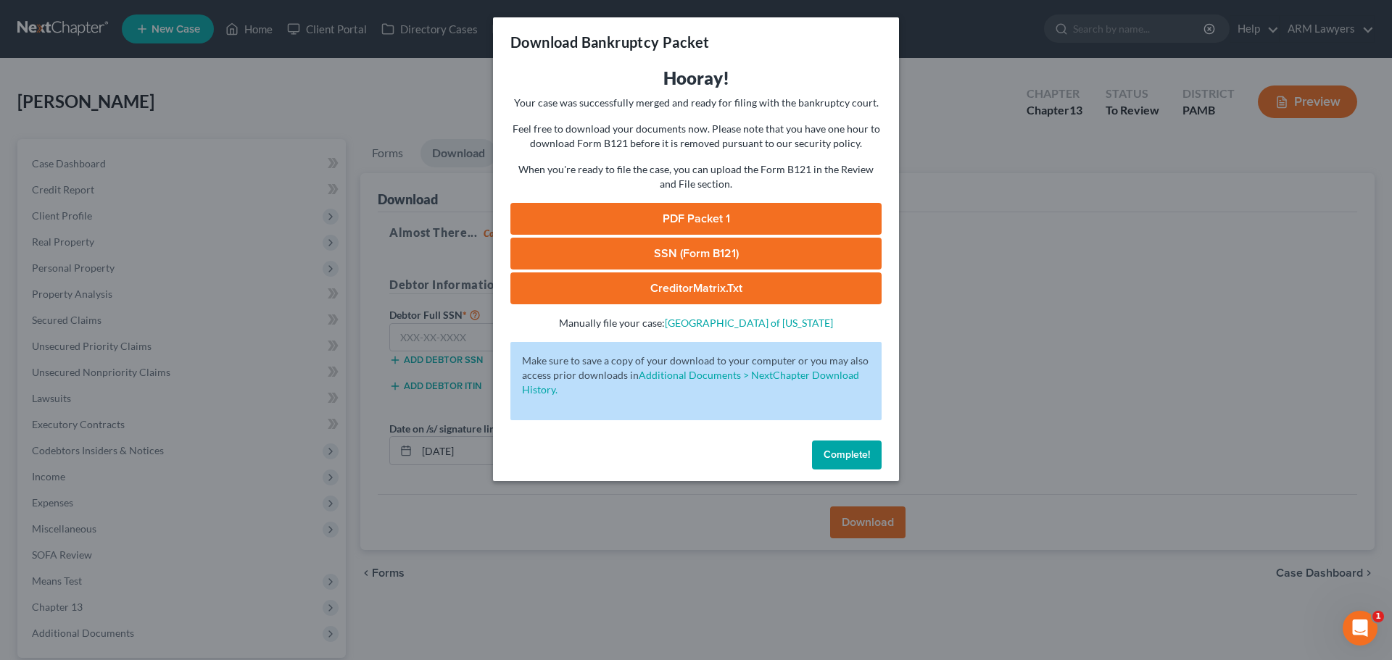
click at [662, 219] on link "PDF Packet 1" at bounding box center [695, 219] width 371 height 32
click at [278, 117] on div "Download Bankruptcy Packet Hooray! Your case was successfully merged and ready …" at bounding box center [696, 330] width 1392 height 660
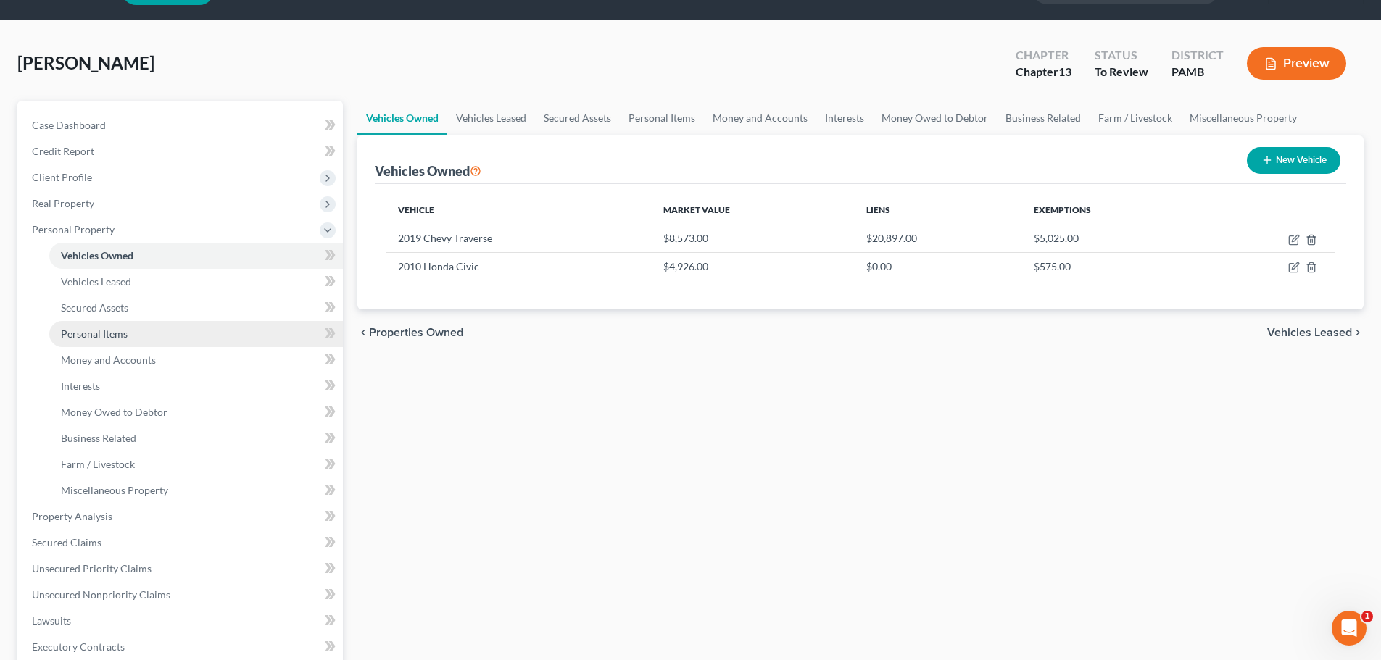
scroll to position [72, 0]
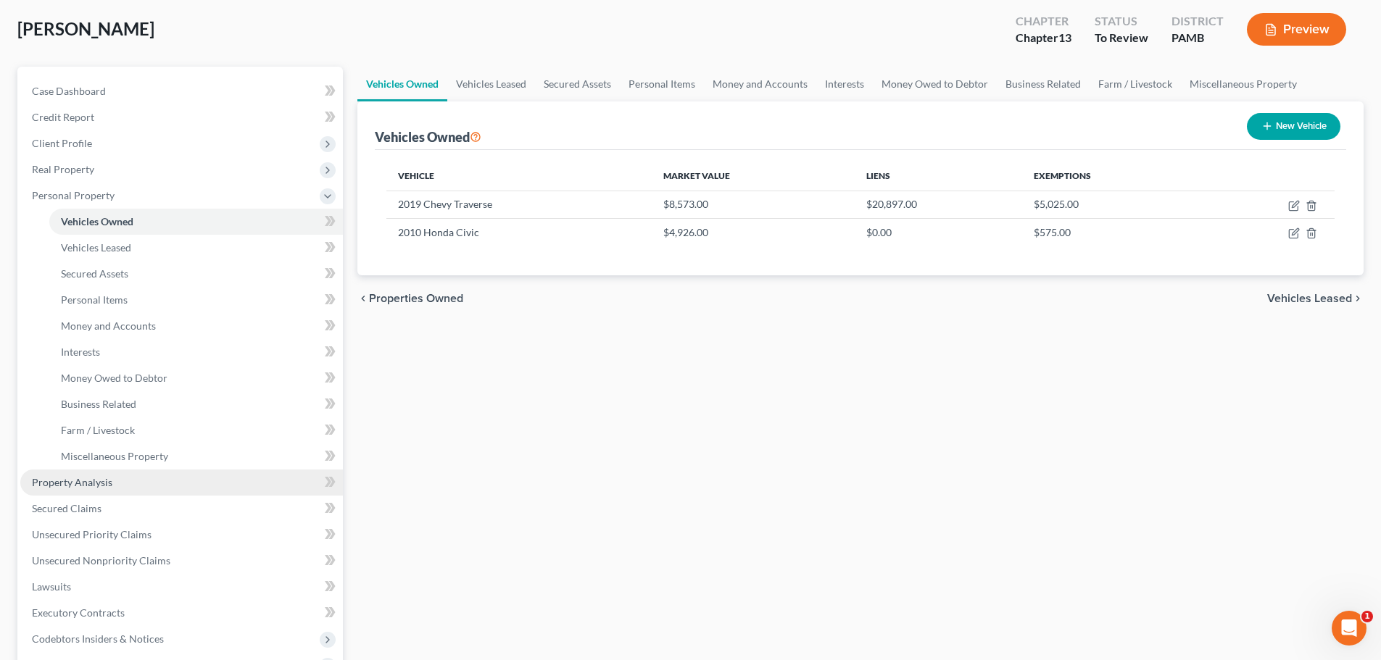
click at [77, 481] on span "Property Analysis" at bounding box center [72, 482] width 80 height 12
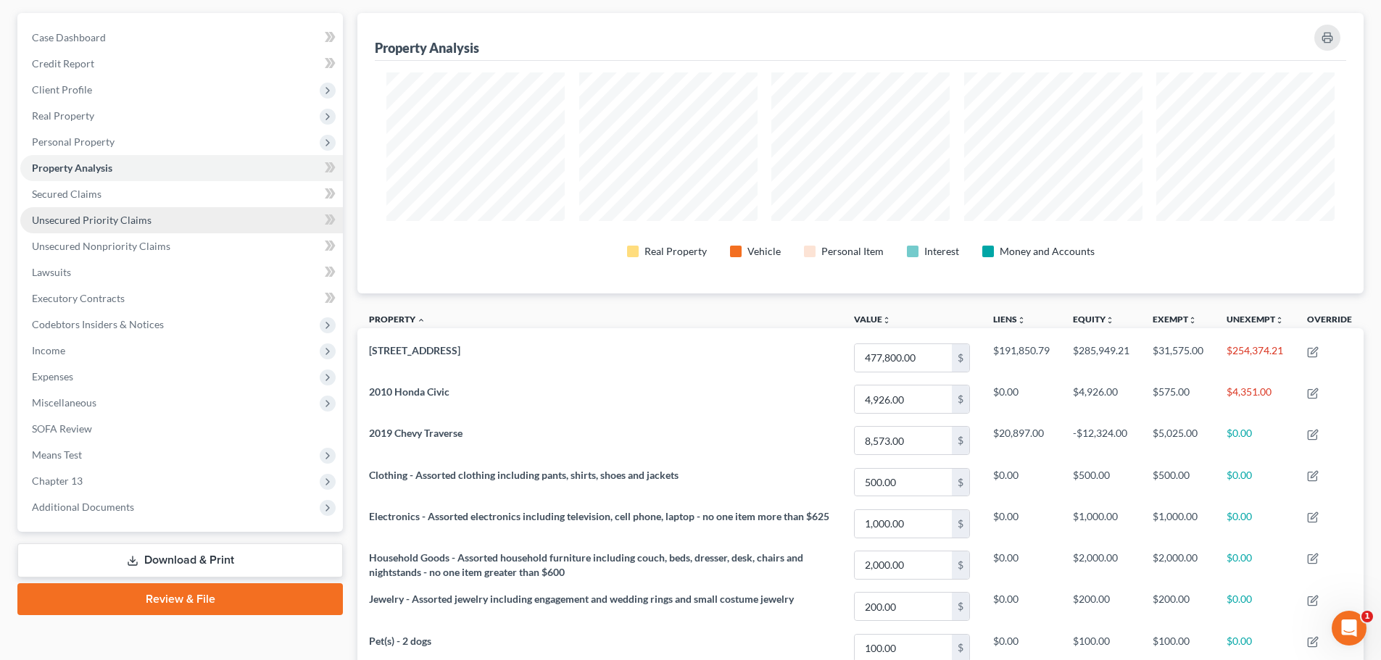
scroll to position [145, 0]
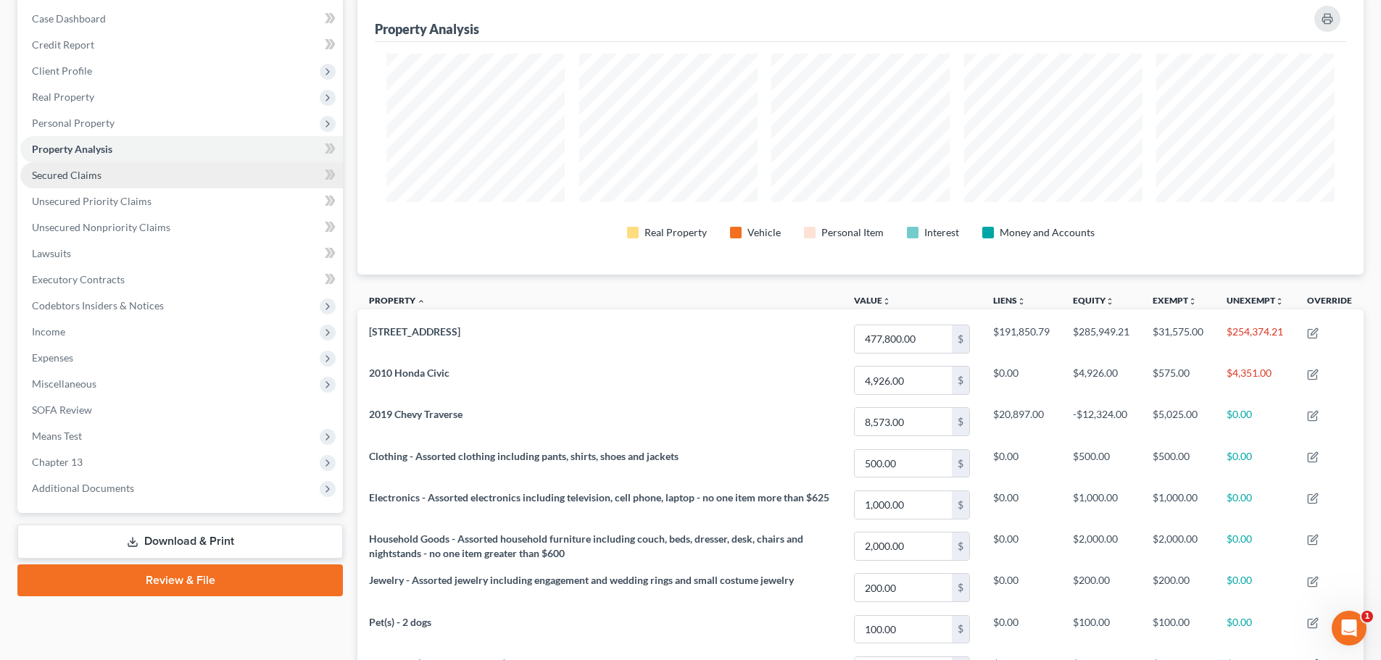
click at [91, 177] on span "Secured Claims" at bounding box center [67, 175] width 70 height 12
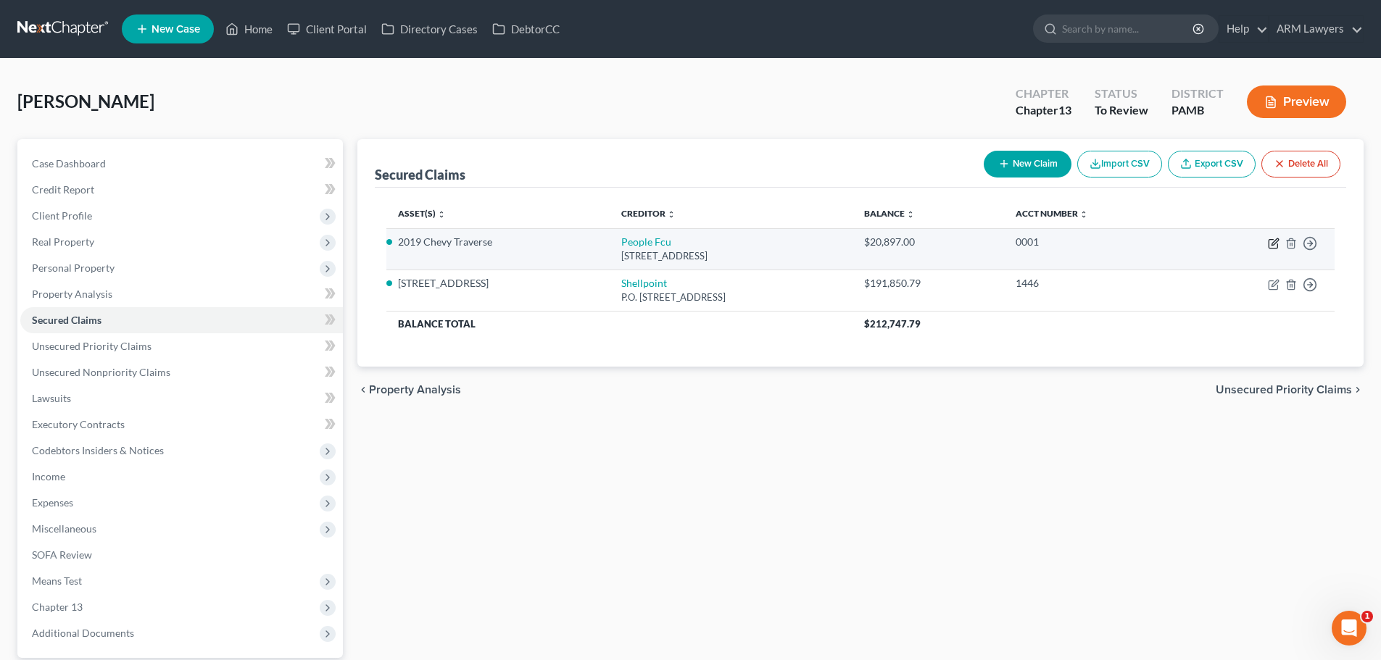
click at [1274, 243] on icon "button" at bounding box center [1274, 244] width 12 height 12
select select "39"
select select "0"
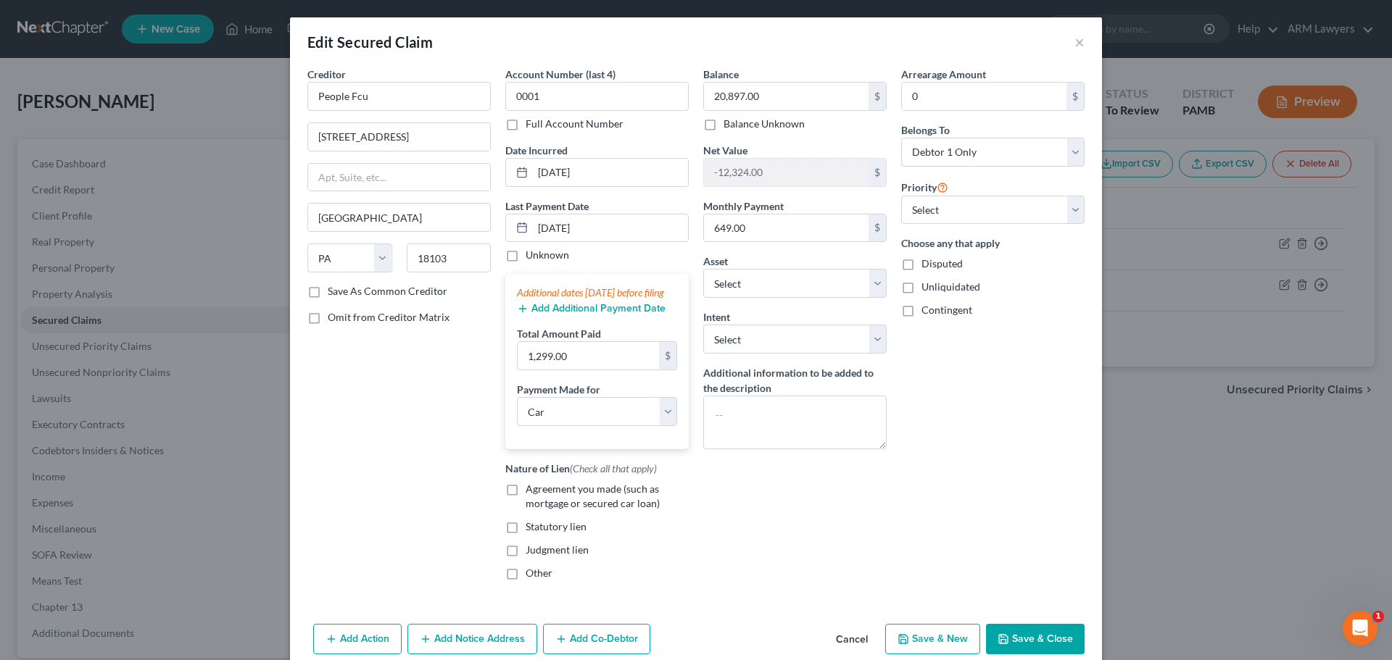
click at [1197, 510] on div "Edit Secured Claim × Creditor * People Fcu 2141 Downyflake Lane Allentown State…" at bounding box center [696, 330] width 1392 height 660
drag, startPoint x: 1074, startPoint y: 46, endPoint x: 1065, endPoint y: 47, distance: 9.5
click at [1074, 46] on button "×" at bounding box center [1079, 41] width 10 height 17
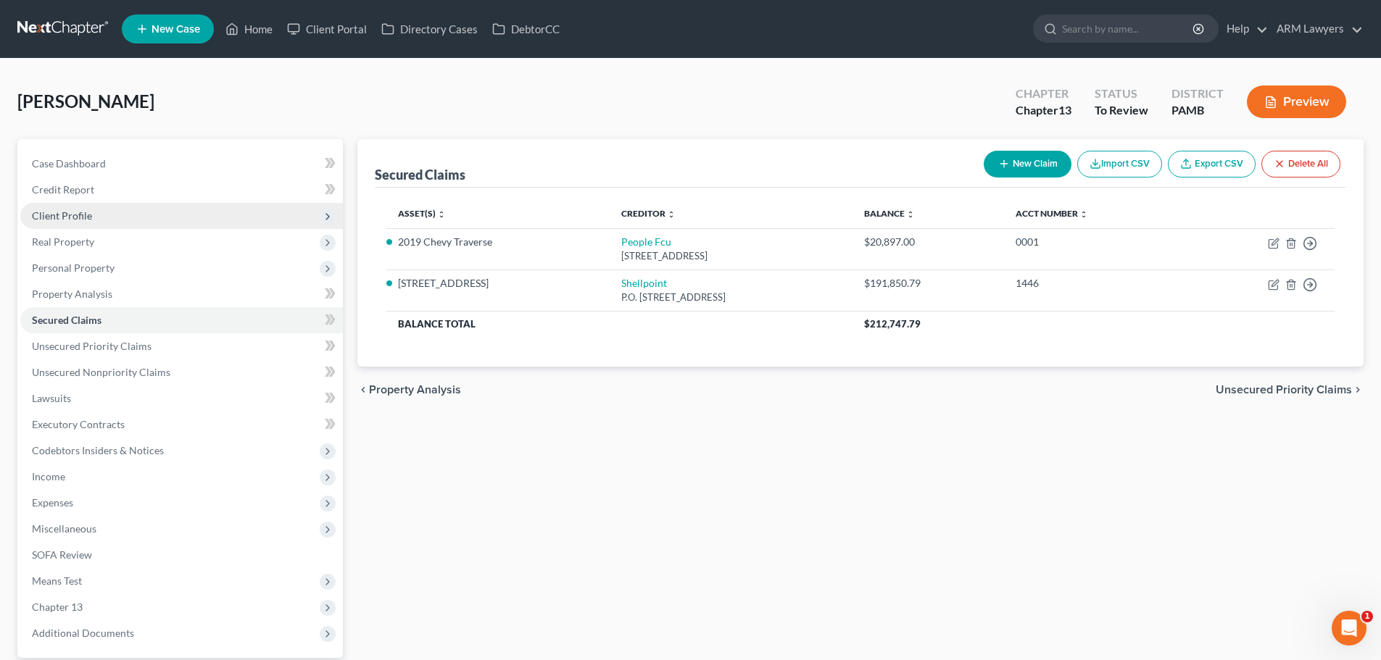
click at [83, 212] on span "Client Profile" at bounding box center [62, 215] width 60 height 12
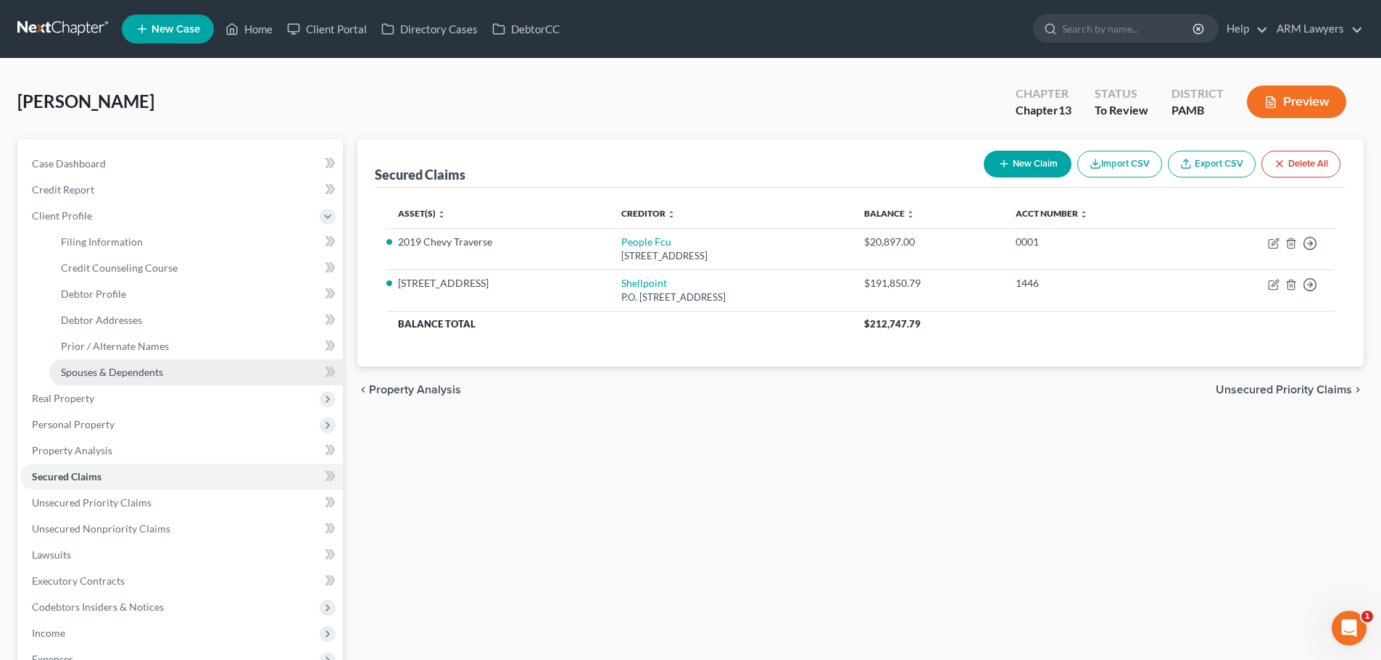
click at [114, 371] on span "Spouses & Dependents" at bounding box center [112, 372] width 102 height 12
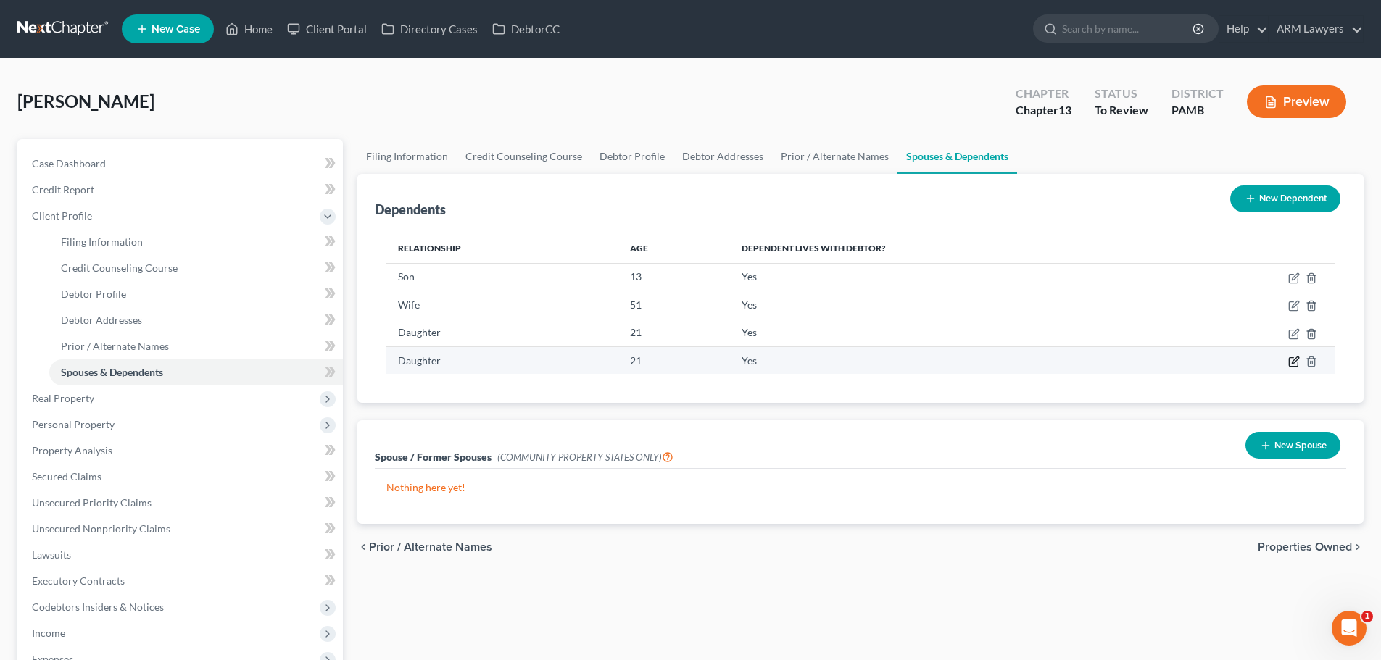
click at [1292, 359] on icon "button" at bounding box center [1294, 362] width 12 height 12
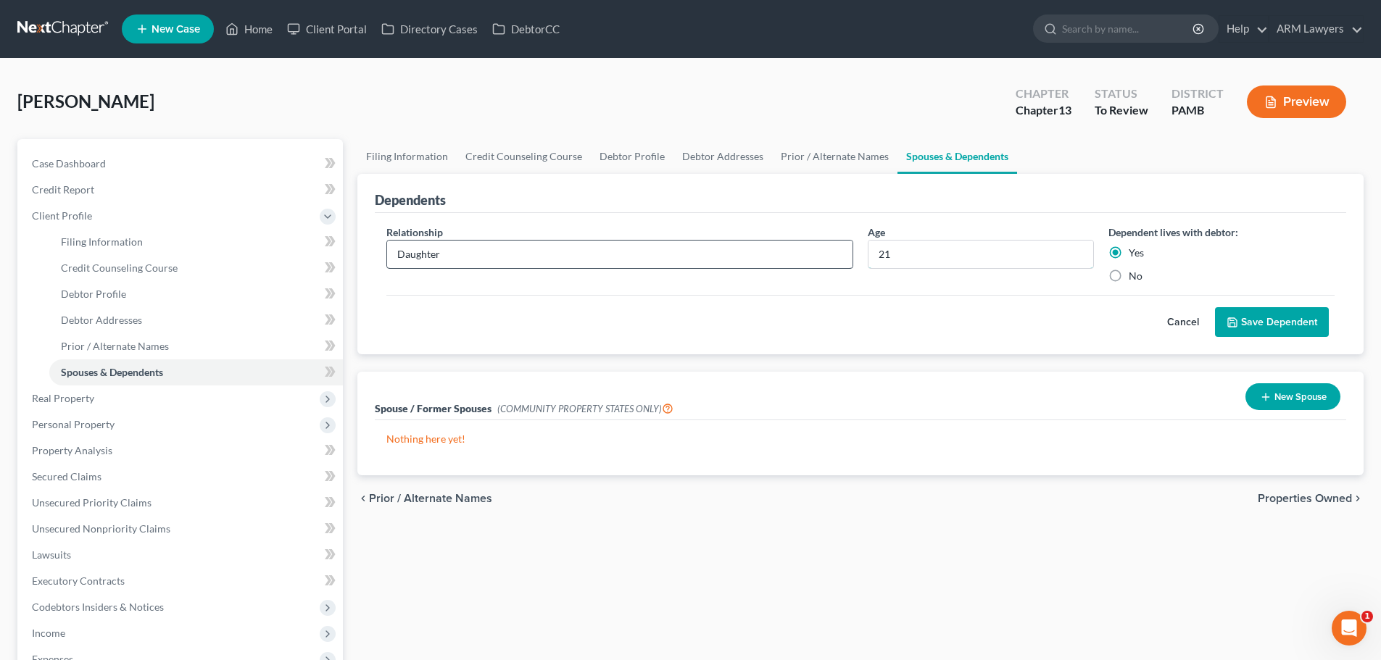
drag, startPoint x: 825, startPoint y: 251, endPoint x: 759, endPoint y: 253, distance: 66.0
click at [764, 252] on div "Relationship * Daughter Age 21 Dependent lives with debtor: Yes No" at bounding box center [860, 260] width 963 height 70
type input "18"
click at [1290, 309] on button "Save Dependent" at bounding box center [1272, 322] width 114 height 30
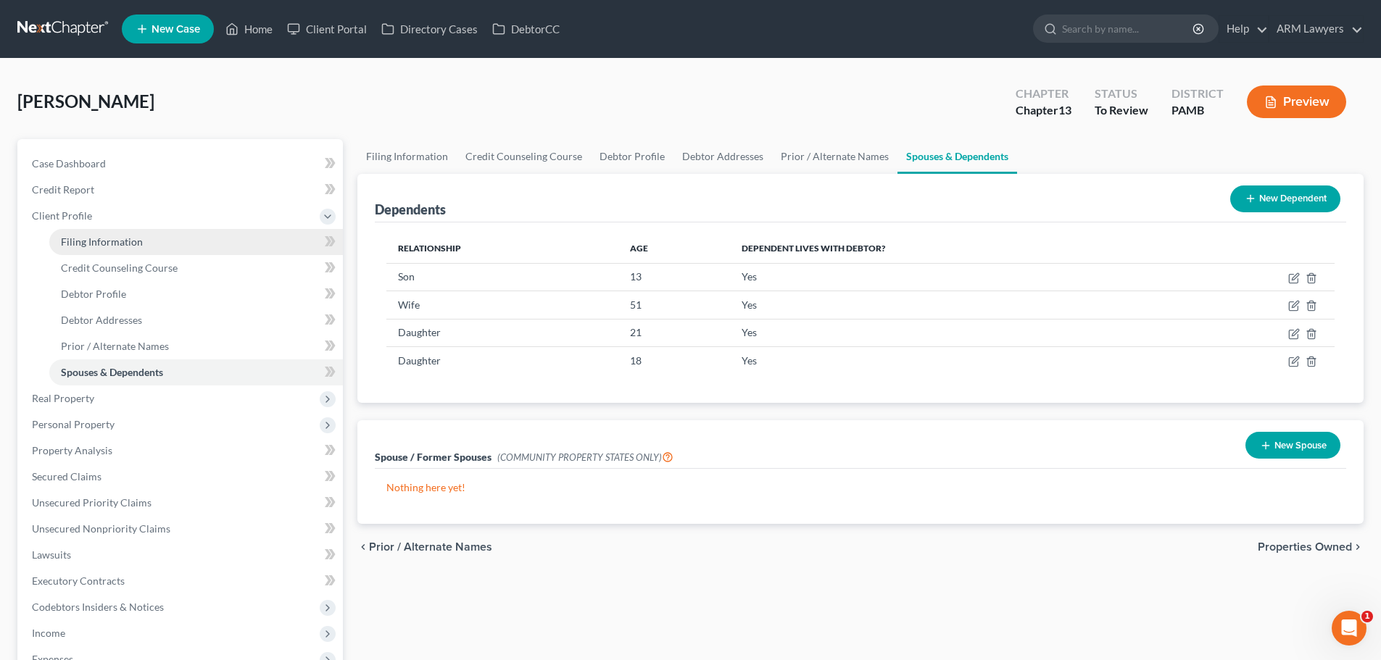
click at [98, 248] on link "Filing Information" at bounding box center [196, 242] width 294 height 26
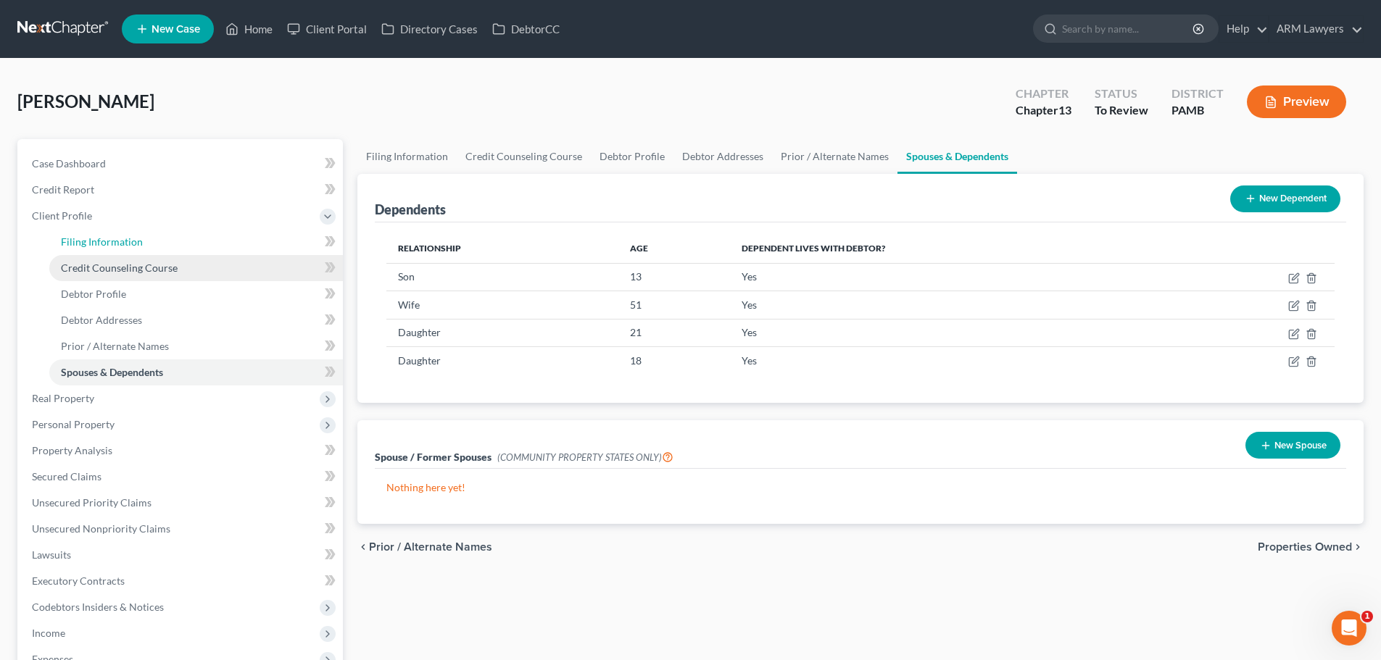
select select "1"
select select "0"
select select "3"
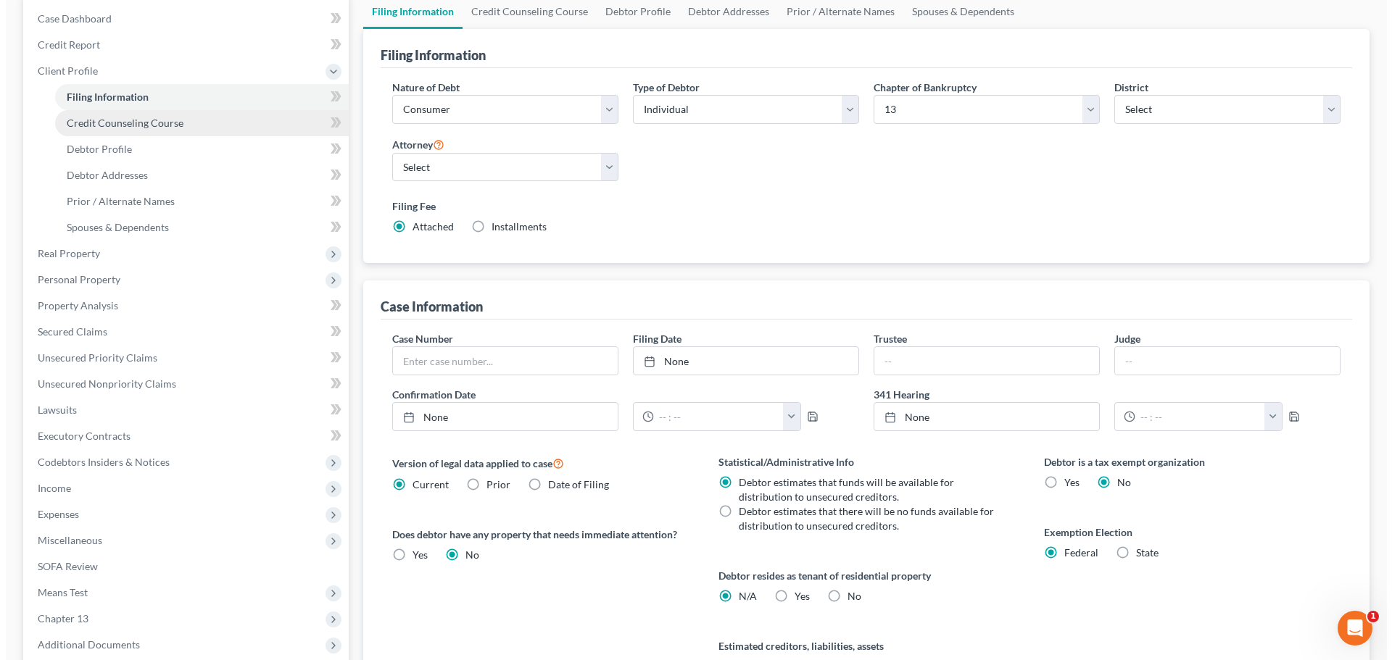
scroll to position [72, 0]
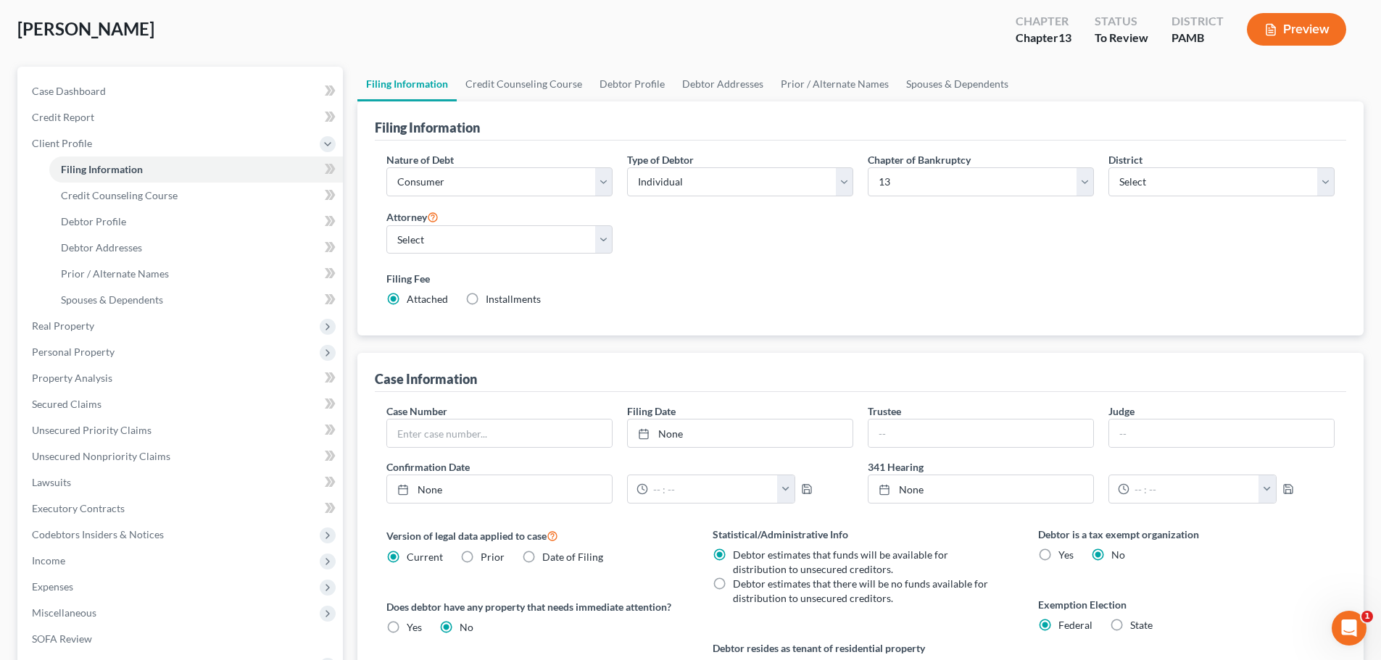
click at [1284, 36] on button "Preview" at bounding box center [1296, 29] width 99 height 33
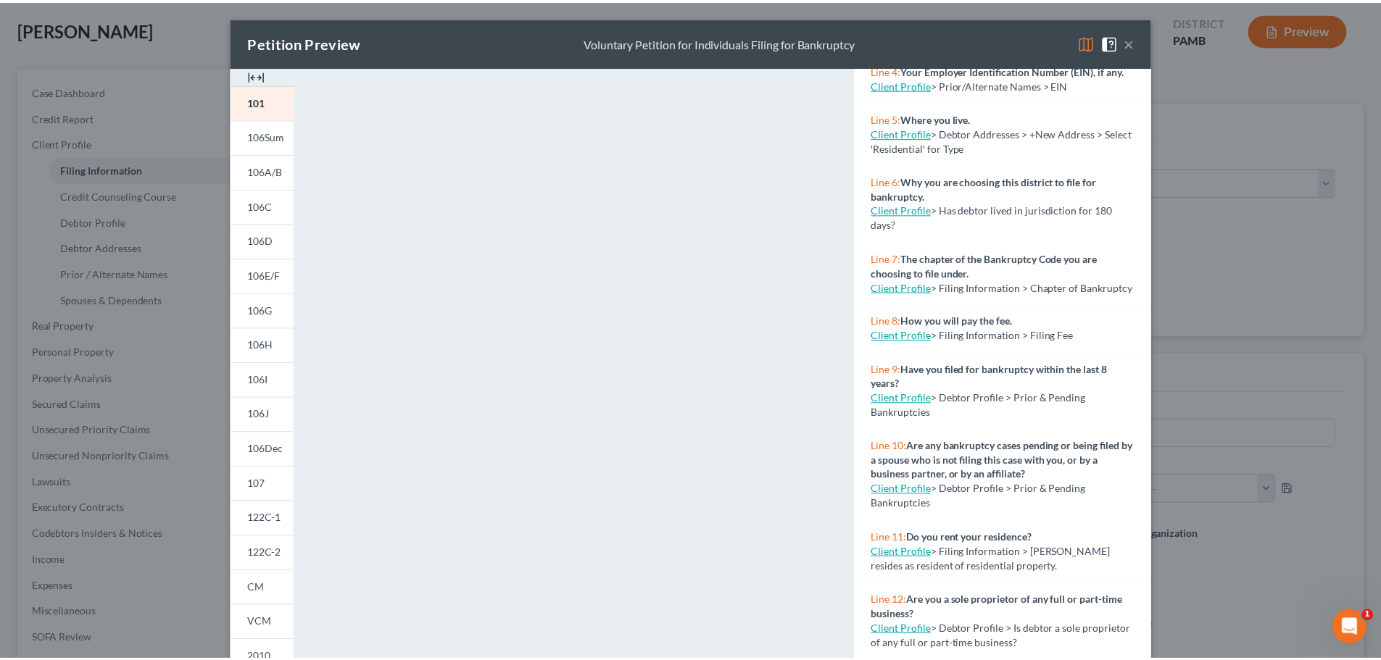
scroll to position [290, 0]
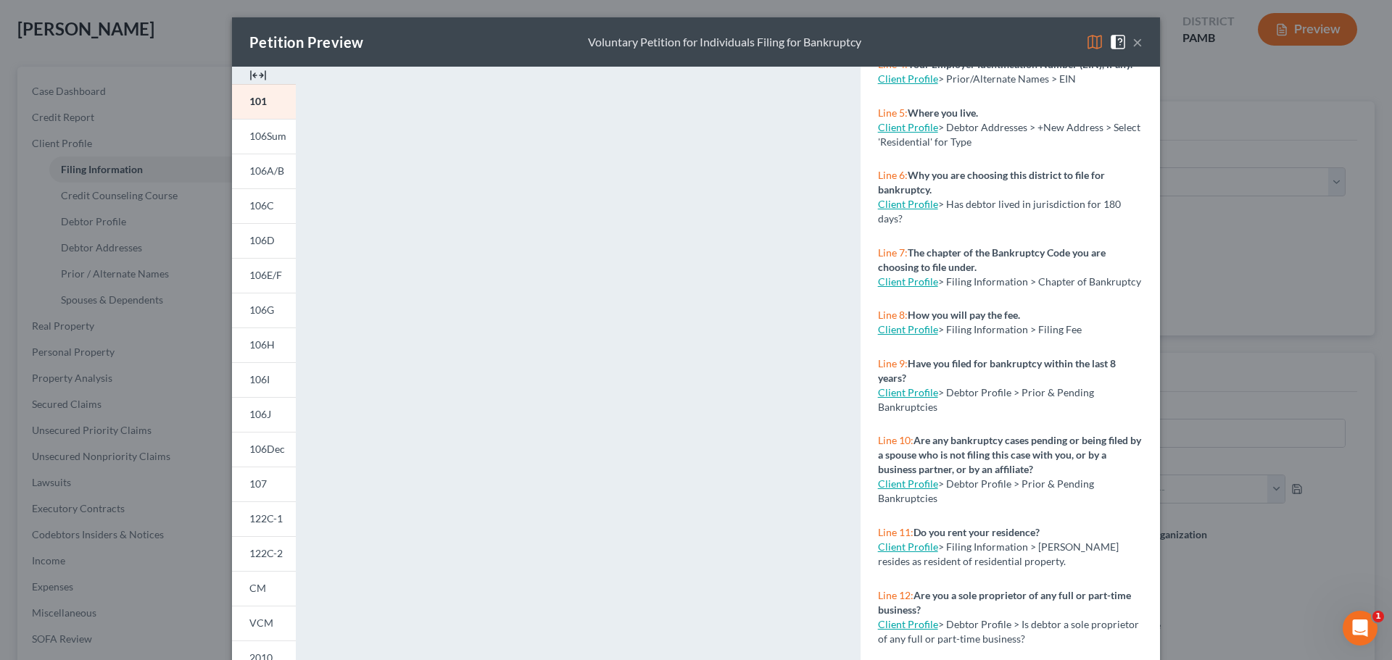
click at [1133, 42] on button "×" at bounding box center [1137, 41] width 10 height 17
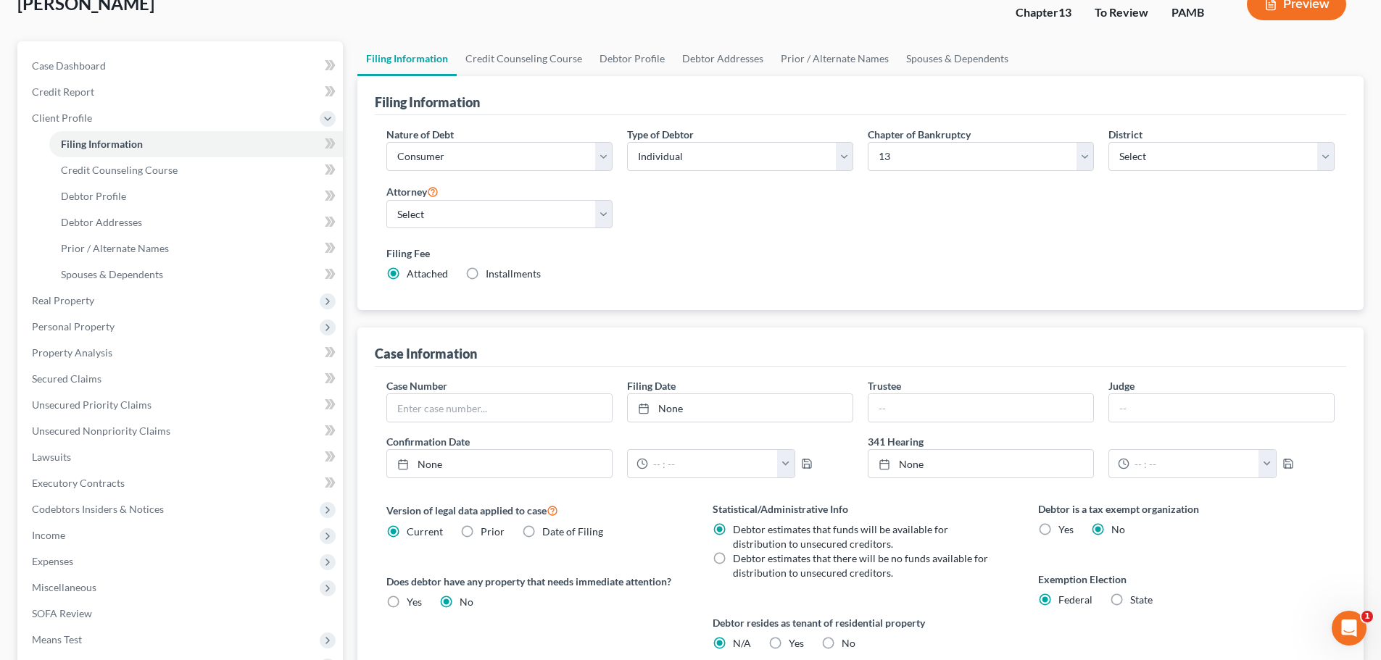
scroll to position [72, 0]
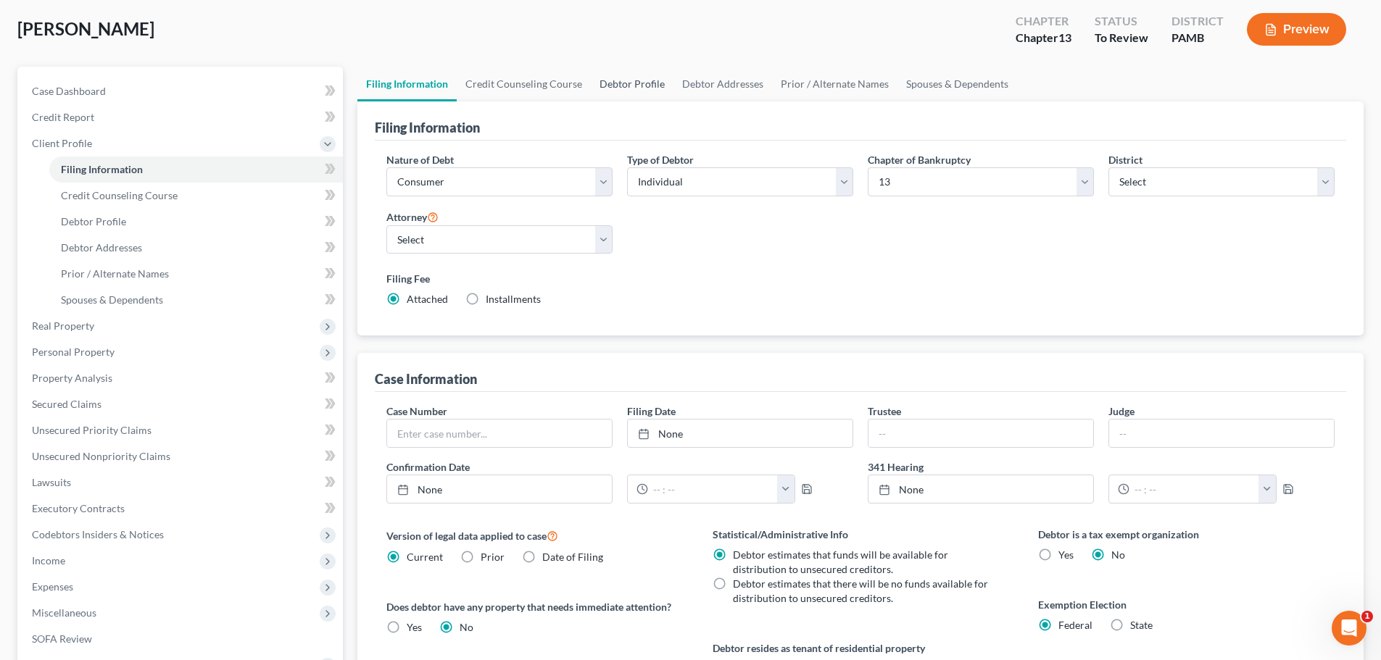
click at [646, 85] on link "Debtor Profile" at bounding box center [632, 84] width 83 height 35
select select "1"
select select "4"
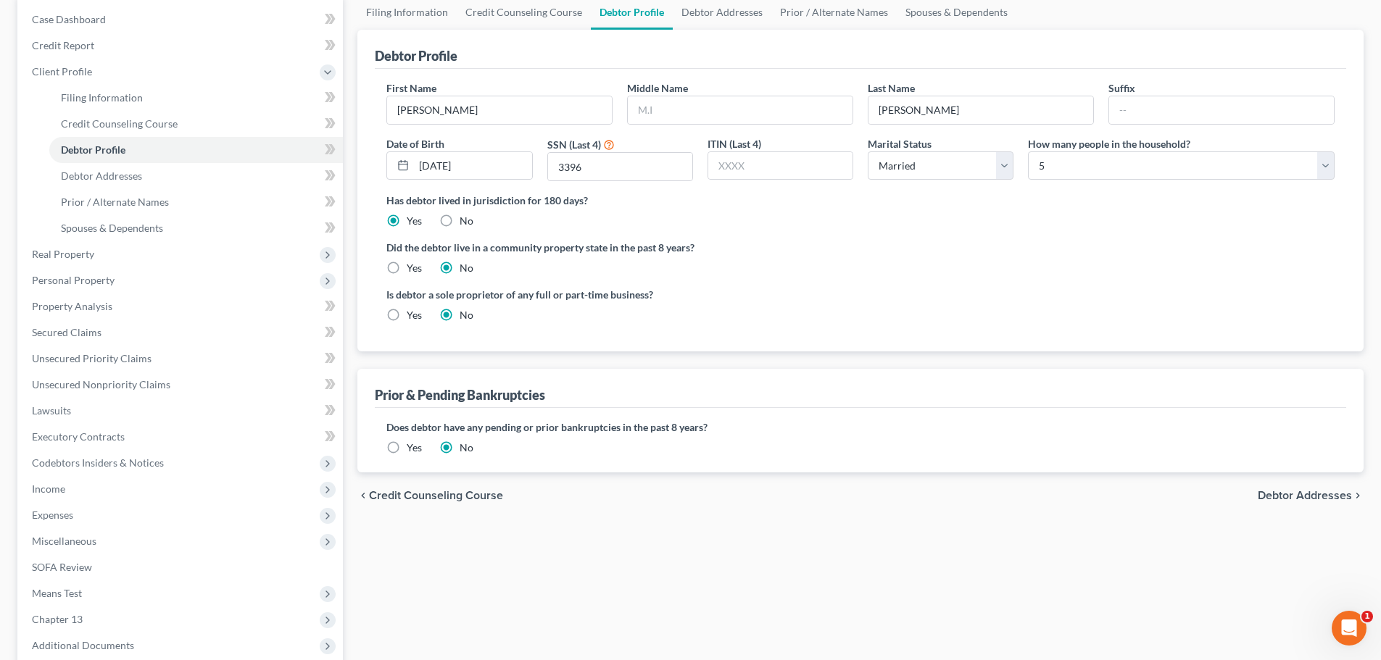
scroll to position [145, 0]
click at [407, 444] on label "Yes" at bounding box center [414, 447] width 15 height 14
click at [412, 444] on input "Yes" at bounding box center [416, 444] width 9 height 9
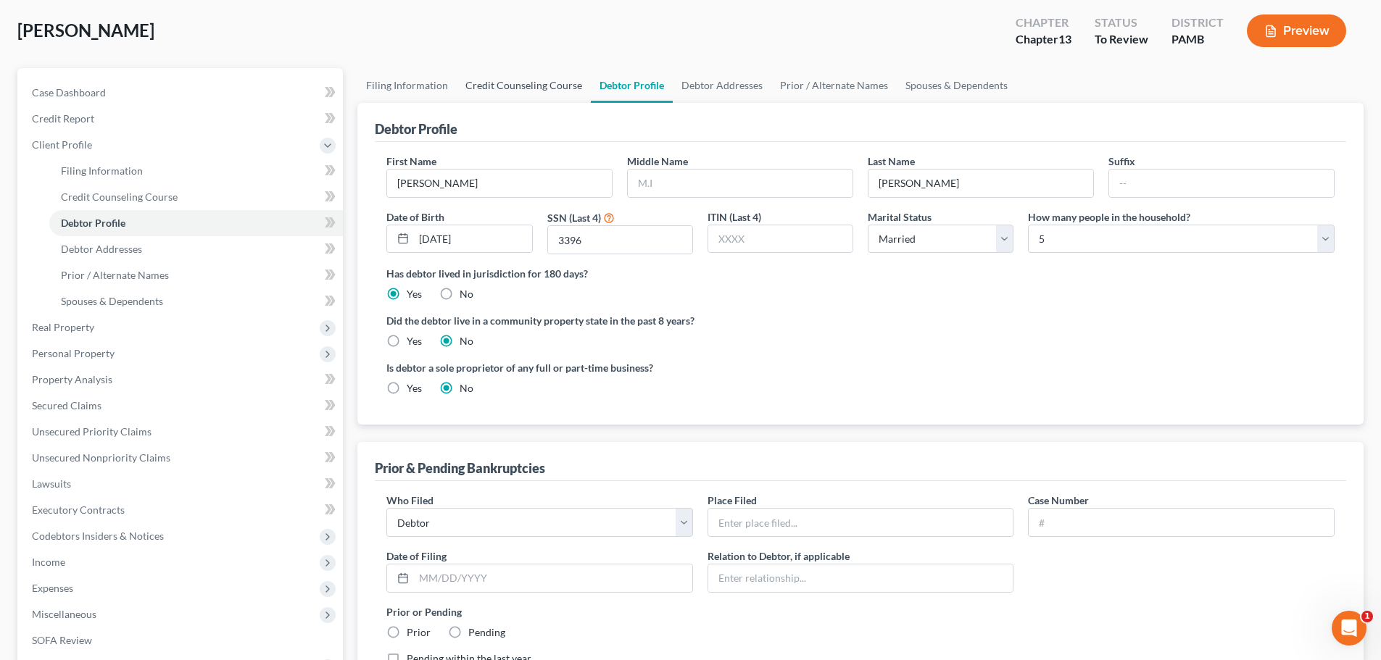
scroll to position [0, 0]
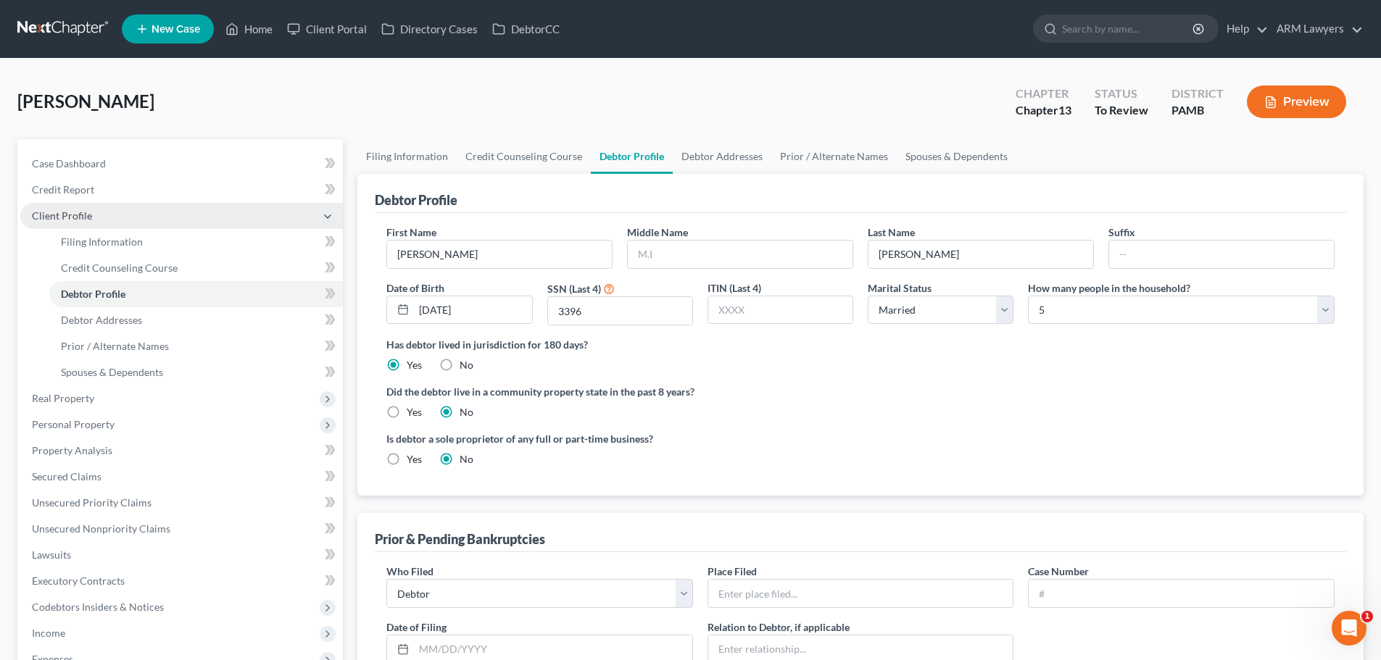
click at [137, 223] on span "Client Profile" at bounding box center [181, 216] width 323 height 26
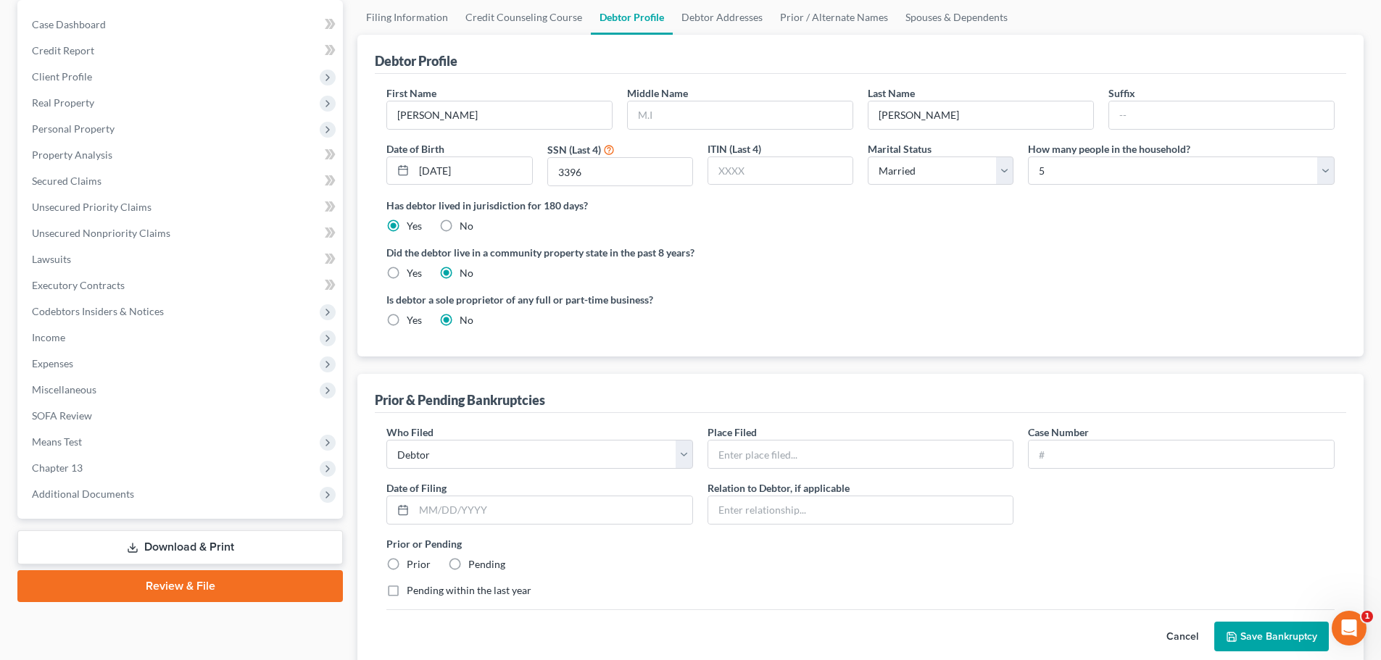
scroll to position [145, 0]
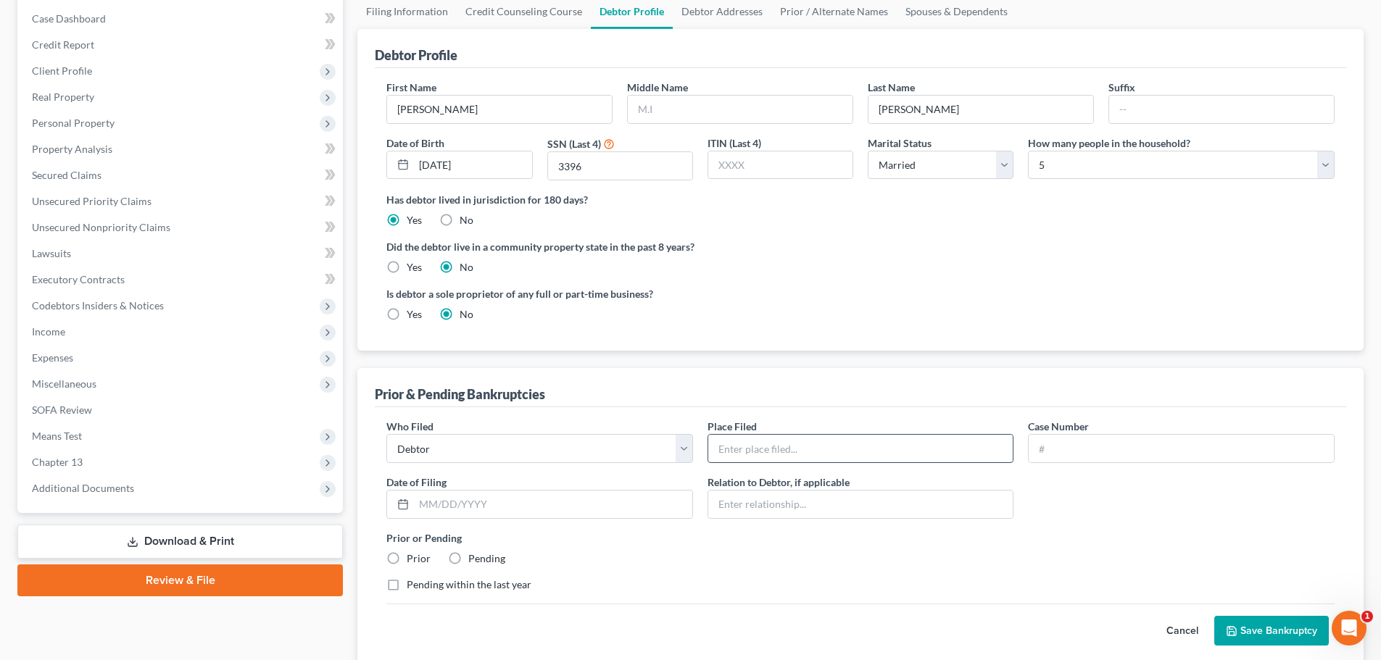
click at [867, 452] on input "text" at bounding box center [860, 449] width 305 height 28
click at [1058, 448] on input "text" at bounding box center [1181, 449] width 305 height 28
paste input "19-14027-mdc"
type input "19-14027-mdc"
click at [1062, 513] on div "Who Filed * Debtor Other Place Filed * Case Number 19-14027-mdc Date of Filing …" at bounding box center [860, 511] width 963 height 185
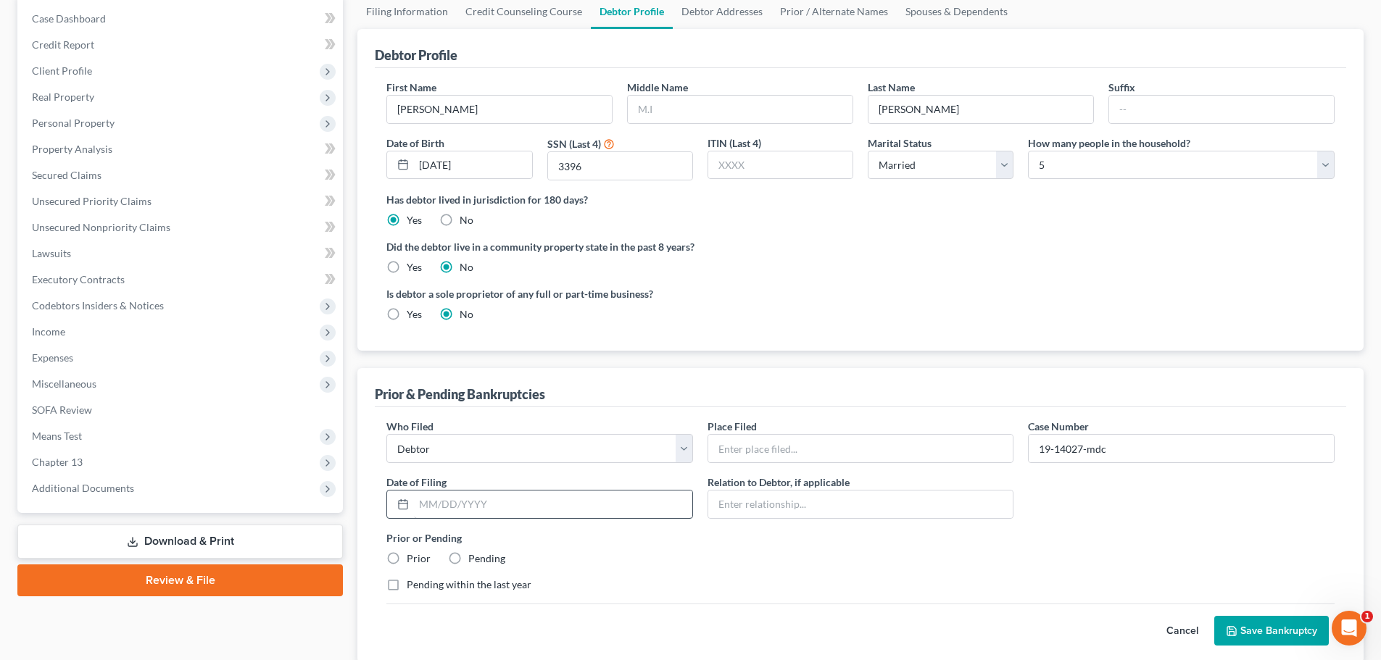
click at [533, 518] on div at bounding box center [539, 504] width 307 height 29
click at [533, 513] on input "text" at bounding box center [553, 505] width 278 height 28
type input "06/25/2019"
click at [680, 566] on div "Who Filed * Debtor Other Place Filed * Case Number 19-14027-mdc Date of Filing …" at bounding box center [860, 511] width 963 height 185
click at [797, 448] on input "text" at bounding box center [860, 449] width 305 height 28
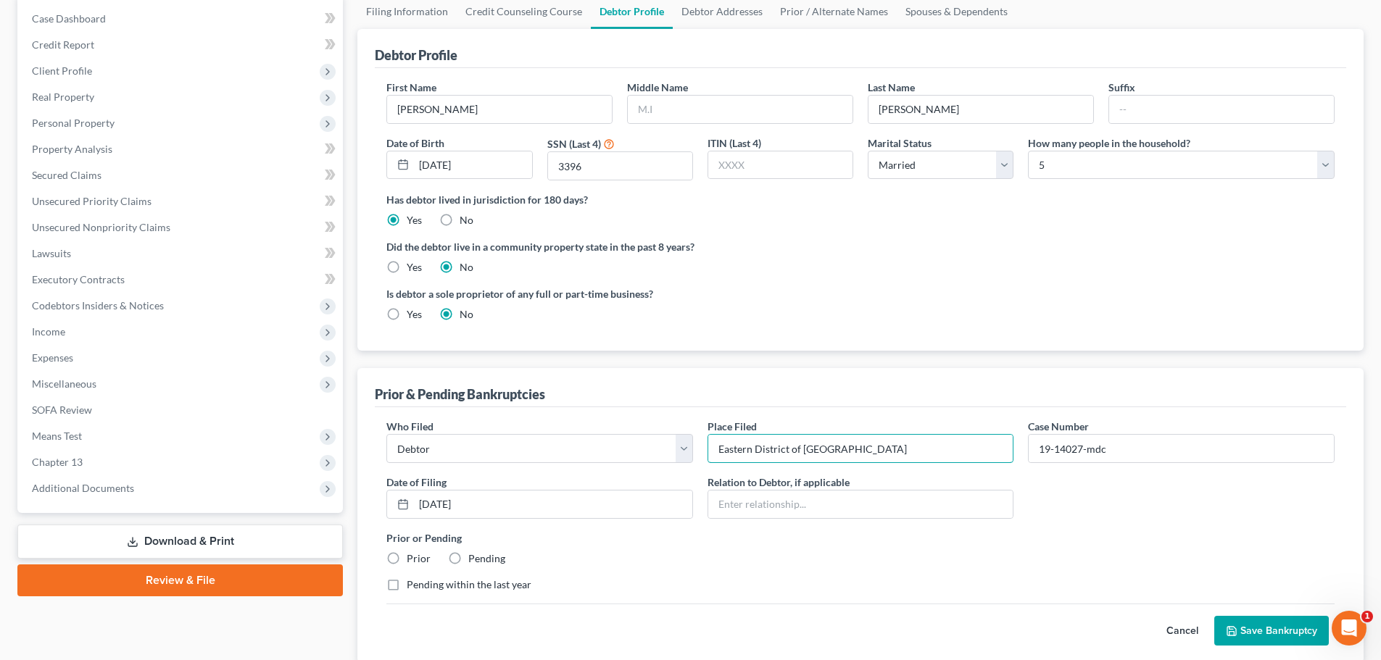
type input "Eastern District of PA"
click at [407, 555] on label "Prior" at bounding box center [419, 559] width 24 height 14
click at [412, 555] on input "Prior" at bounding box center [416, 556] width 9 height 9
radio input "true"
click at [1239, 628] on button "Save Bankruptcy" at bounding box center [1271, 631] width 115 height 30
